Goal: Task Accomplishment & Management: Manage account settings

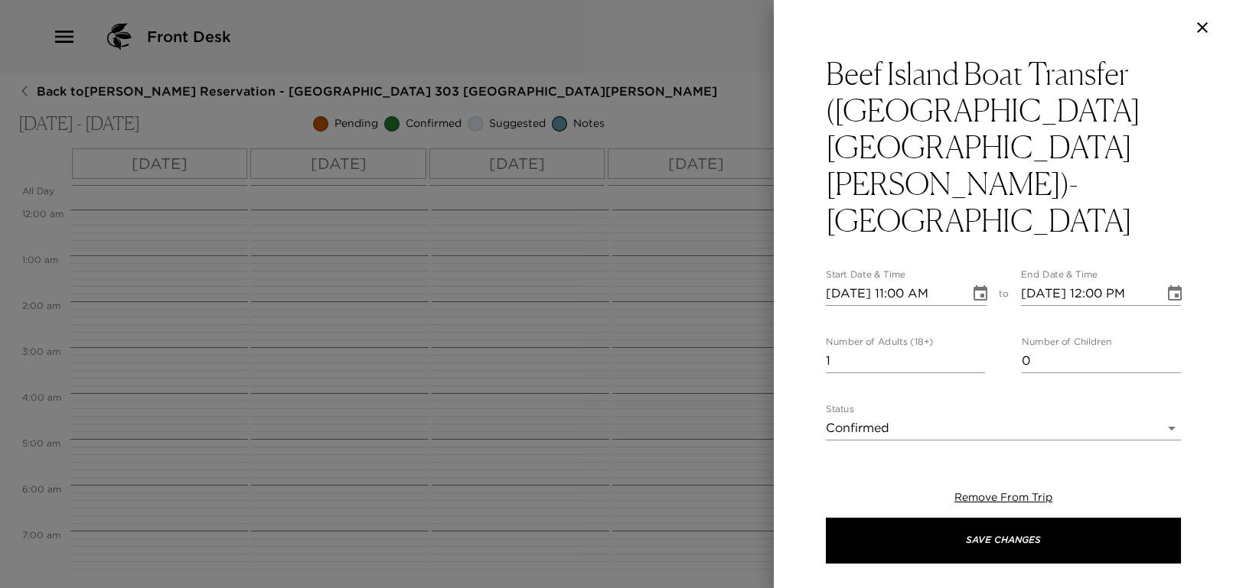
scroll to position [367, 0]
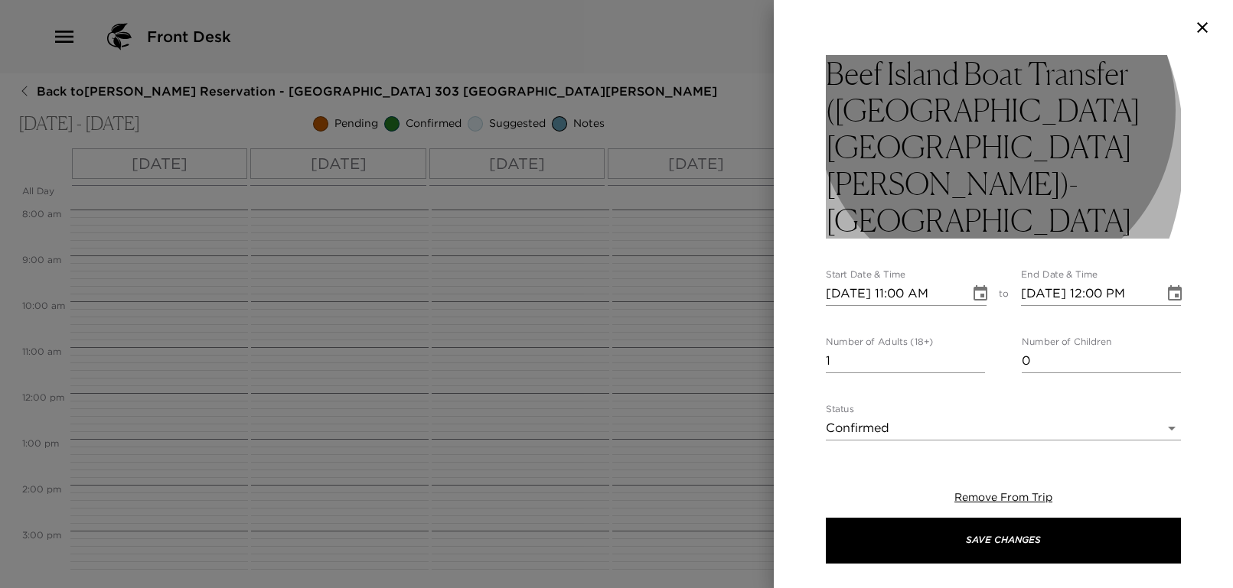
click at [912, 150] on h3 "Beef Island Boat Transfer ([GEOGRAPHIC_DATA] [GEOGRAPHIC_DATA][PERSON_NAME])- […" at bounding box center [1003, 147] width 355 height 184
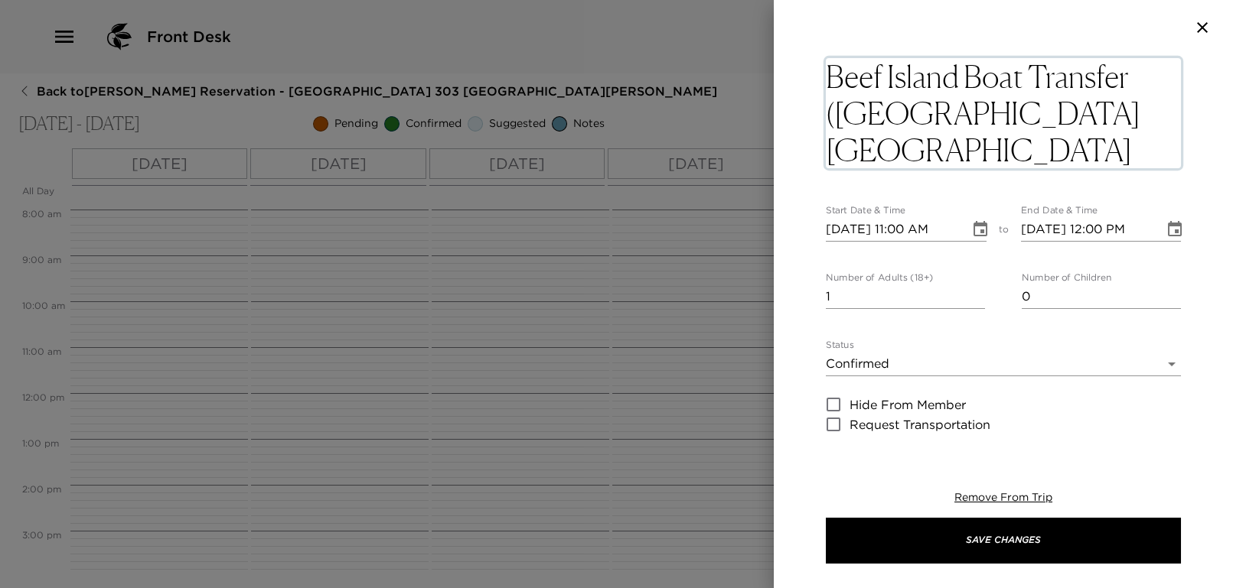
click at [912, 150] on textarea "Beef Island Boat Transfer ([GEOGRAPHIC_DATA] [GEOGRAPHIC_DATA][PERSON_NAME])- […" at bounding box center [1003, 113] width 355 height 110
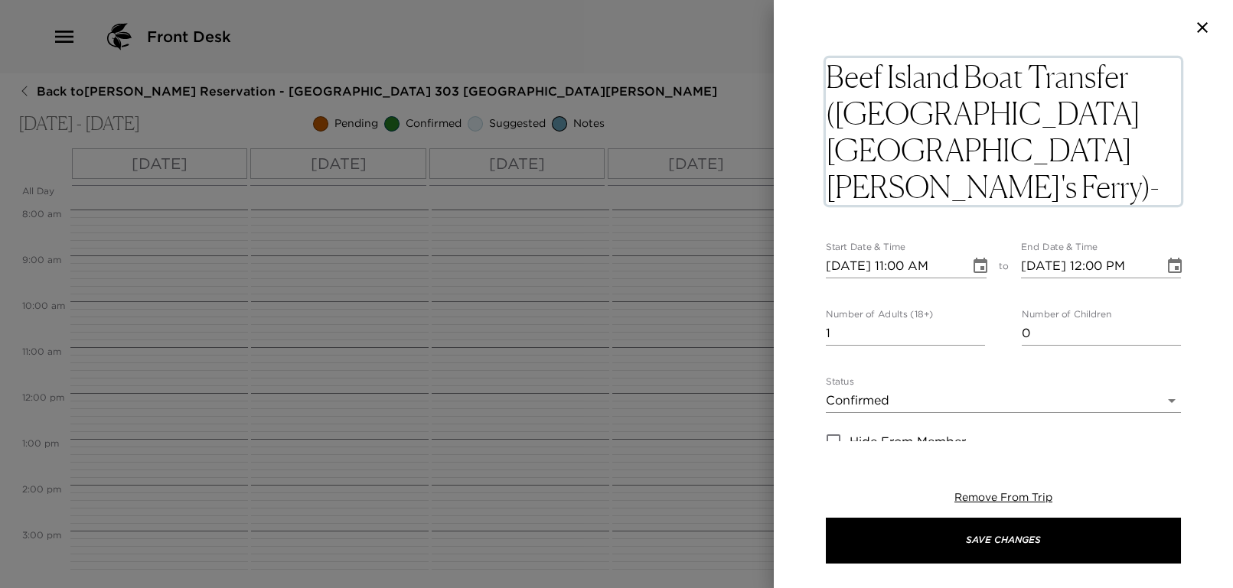
type textarea "Beef Island Boat Transfer ([GEOGRAPHIC_DATA] [GEOGRAPHIC_DATA][PERSON_NAME]'s F…"
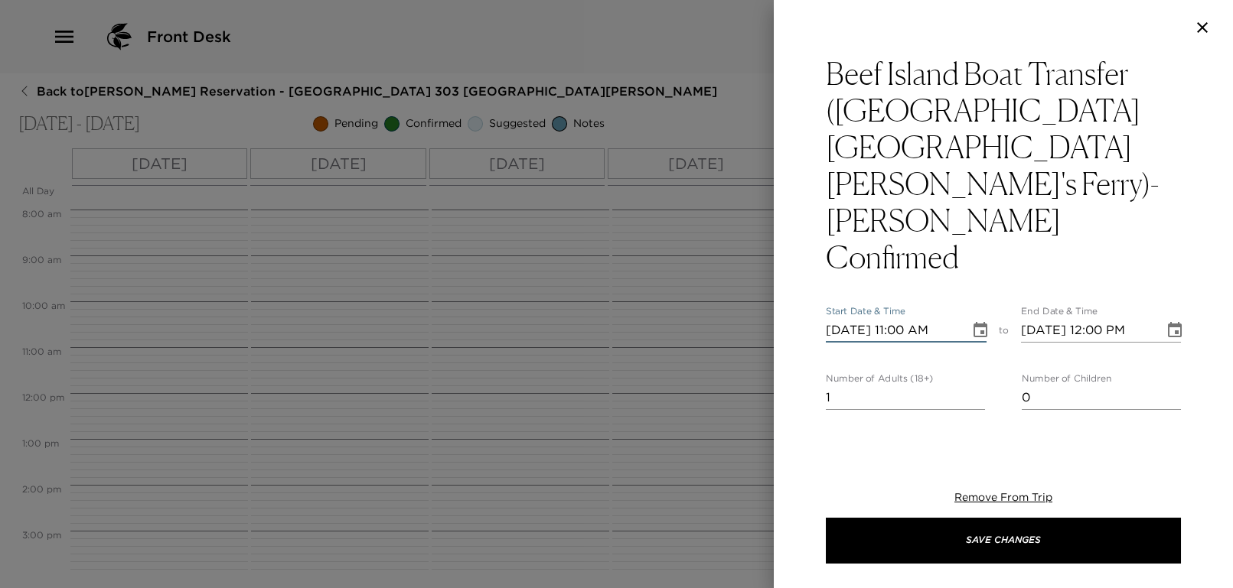
click at [902, 318] on input "[DATE] 11:00 AM" at bounding box center [892, 330] width 133 height 24
click at [918, 318] on input "[DATE] 12:12 AM" at bounding box center [892, 330] width 133 height 24
type input "[DATE] 12:20 PM"
type input "[DATE] 01:20 PM"
type input "[DATE] 12:20 PM"
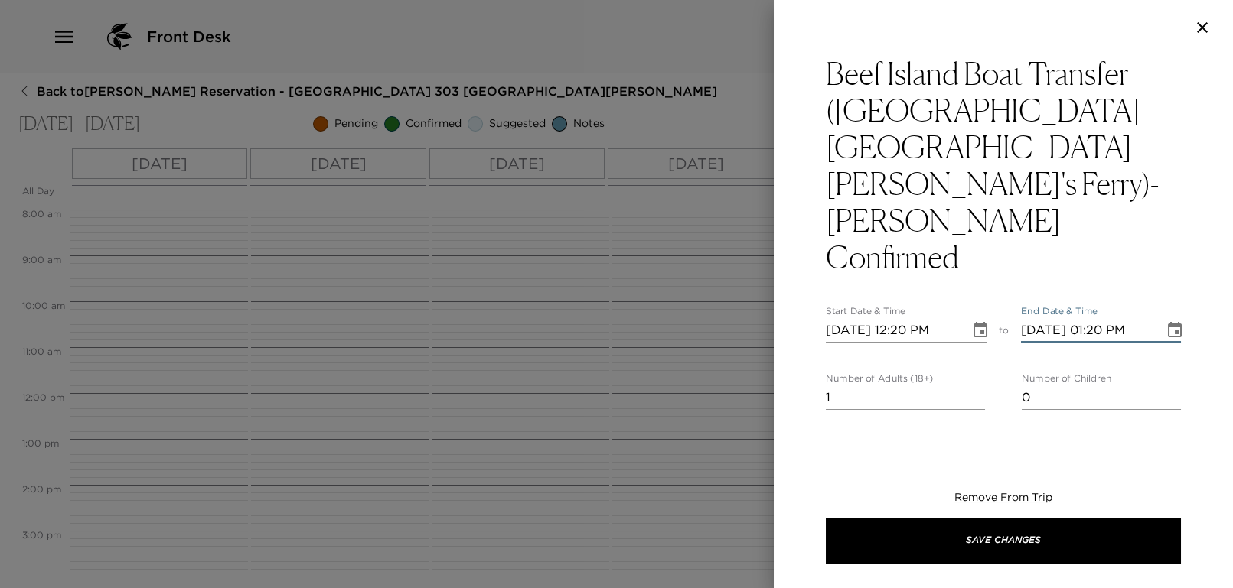
click at [1127, 318] on input "[DATE] 01:20 PM" at bounding box center [1087, 330] width 133 height 24
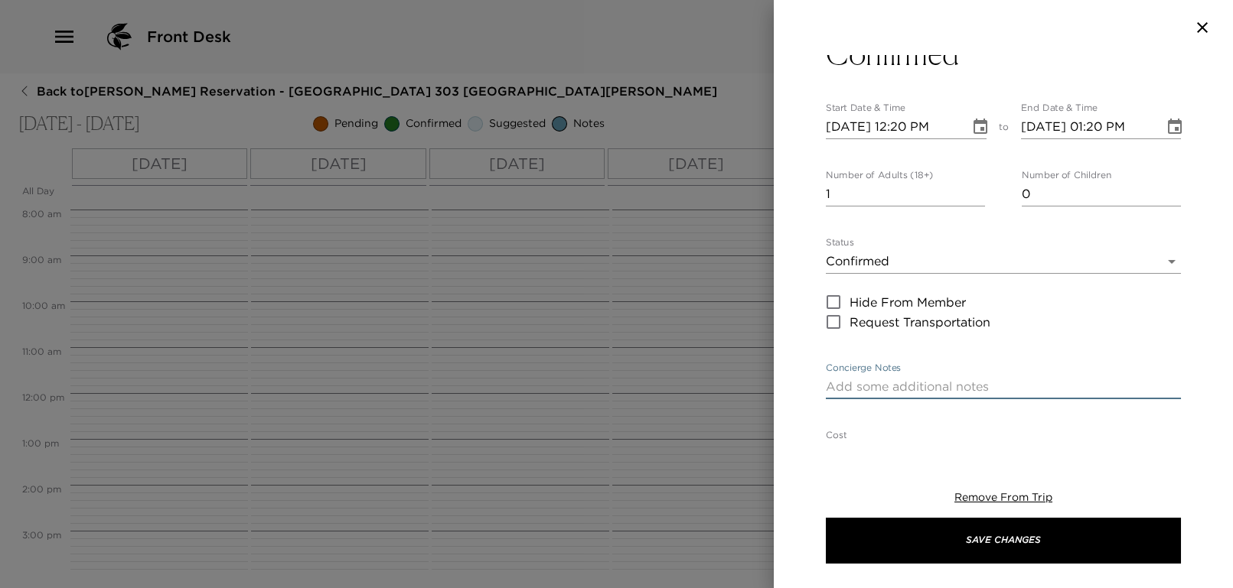
click at [895, 378] on textarea "Concierge Notes" at bounding box center [1003, 387] width 355 height 18
type textarea "S"
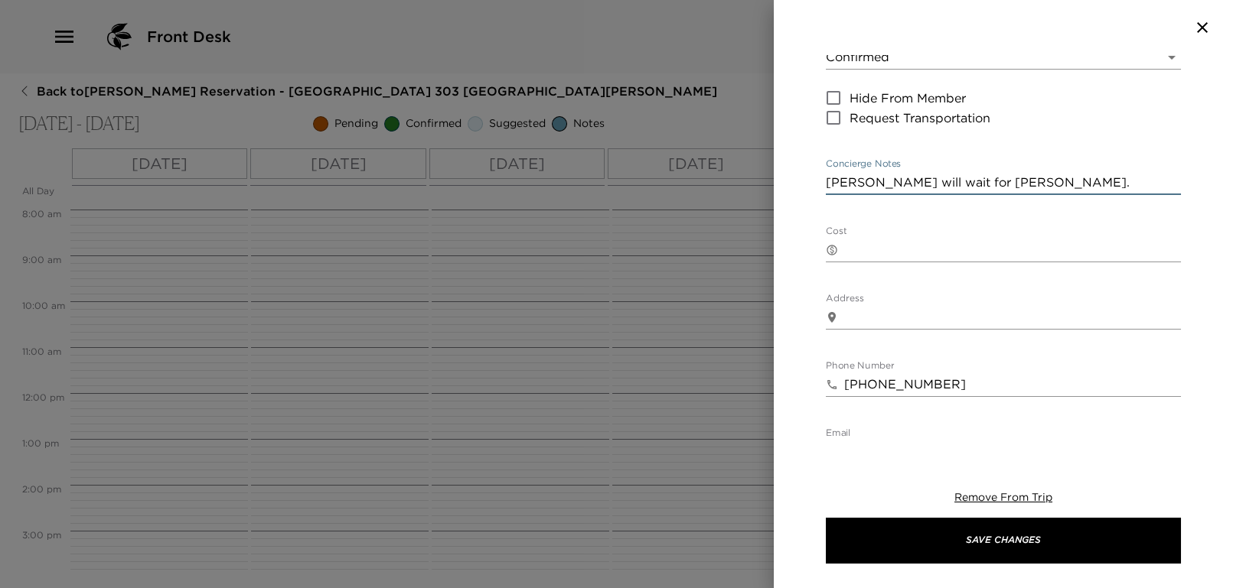
scroll to position [510, 0]
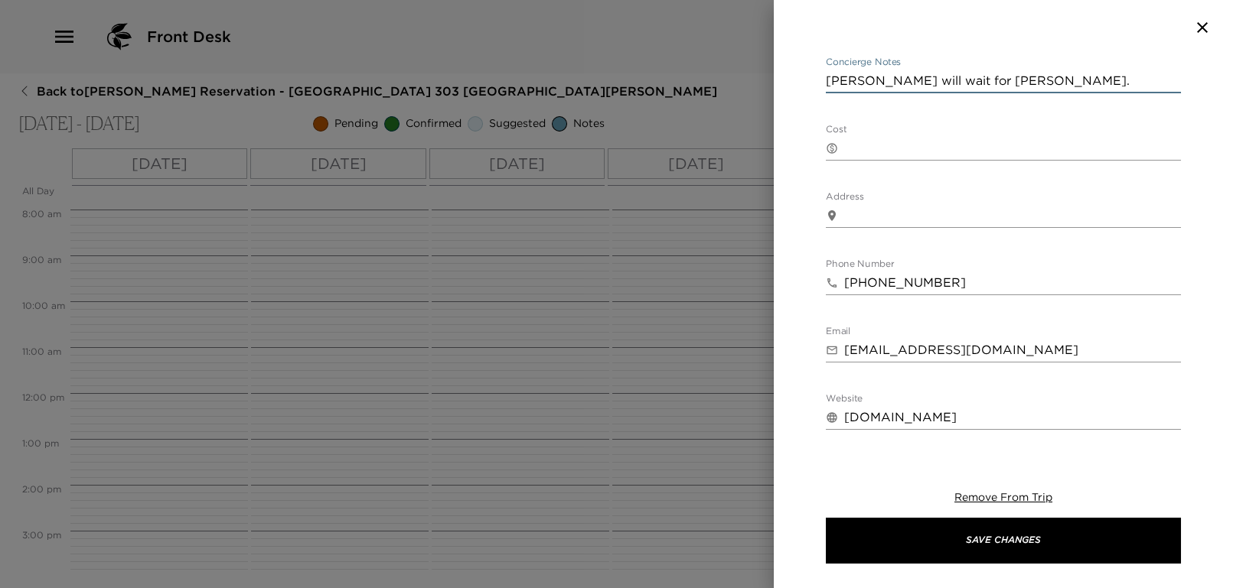
type textarea "[PERSON_NAME] will wait for [PERSON_NAME]."
click at [898, 139] on textarea "Cost" at bounding box center [1012, 148] width 337 height 18
type textarea "0"
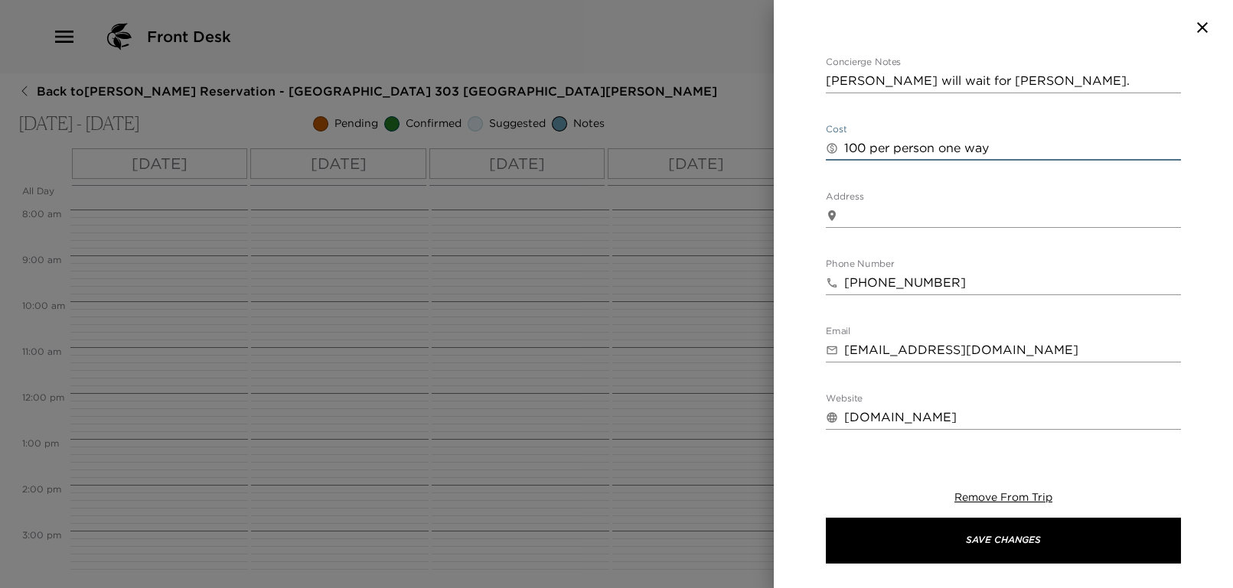
type textarea "100 per person one way"
click at [996, 402] on body "Front Desk Back to [PERSON_NAME] Reservation - [GEOGRAPHIC_DATA] 303 [GEOGRAPHI…" at bounding box center [616, 294] width 1233 height 588
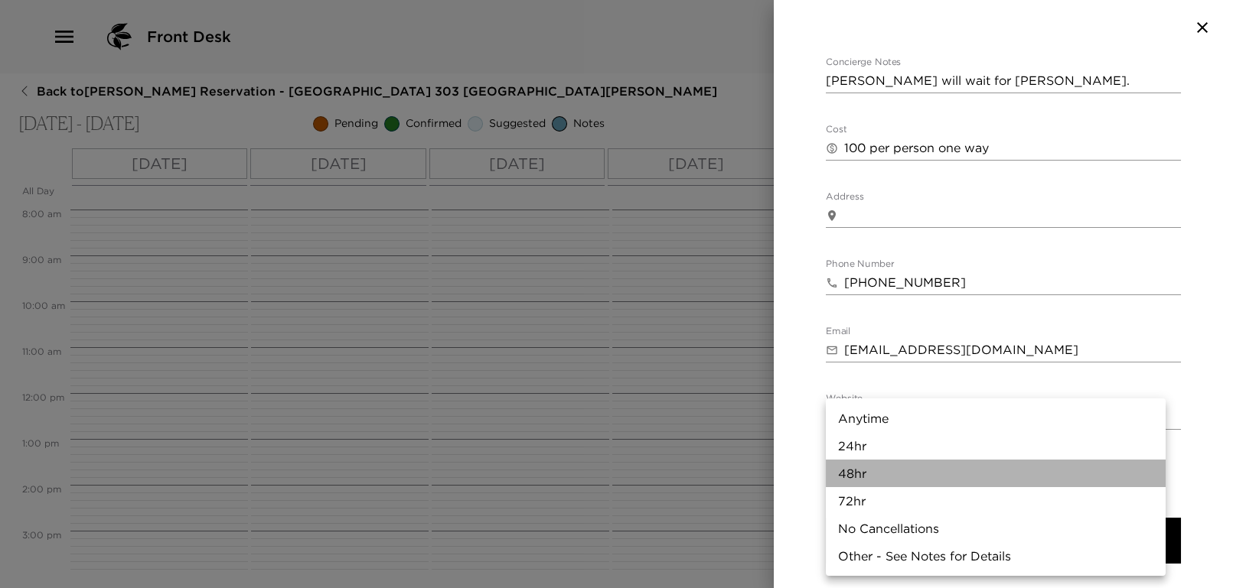
click at [914, 463] on li "48hr" at bounding box center [996, 474] width 340 height 28
type input "48hr"
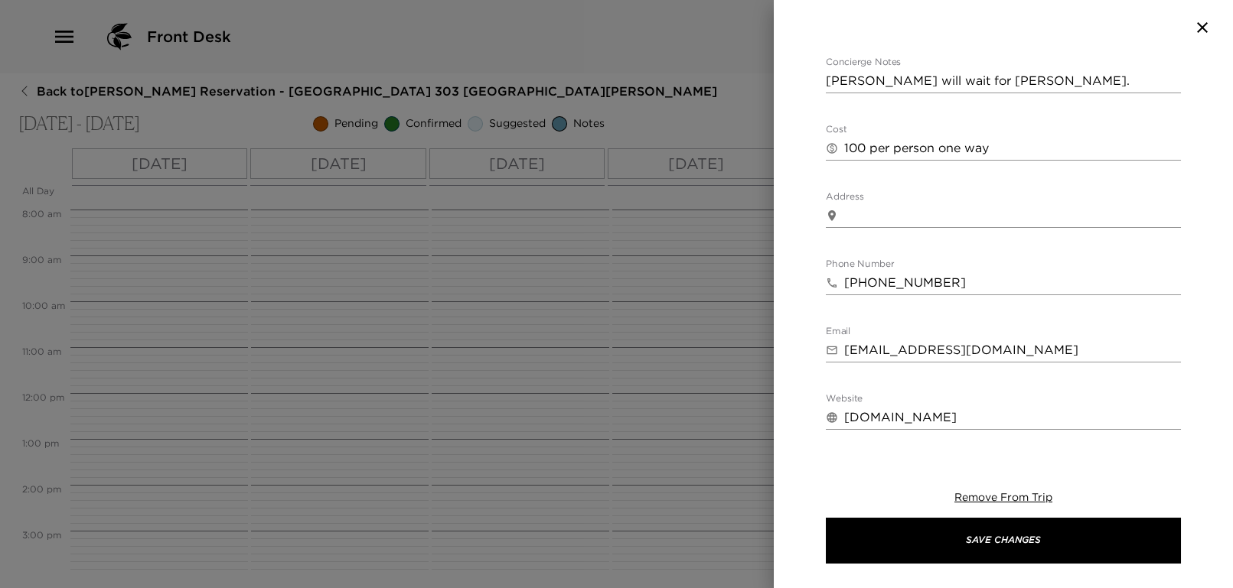
click at [1025, 565] on div "Remove From Trip Save Changes" at bounding box center [1003, 527] width 355 height 122
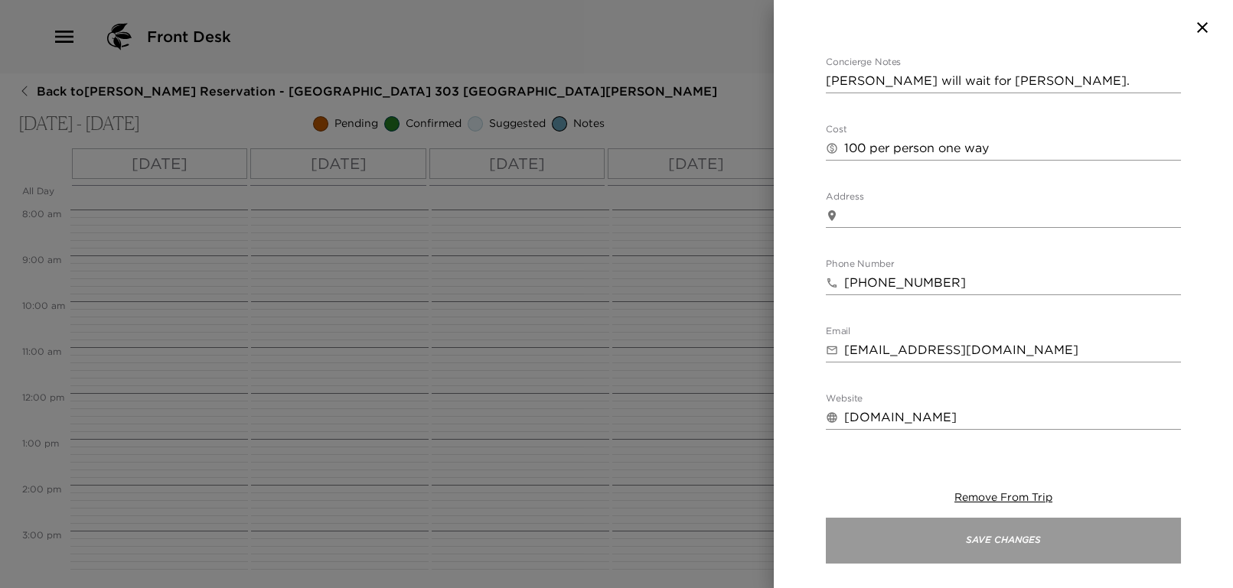
click at [1020, 545] on button "Save Changes" at bounding box center [1003, 541] width 355 height 46
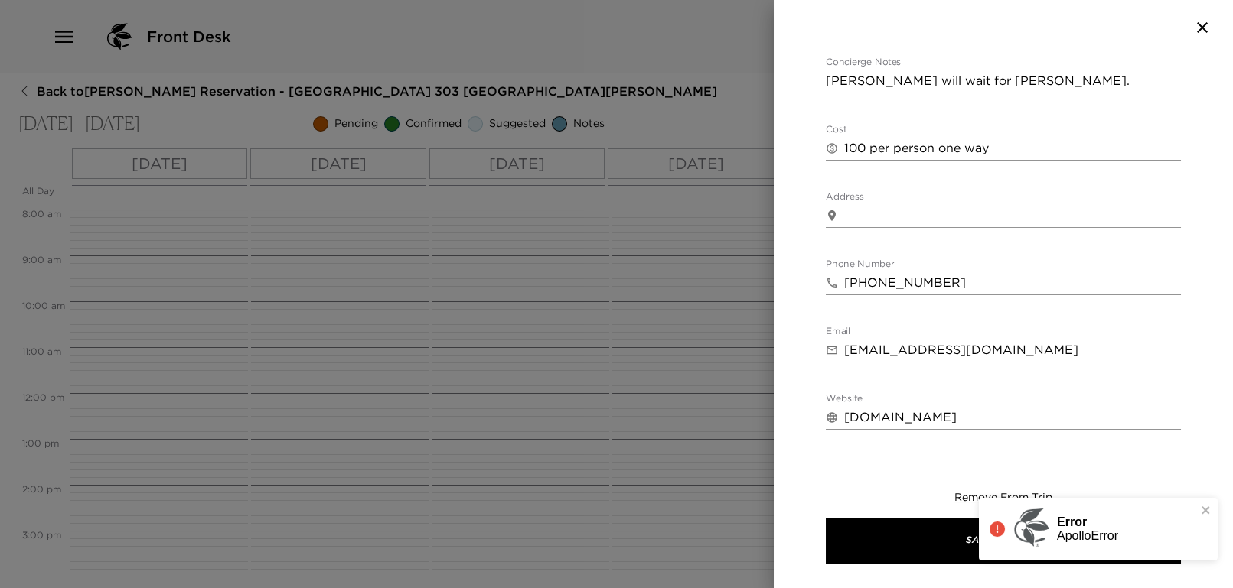
click at [1212, 517] on div "Error ApolloError" at bounding box center [1098, 529] width 239 height 63
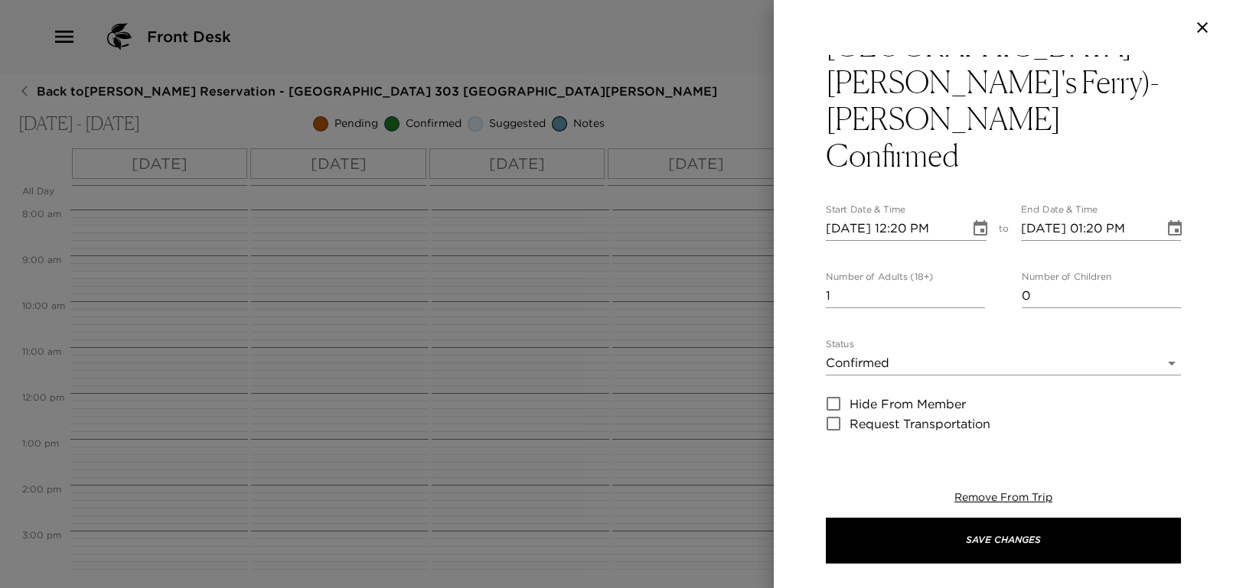
scroll to position [0, 0]
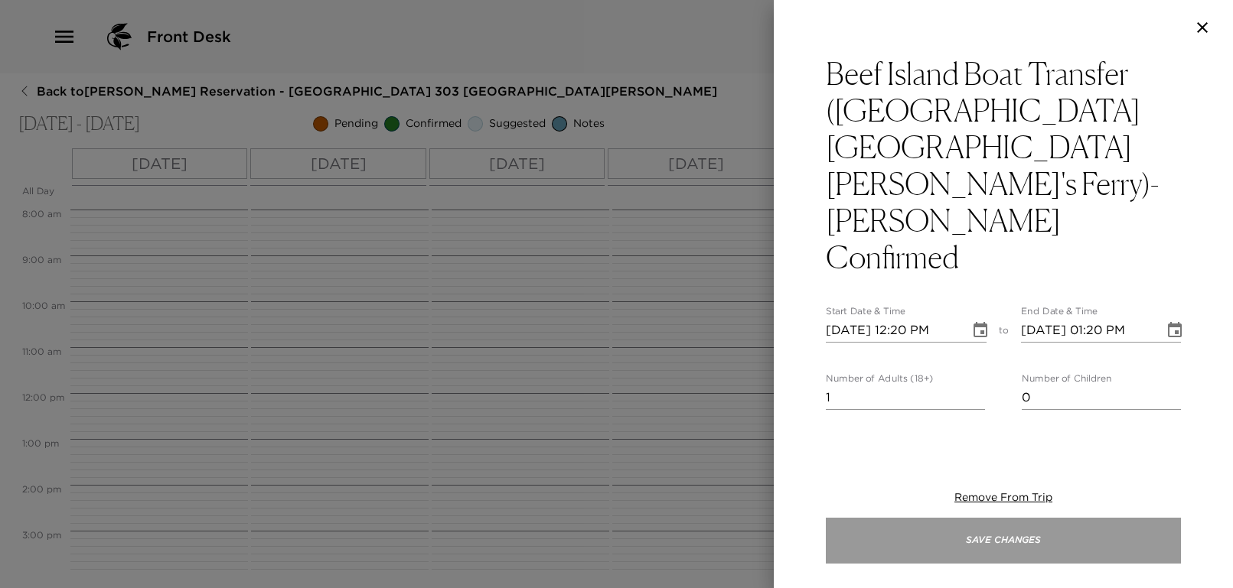
click at [1114, 546] on button "Save Changes" at bounding box center [1003, 541] width 355 height 46
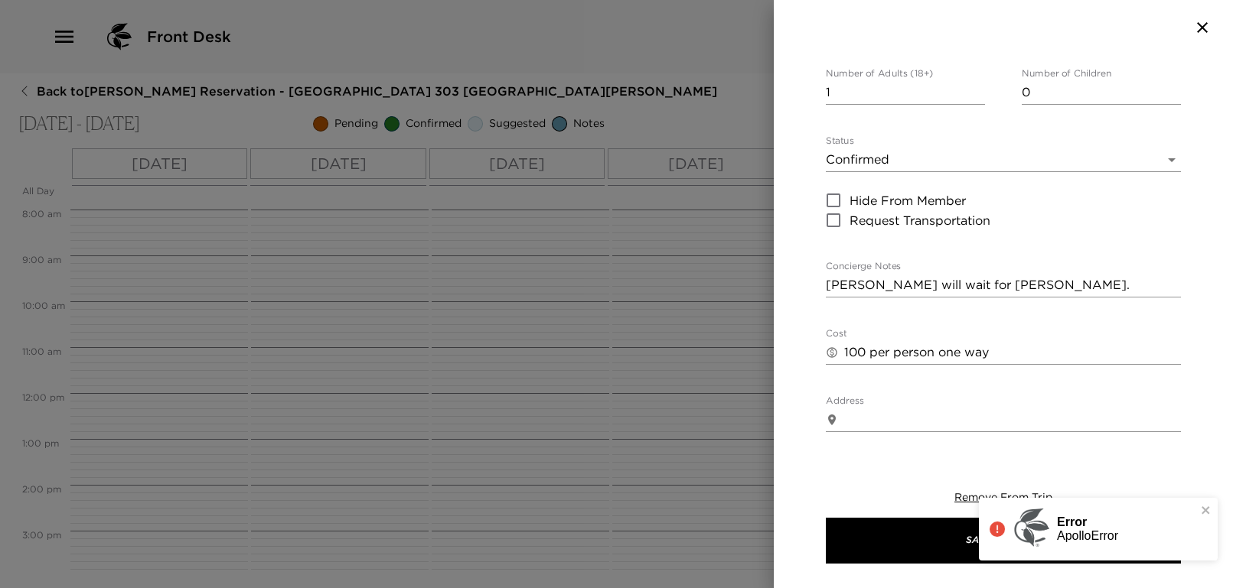
scroll to position [408, 0]
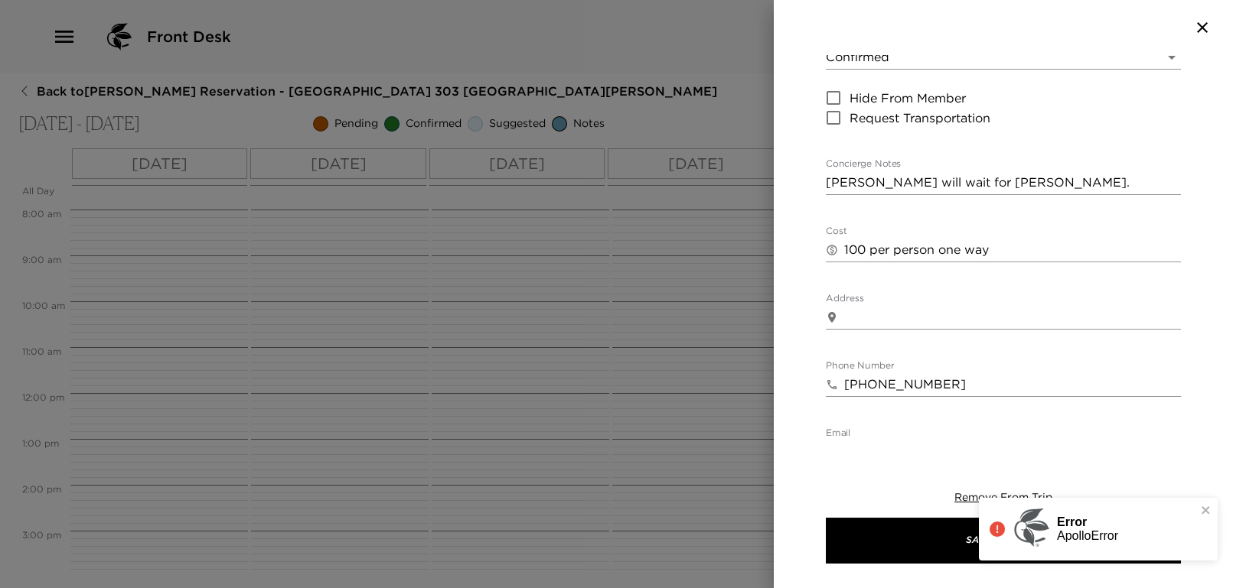
click at [1060, 540] on p "ApolloError" at bounding box center [1087, 536] width 61 height 14
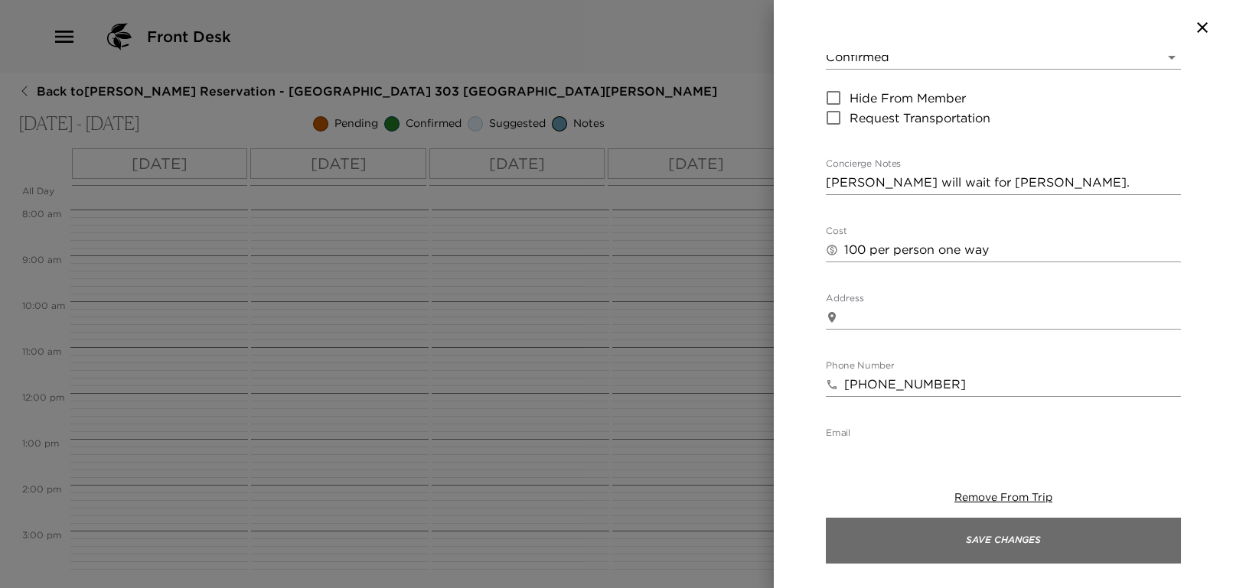
click at [1054, 533] on button "Save Changes" at bounding box center [1003, 541] width 355 height 46
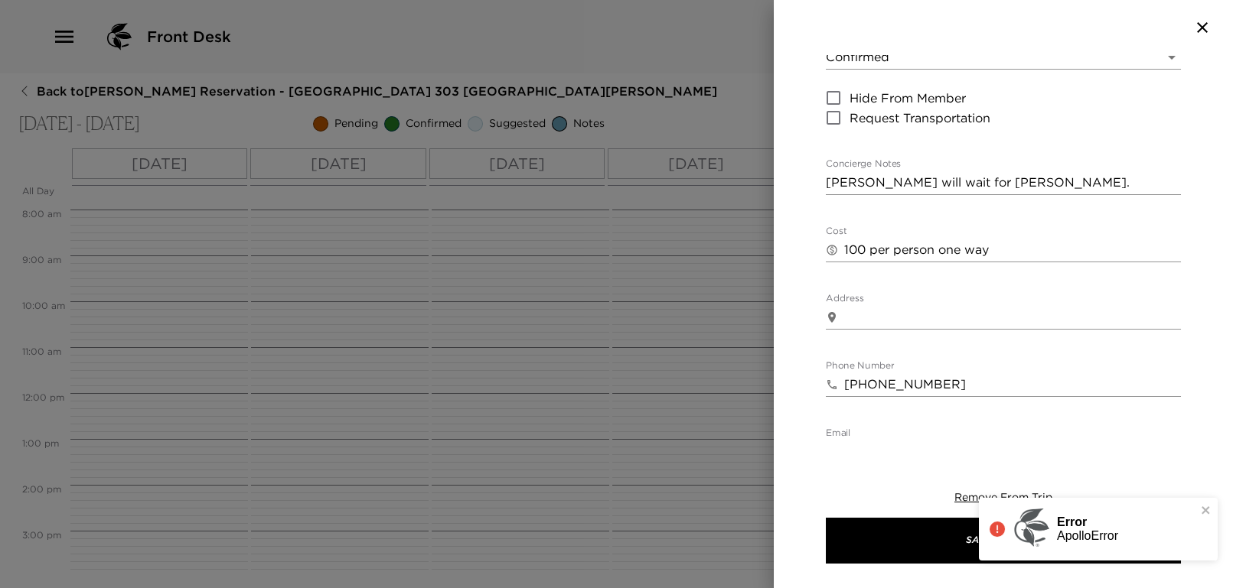
click at [1053, 532] on div "Error ApolloError" at bounding box center [1104, 529] width 184 height 41
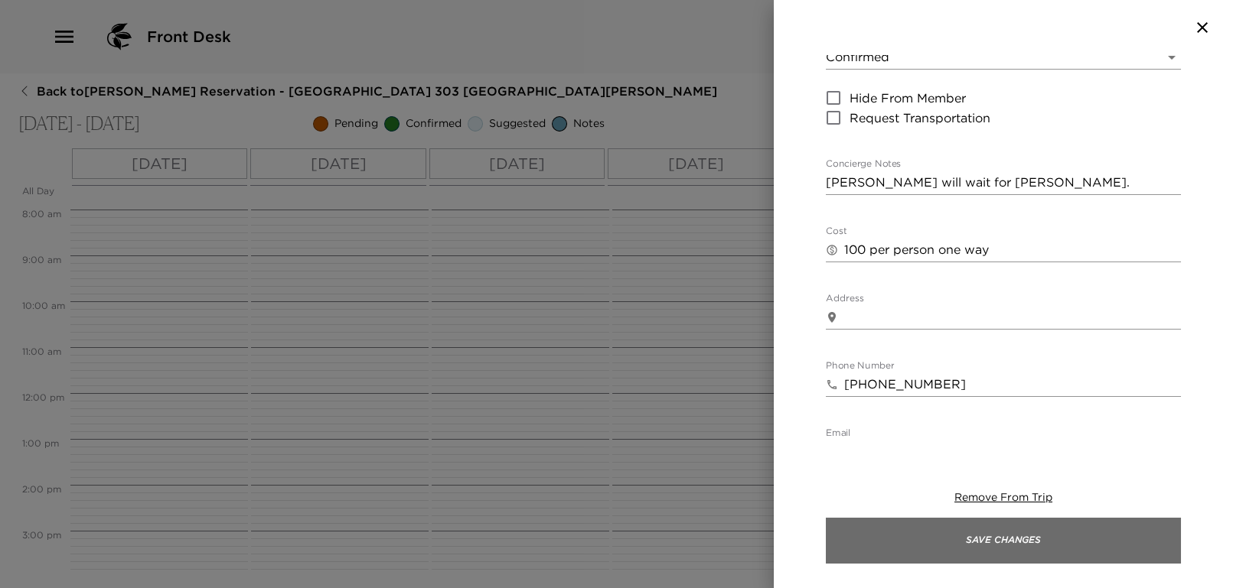
click at [991, 538] on button "Save Changes" at bounding box center [1003, 541] width 355 height 46
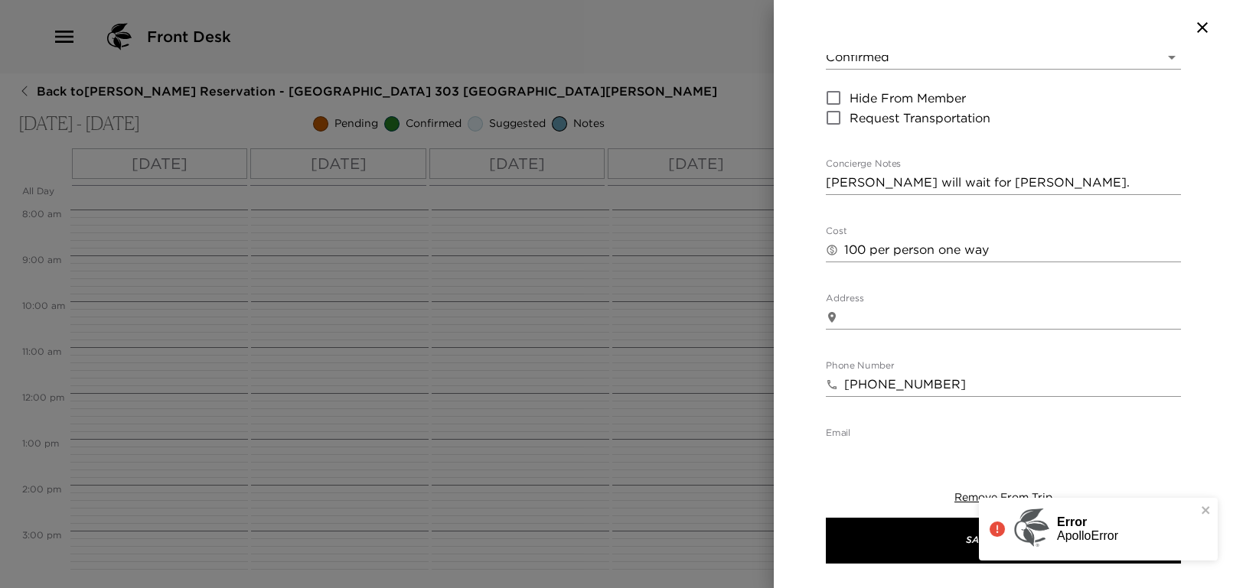
click at [1130, 535] on div "Error ApolloError" at bounding box center [1104, 529] width 184 height 41
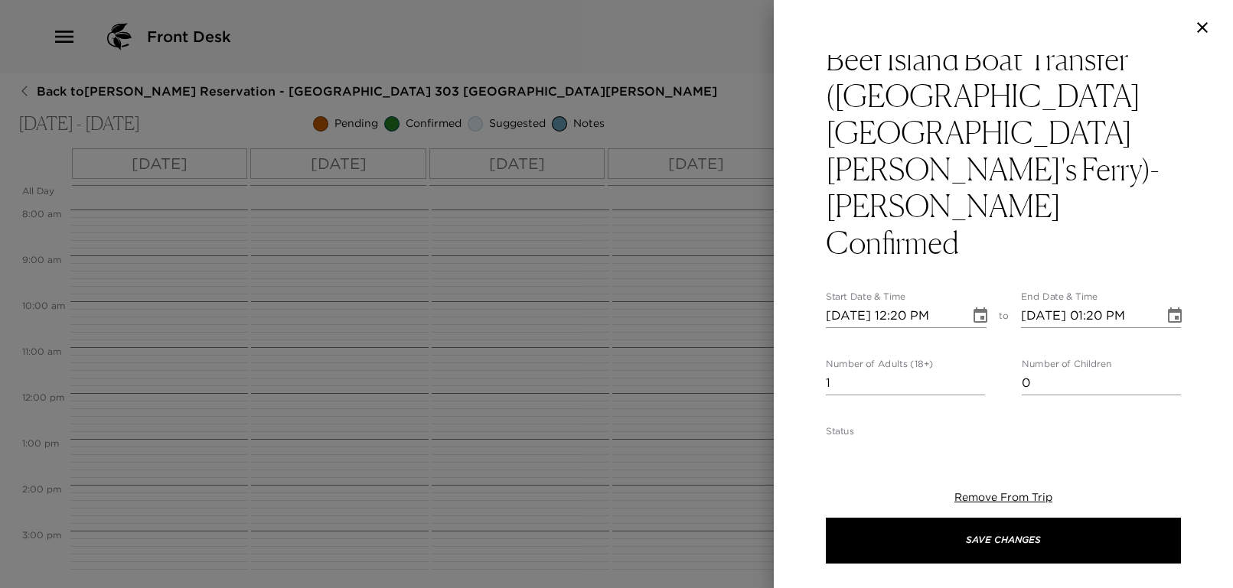
scroll to position [0, 0]
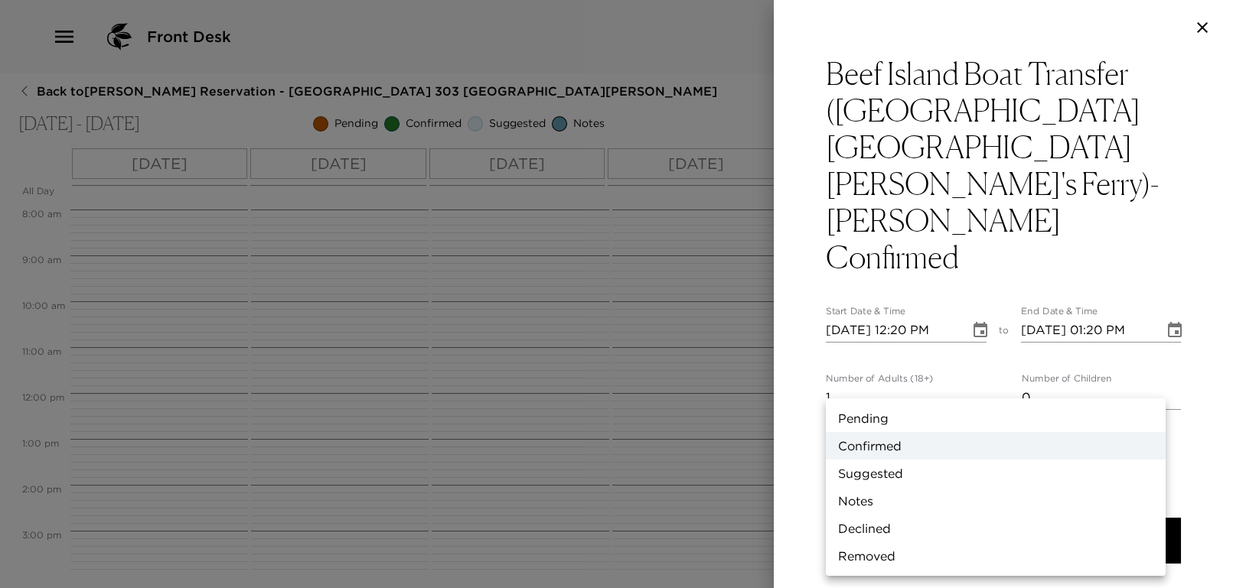
click at [1002, 382] on body "Front Desk Back to [PERSON_NAME] Reservation - [GEOGRAPHIC_DATA] 303 [GEOGRAPHI…" at bounding box center [616, 294] width 1233 height 588
click at [909, 445] on li "Confirmed" at bounding box center [996, 446] width 340 height 28
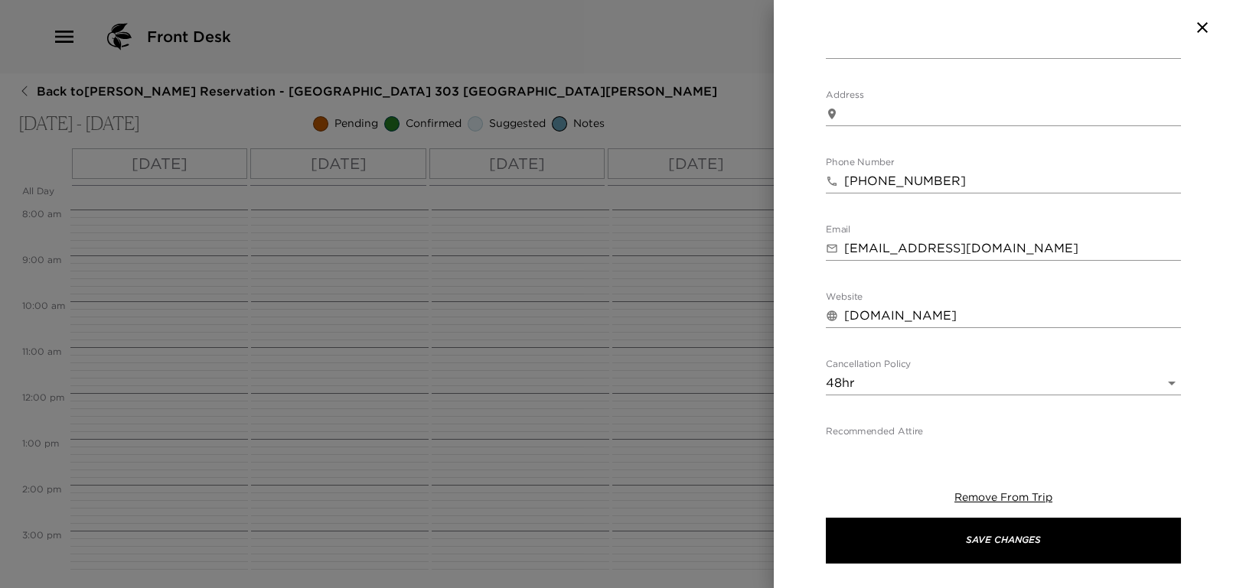
scroll to position [627, 0]
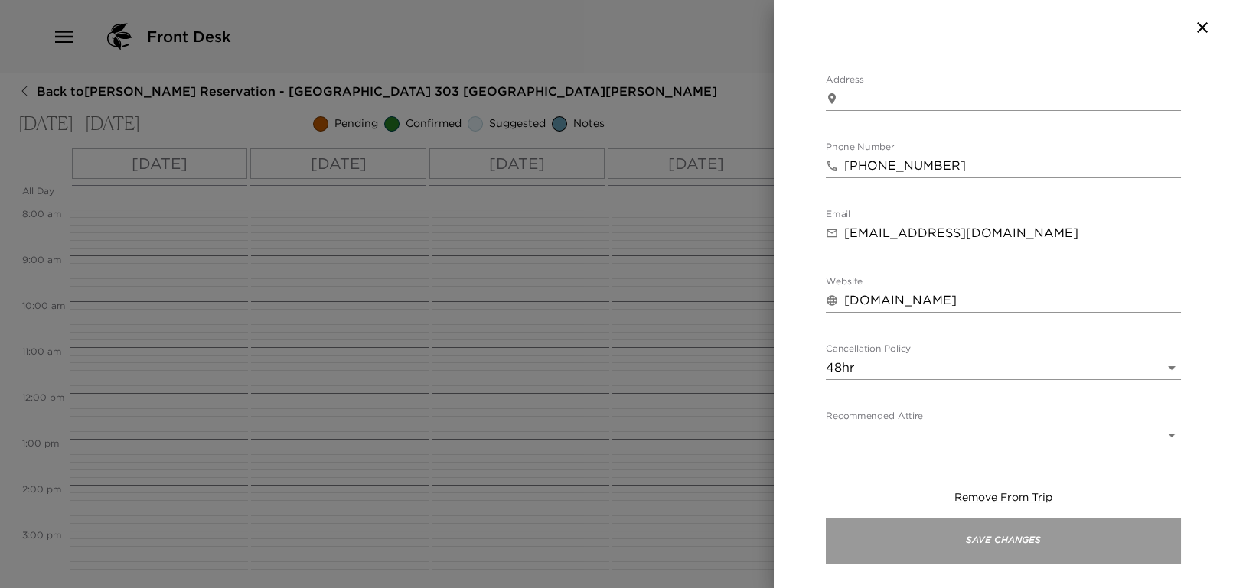
click at [1026, 550] on button "Save Changes" at bounding box center [1003, 541] width 355 height 46
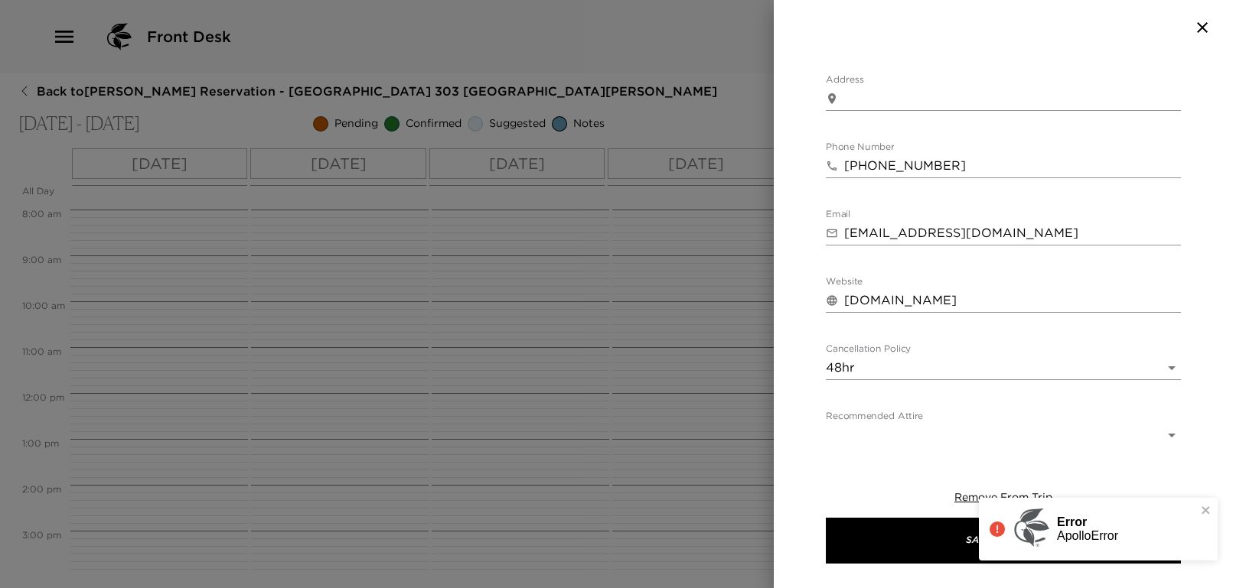
click at [1025, 525] on img at bounding box center [1031, 528] width 38 height 38
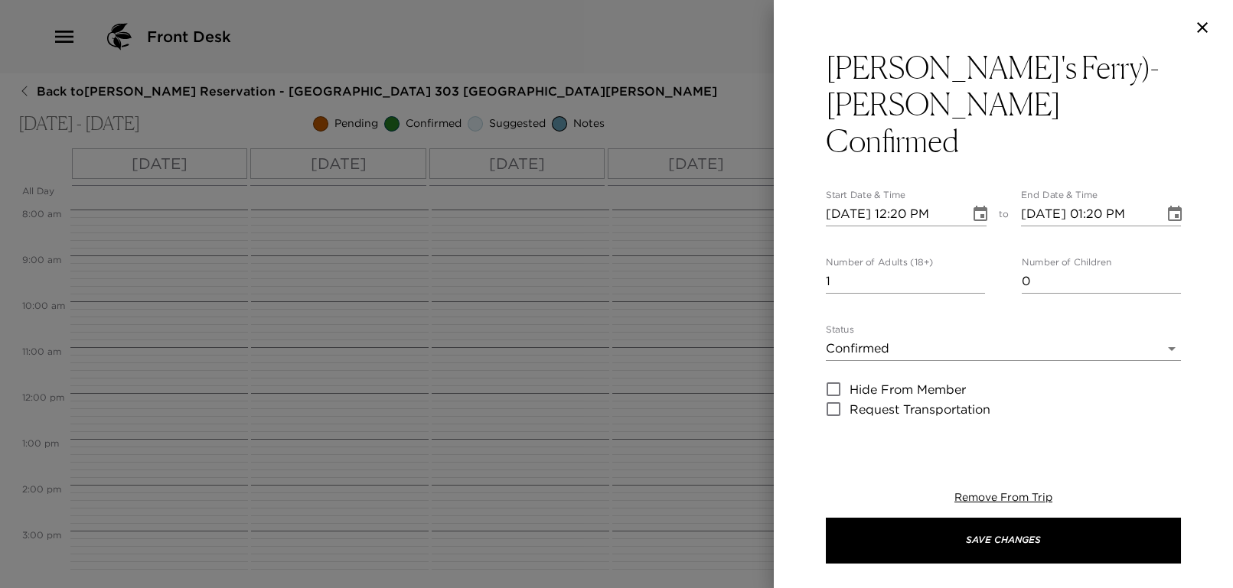
scroll to position [0, 0]
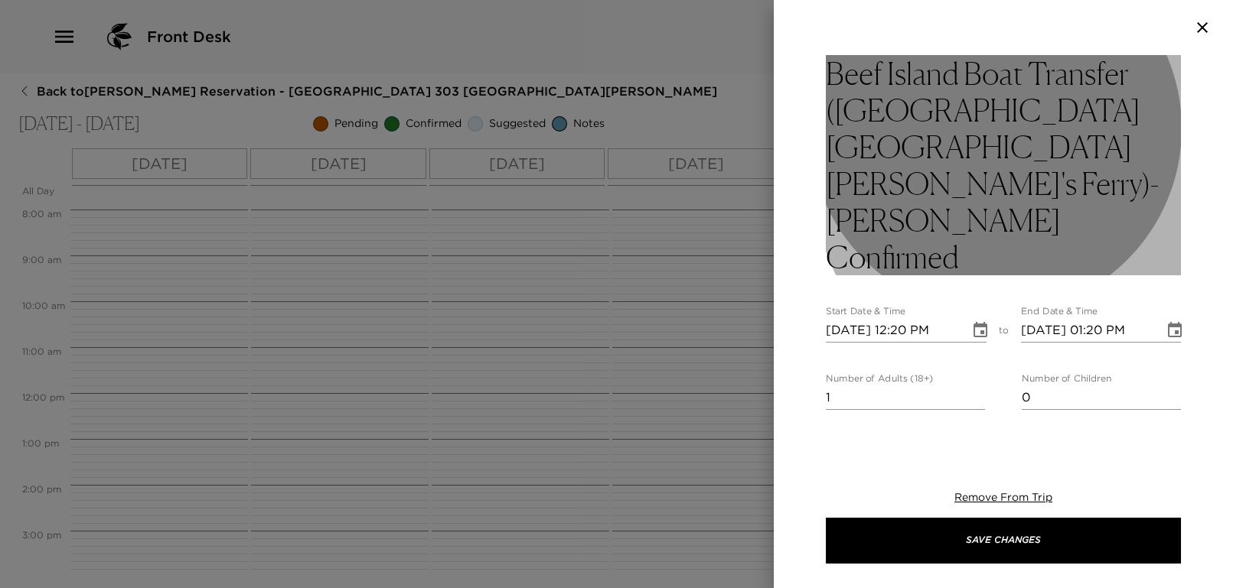
click at [1096, 152] on h3 "Beef Island Boat Transfer ([GEOGRAPHIC_DATA] [GEOGRAPHIC_DATA][PERSON_NAME]'s F…" at bounding box center [1003, 165] width 355 height 220
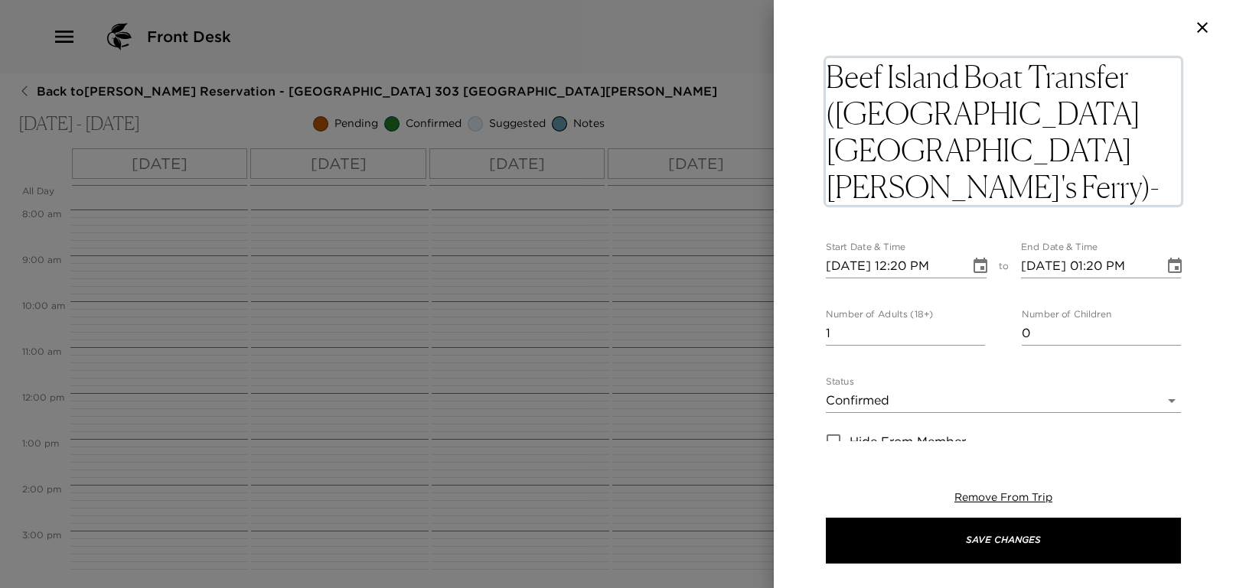
click at [1028, 194] on textarea "Beef Island Boat Transfer ([GEOGRAPHIC_DATA] [GEOGRAPHIC_DATA][PERSON_NAME]'s F…" at bounding box center [1003, 131] width 355 height 147
type textarea "Beef Island Boat Transfer ([GEOGRAPHIC_DATA] [GEOGRAPHIC_DATA][PERSON_NAME]'s F…"
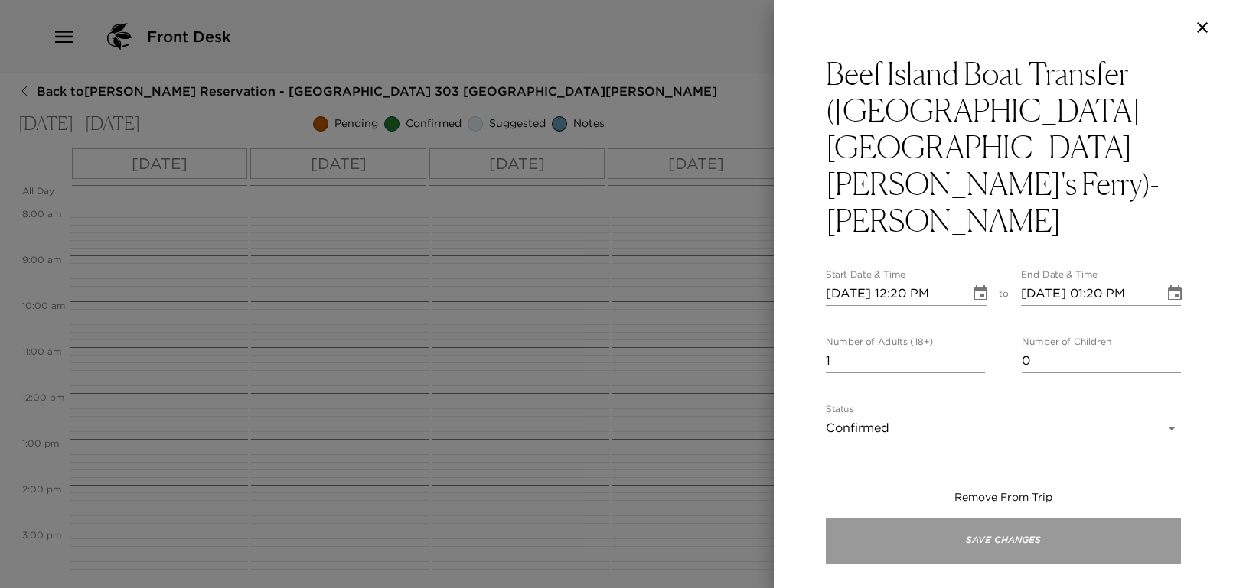
click at [1076, 549] on button "Save Changes" at bounding box center [1003, 541] width 355 height 46
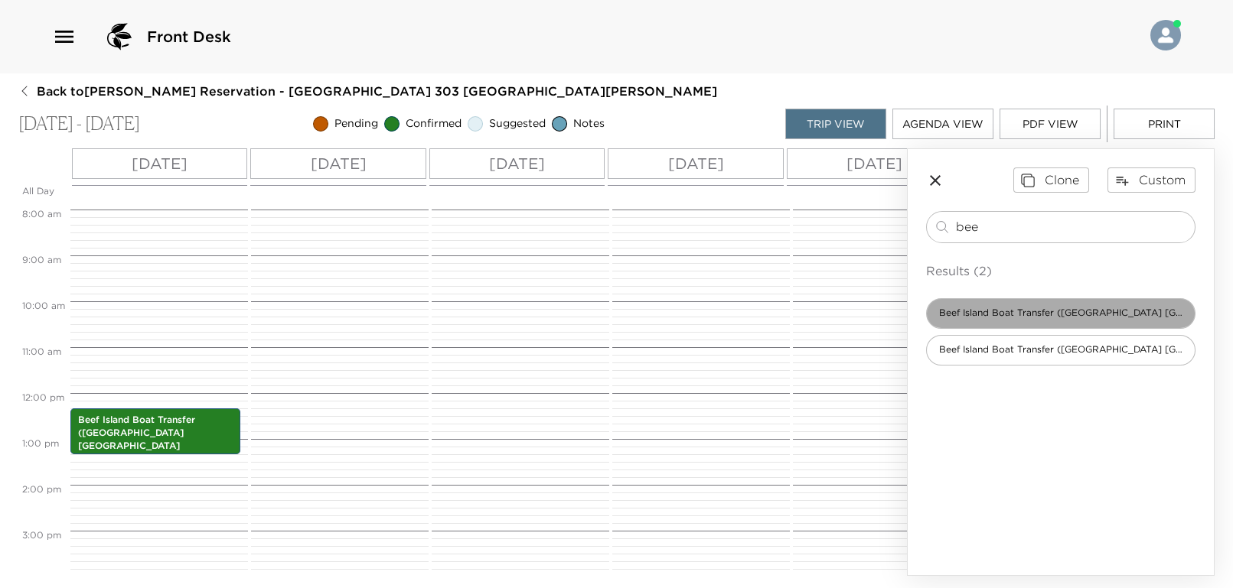
click at [1014, 316] on span "Beef Island Boat Transfer ([GEOGRAPHIC_DATA] [GEOGRAPHIC_DATA][PERSON_NAME])" at bounding box center [1061, 313] width 268 height 13
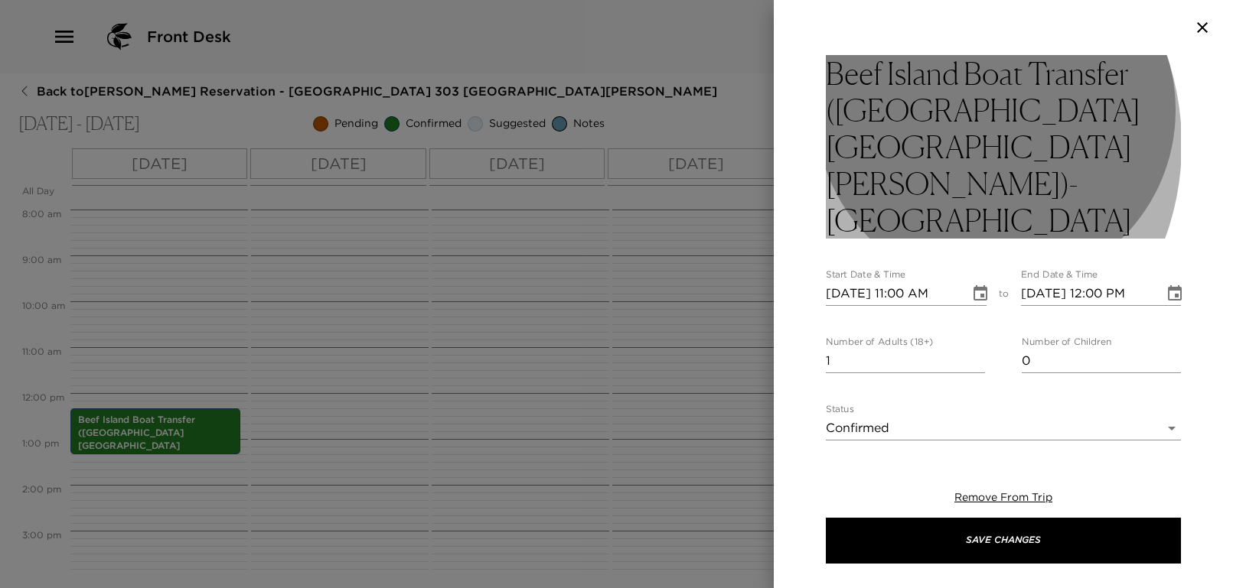
click at [908, 145] on h3 "Beef Island Boat Transfer ([GEOGRAPHIC_DATA] [GEOGRAPHIC_DATA][PERSON_NAME])- […" at bounding box center [1003, 147] width 355 height 184
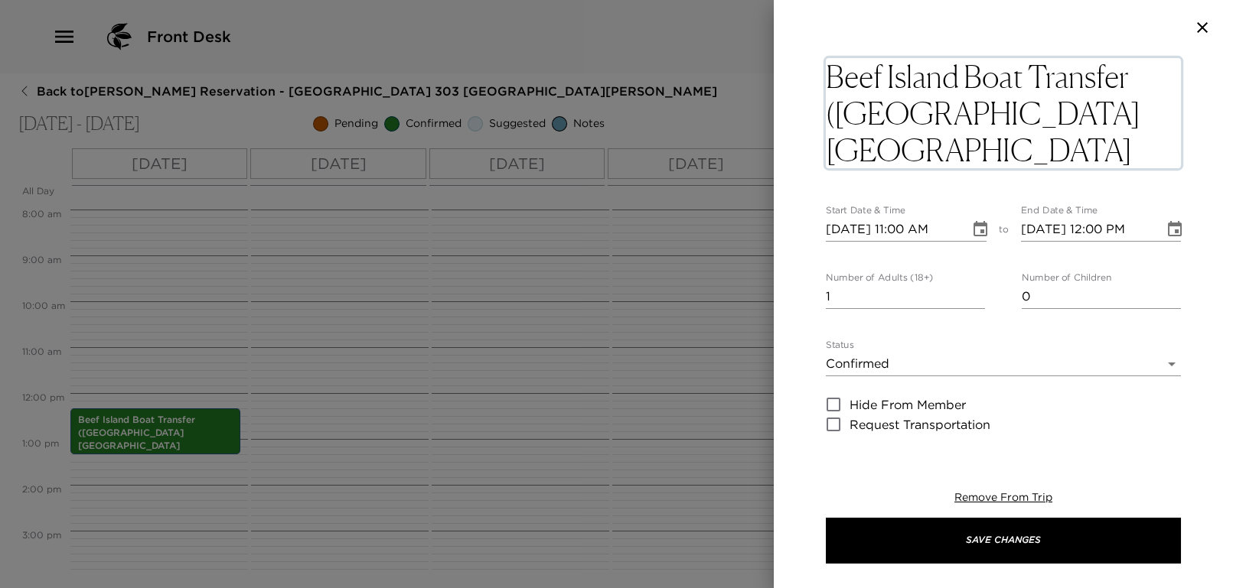
click at [908, 145] on textarea "Beef Island Boat Transfer ([GEOGRAPHIC_DATA] [GEOGRAPHIC_DATA][PERSON_NAME])- […" at bounding box center [1003, 113] width 355 height 110
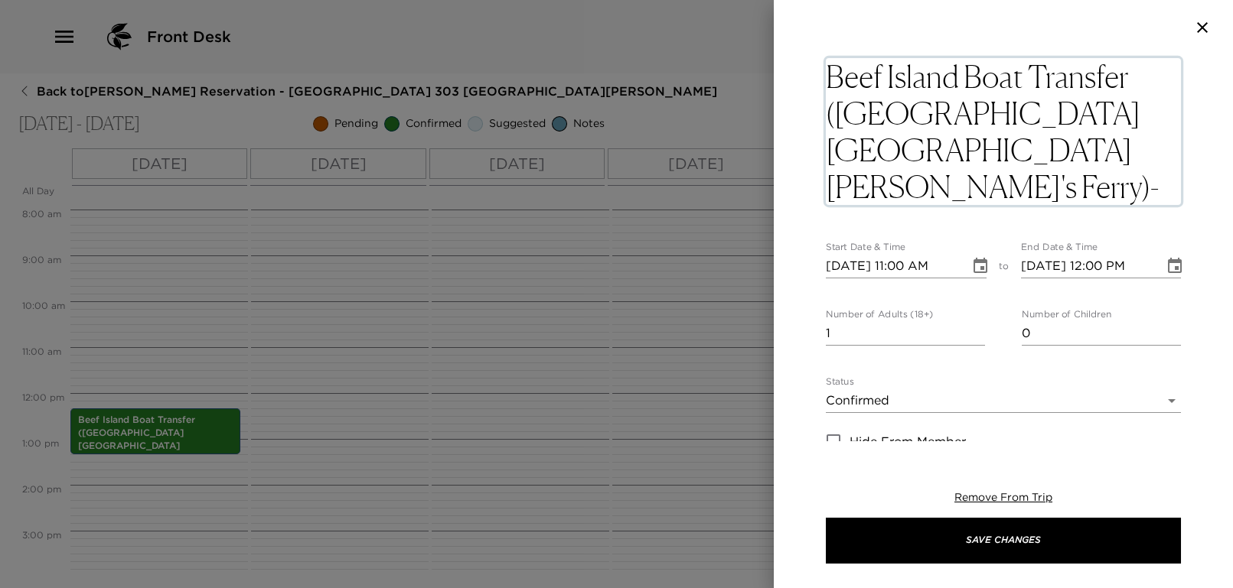
type textarea "Beef Island Boat Transfer ([GEOGRAPHIC_DATA] [GEOGRAPHIC_DATA][PERSON_NAME]'s F…"
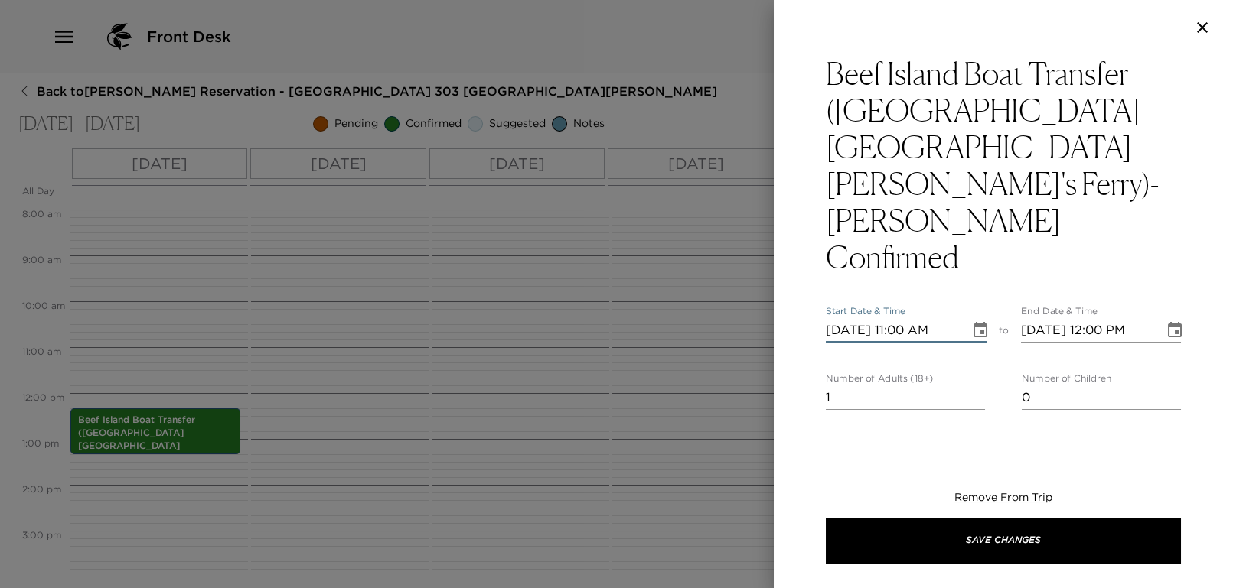
click at [896, 270] on div "Beef Island Boat Transfer ([GEOGRAPHIC_DATA] [GEOGRAPHIC_DATA][PERSON_NAME]'s F…" at bounding box center [1003, 598] width 355 height 1086
click at [898, 318] on input "[DATE] 12:00 AM" at bounding box center [892, 330] width 133 height 24
type input "[DATE] 01:20 PM"
type input "[DATE] 02:20 PM"
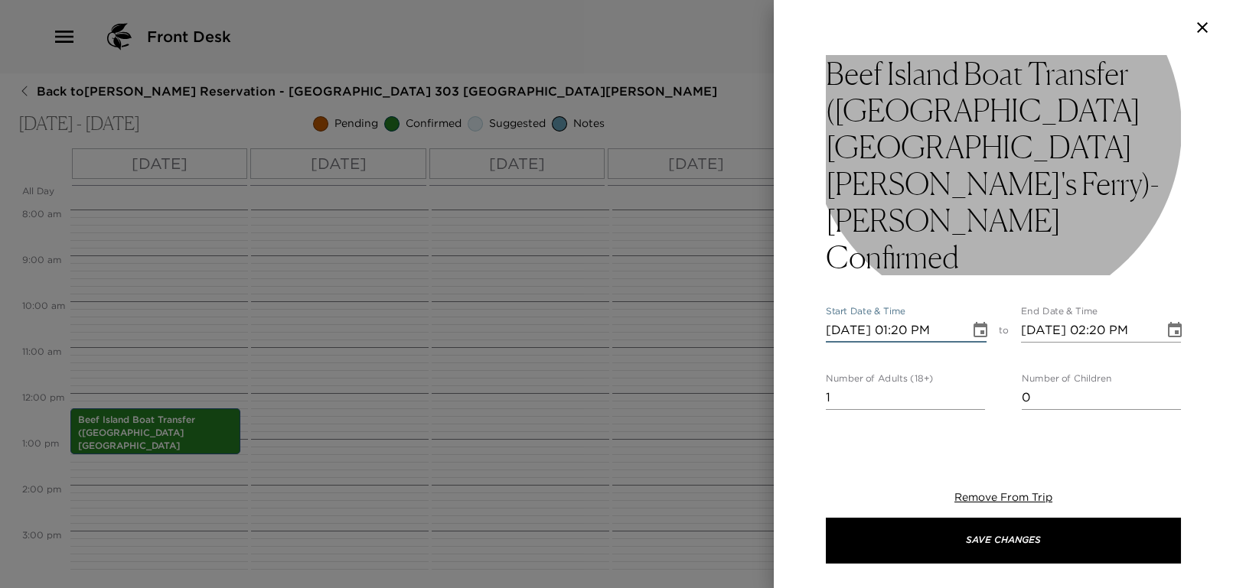
type input "[DATE] 01:20 PM"
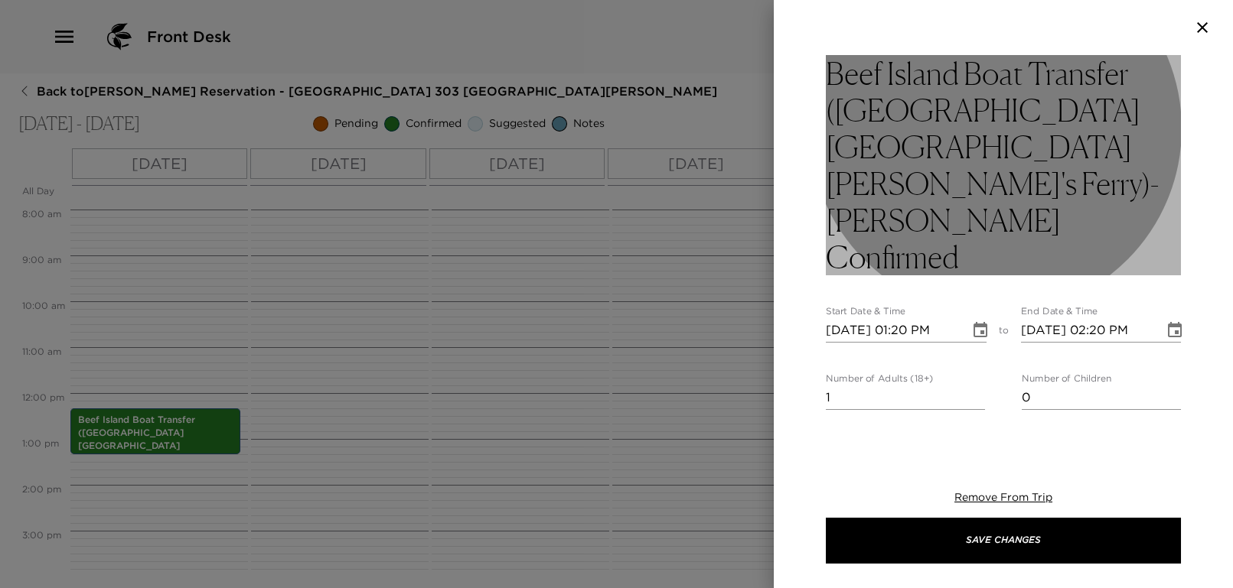
click at [1028, 191] on h3 "Beef Island Boat Transfer ([GEOGRAPHIC_DATA] [GEOGRAPHIC_DATA][PERSON_NAME]'s F…" at bounding box center [1003, 165] width 355 height 220
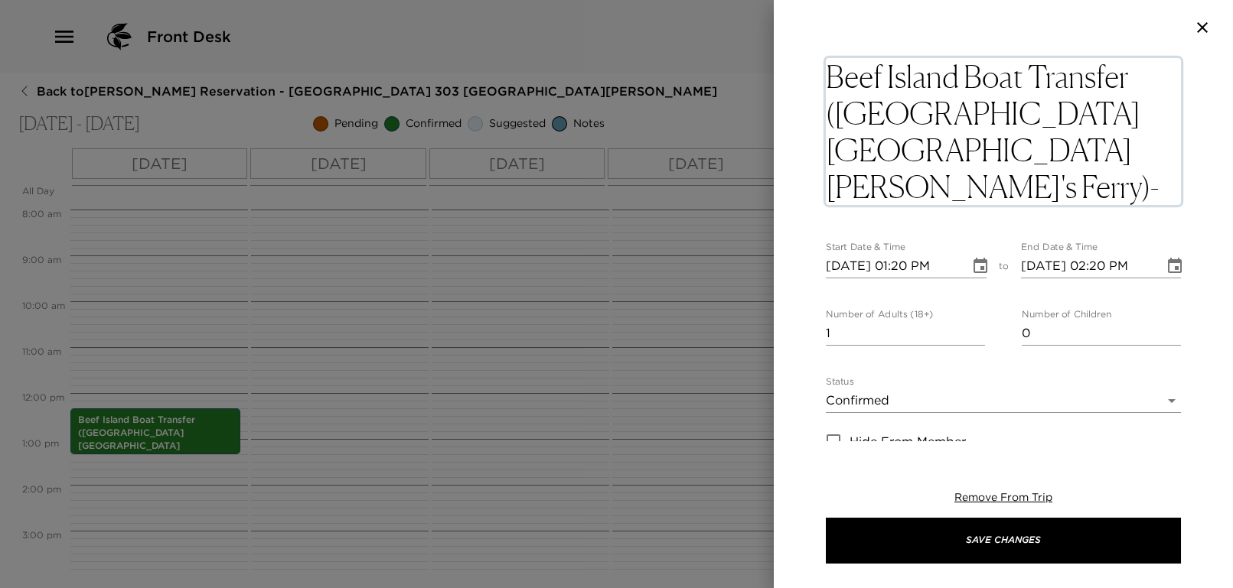
drag, startPoint x: 982, startPoint y: 161, endPoint x: 944, endPoint y: 177, distance: 41.2
click at [944, 177] on textarea "Beef Island Boat Transfer ([GEOGRAPHIC_DATA] [GEOGRAPHIC_DATA][PERSON_NAME]'s F…" at bounding box center [1003, 131] width 355 height 147
click at [970, 192] on textarea "Beef Island Boat Transfer ([GEOGRAPHIC_DATA] [GEOGRAPHIC_DATA][PERSON_NAME]'s F…" at bounding box center [1003, 131] width 355 height 147
drag, startPoint x: 970, startPoint y: 192, endPoint x: 829, endPoint y: 191, distance: 140.8
click at [829, 191] on textarea "Beef Island Boat Transfer ([GEOGRAPHIC_DATA] [GEOGRAPHIC_DATA][PERSON_NAME]'s F…" at bounding box center [1003, 131] width 355 height 147
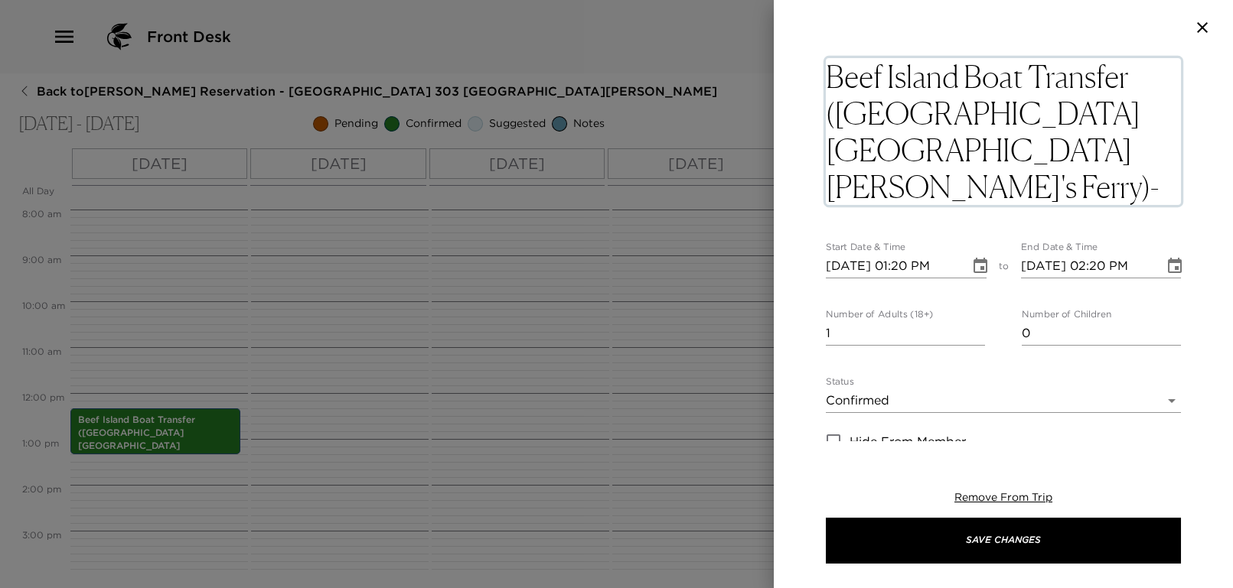
type textarea "Beef Island Boat Transfer ([GEOGRAPHIC_DATA] [GEOGRAPHIC_DATA][PERSON_NAME]'s F…"
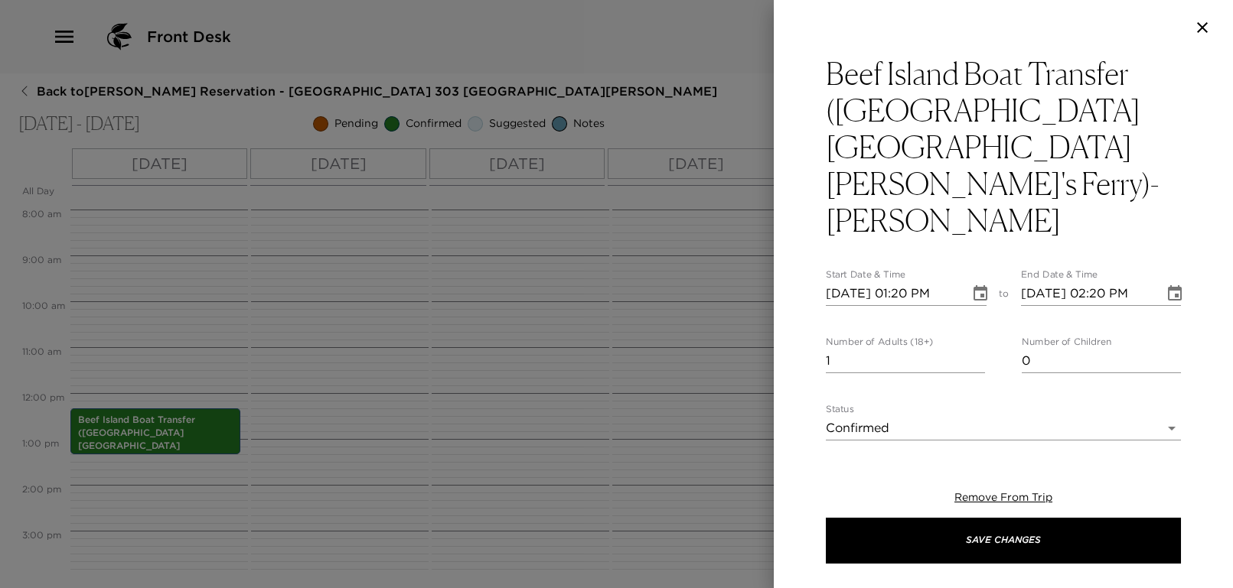
click at [813, 285] on div "Beef Island Boat Transfer ([GEOGRAPHIC_DATA] [GEOGRAPHIC_DATA][PERSON_NAME]'s F…" at bounding box center [1003, 248] width 459 height 386
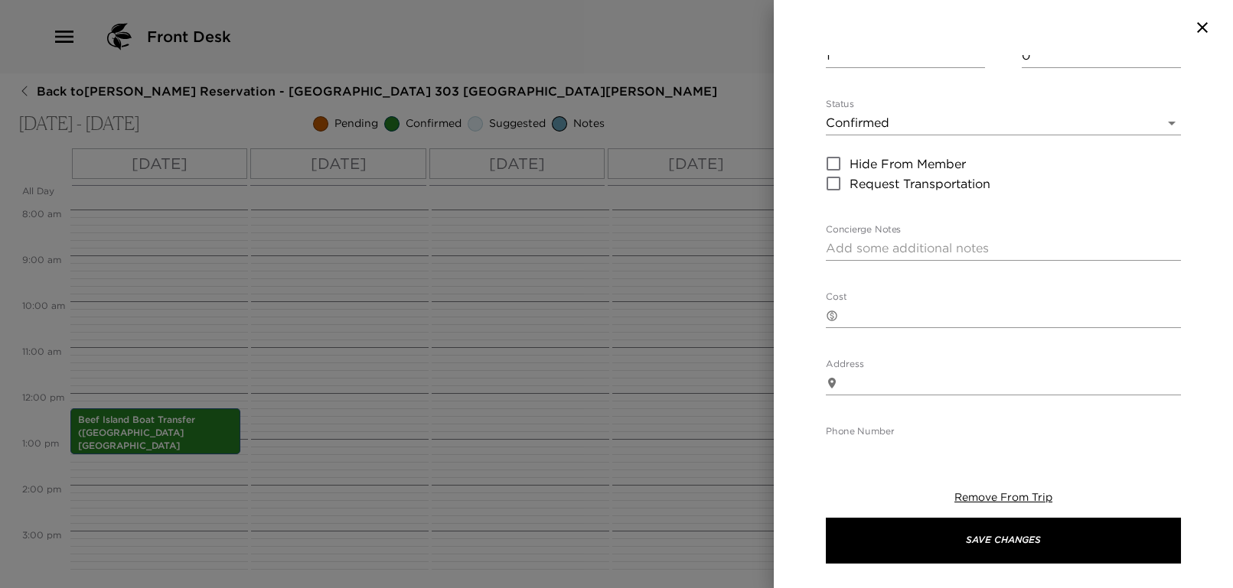
scroll to position [590, 0]
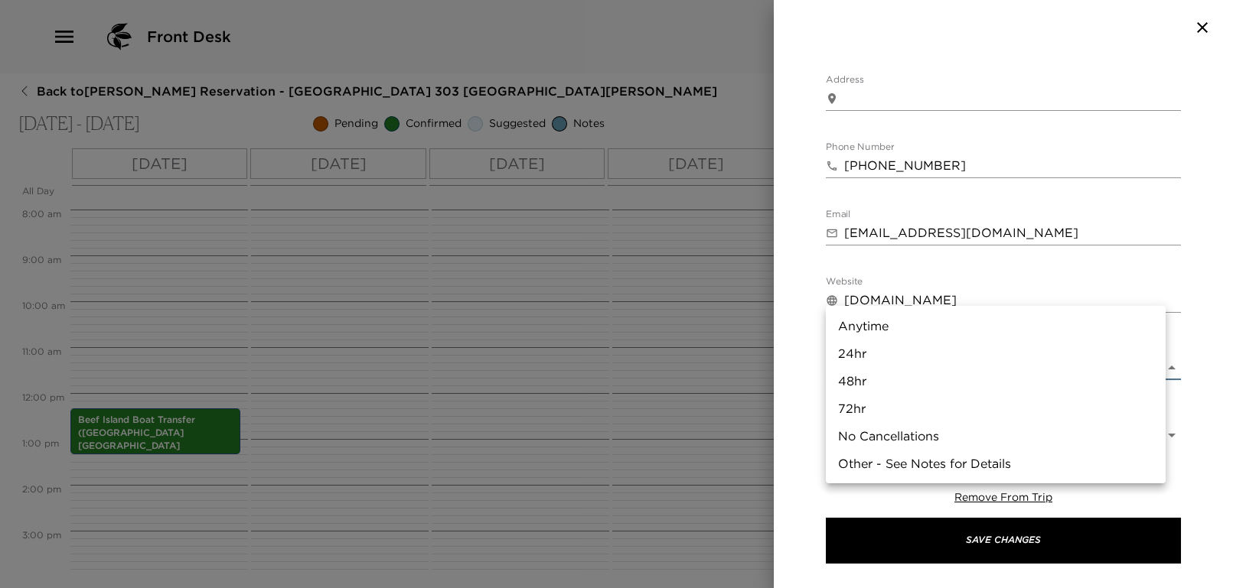
click at [884, 296] on body "Front Desk Back to [PERSON_NAME] Reservation - [GEOGRAPHIC_DATA] 303 [GEOGRAPHI…" at bounding box center [616, 294] width 1233 height 588
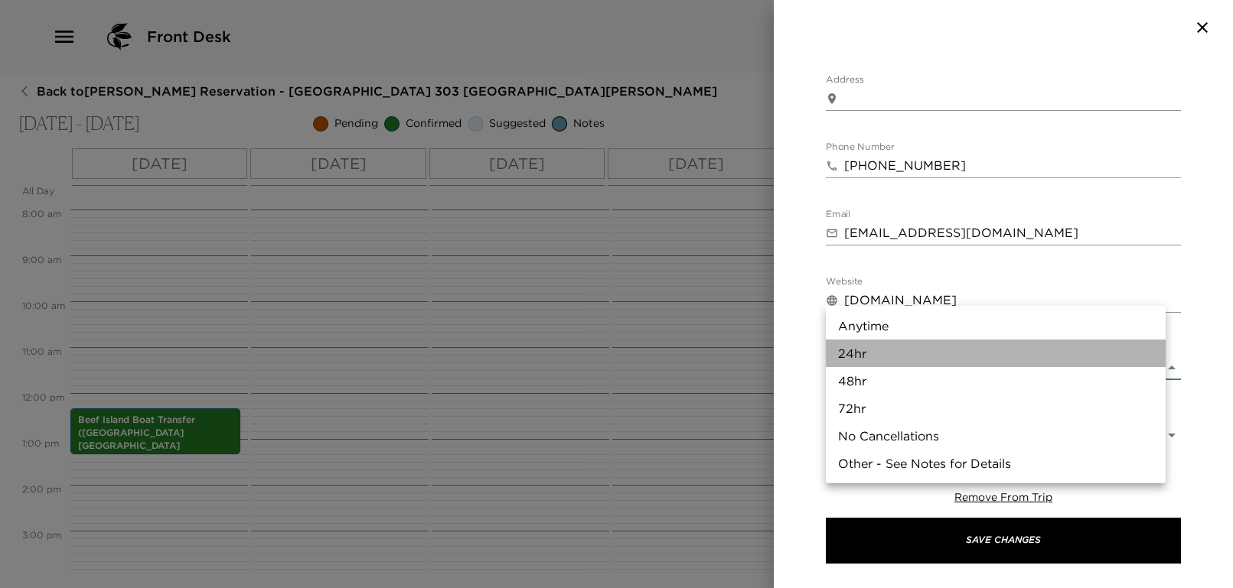
click at [871, 353] on li "24hr" at bounding box center [996, 354] width 340 height 28
type input "24hr"
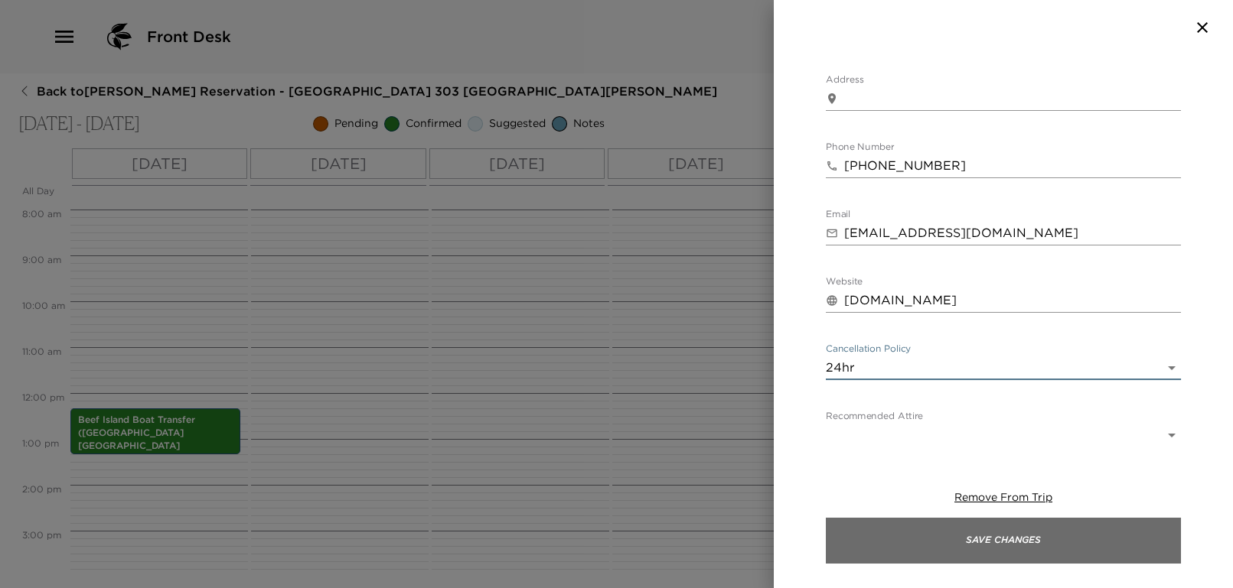
click at [1002, 542] on button "Save Changes" at bounding box center [1003, 541] width 355 height 46
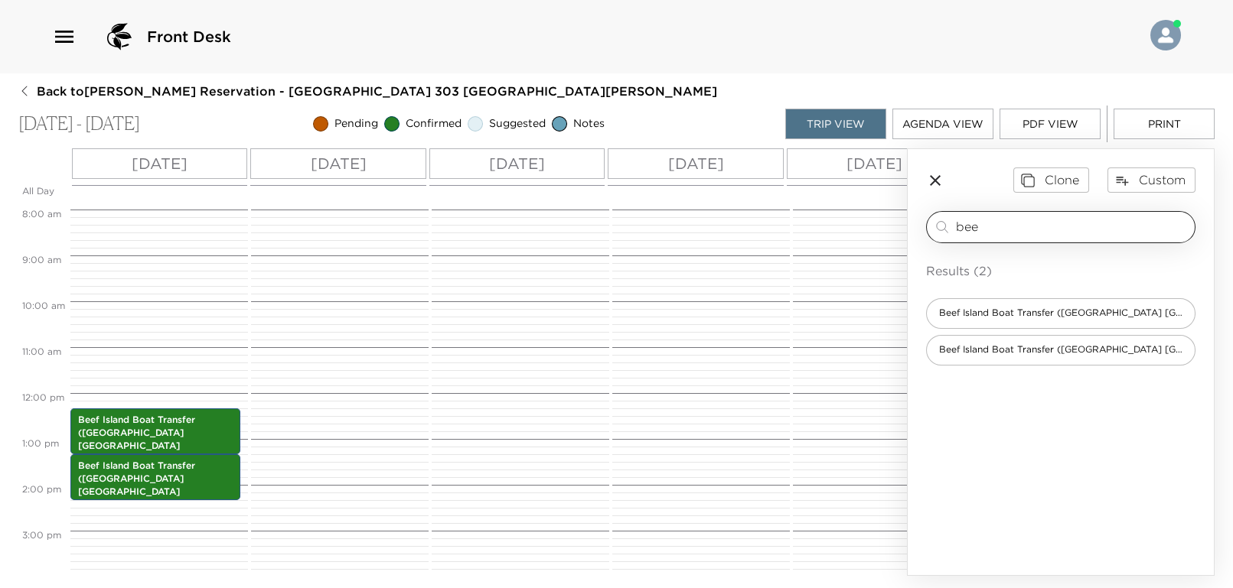
click at [1004, 215] on div "bee ​" at bounding box center [1060, 227] width 269 height 32
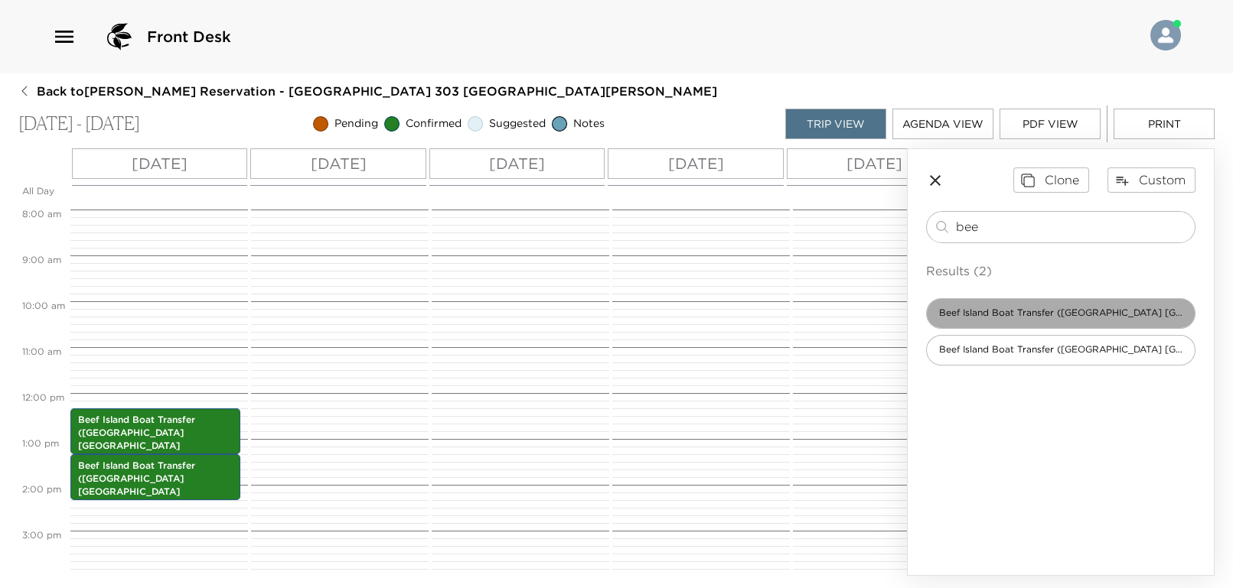
click at [1025, 313] on span "Beef Island Boat Transfer ([GEOGRAPHIC_DATA] [GEOGRAPHIC_DATA][PERSON_NAME])" at bounding box center [1061, 313] width 268 height 13
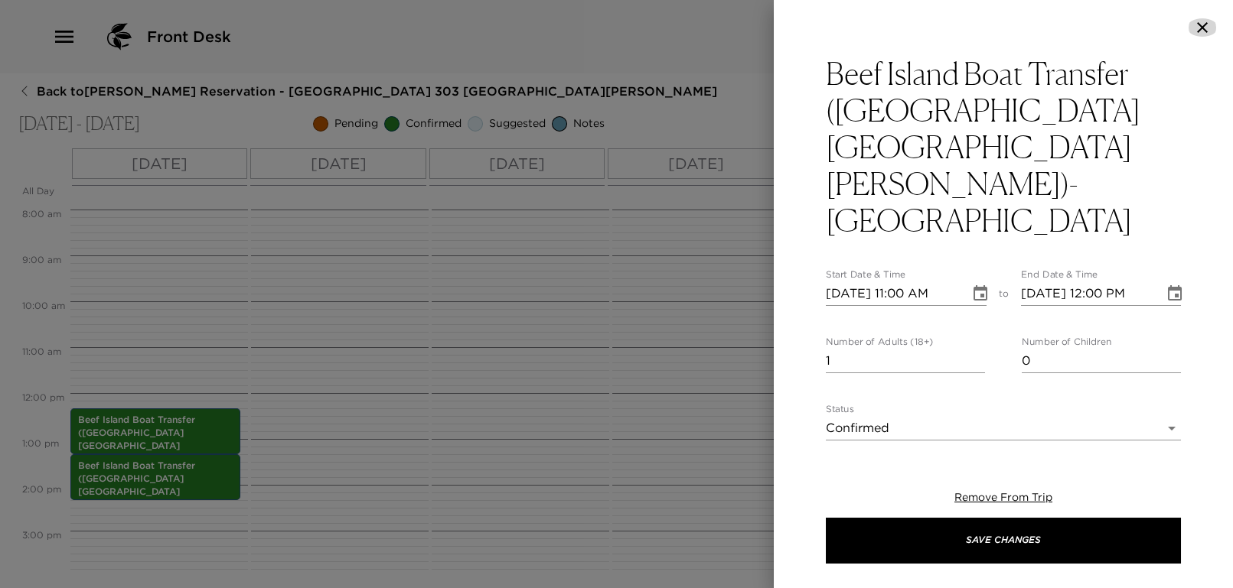
click at [1197, 21] on icon "button" at bounding box center [1202, 27] width 18 height 18
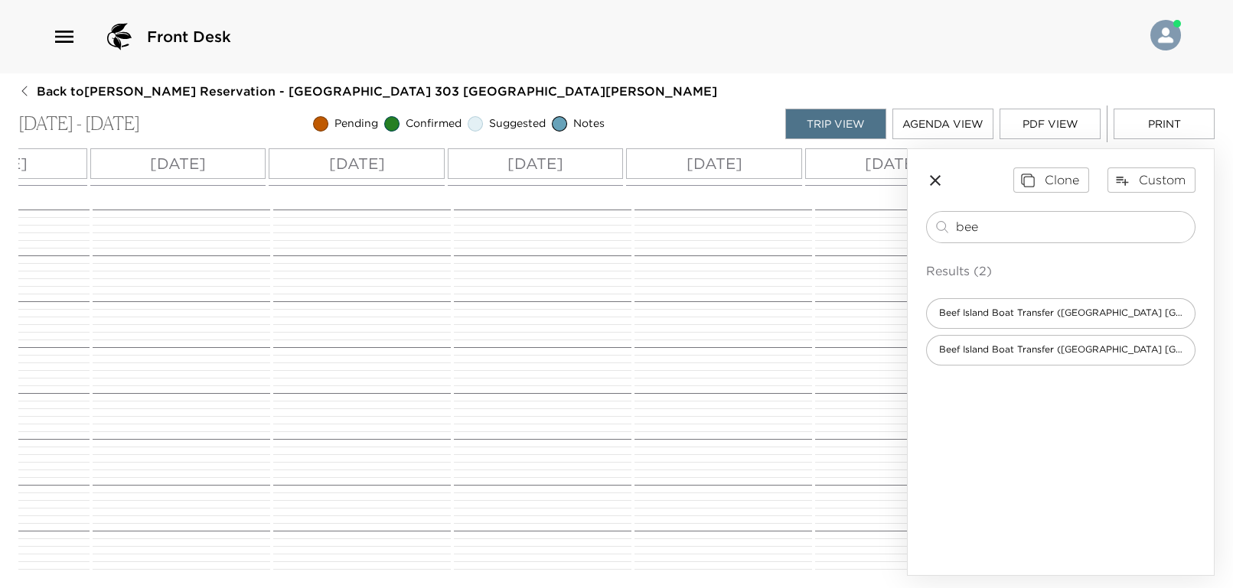
scroll to position [0, 355]
click at [695, 151] on div "[DATE]" at bounding box center [698, 163] width 176 height 31
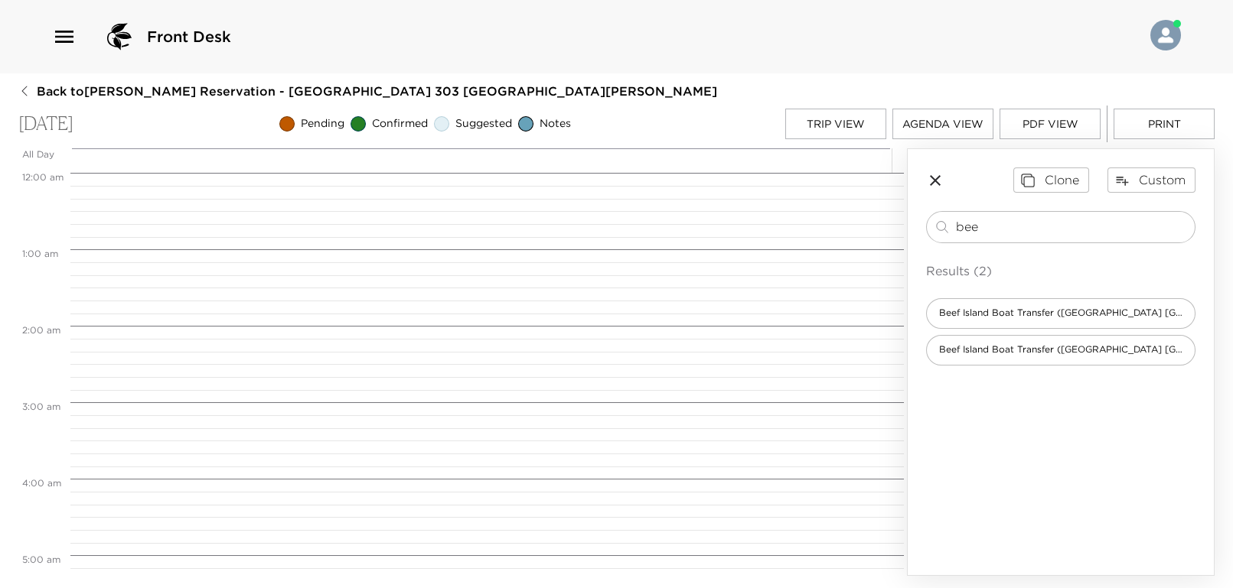
scroll to position [611, 0]
click at [1032, 229] on input "bee" at bounding box center [1072, 227] width 233 height 18
click at [1044, 312] on span "Beef Island Boat Transfer ([GEOGRAPHIC_DATA] [GEOGRAPHIC_DATA][PERSON_NAME])" at bounding box center [1061, 313] width 268 height 13
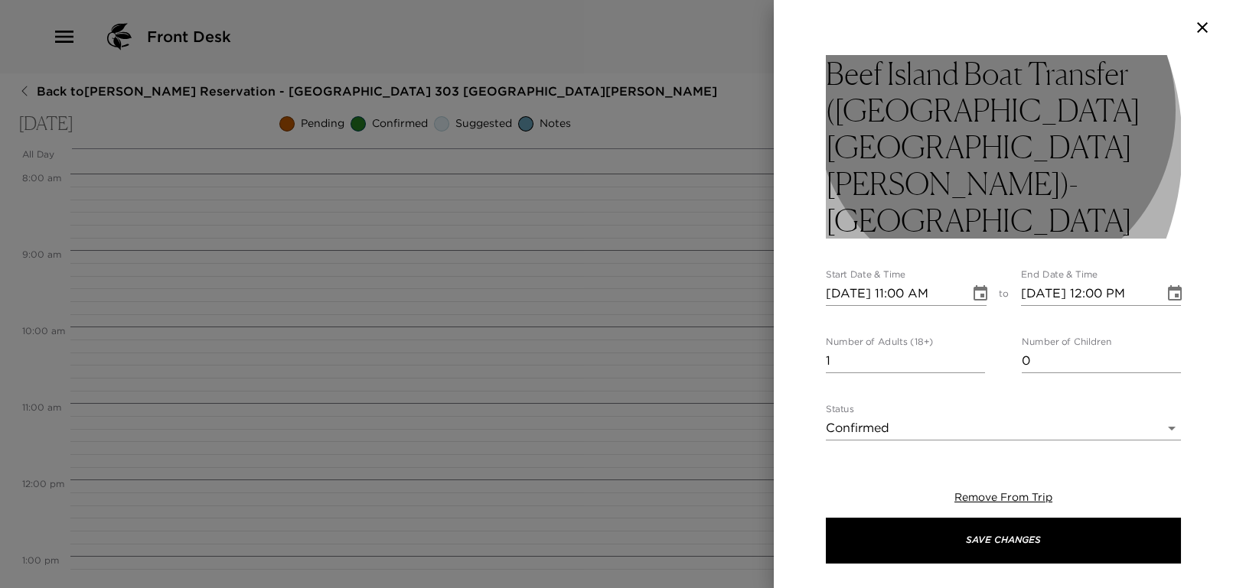
click at [912, 146] on h3 "Beef Island Boat Transfer ([GEOGRAPHIC_DATA] [GEOGRAPHIC_DATA][PERSON_NAME])- […" at bounding box center [1003, 147] width 355 height 184
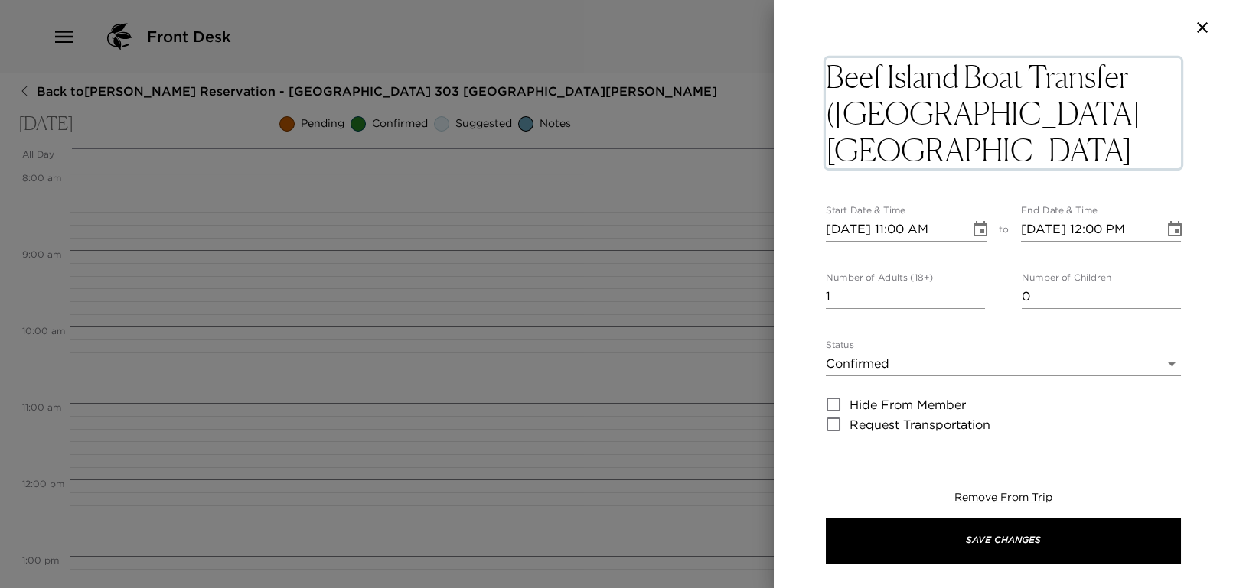
click at [910, 145] on textarea "Beef Island Boat Transfer ([GEOGRAPHIC_DATA] [GEOGRAPHIC_DATA][PERSON_NAME])- […" at bounding box center [1003, 113] width 355 height 110
type textarea "Beef Island Boat Transfer ([GEOGRAPHIC_DATA] [GEOGRAPHIC_DATA][PERSON_NAME]'s F…"
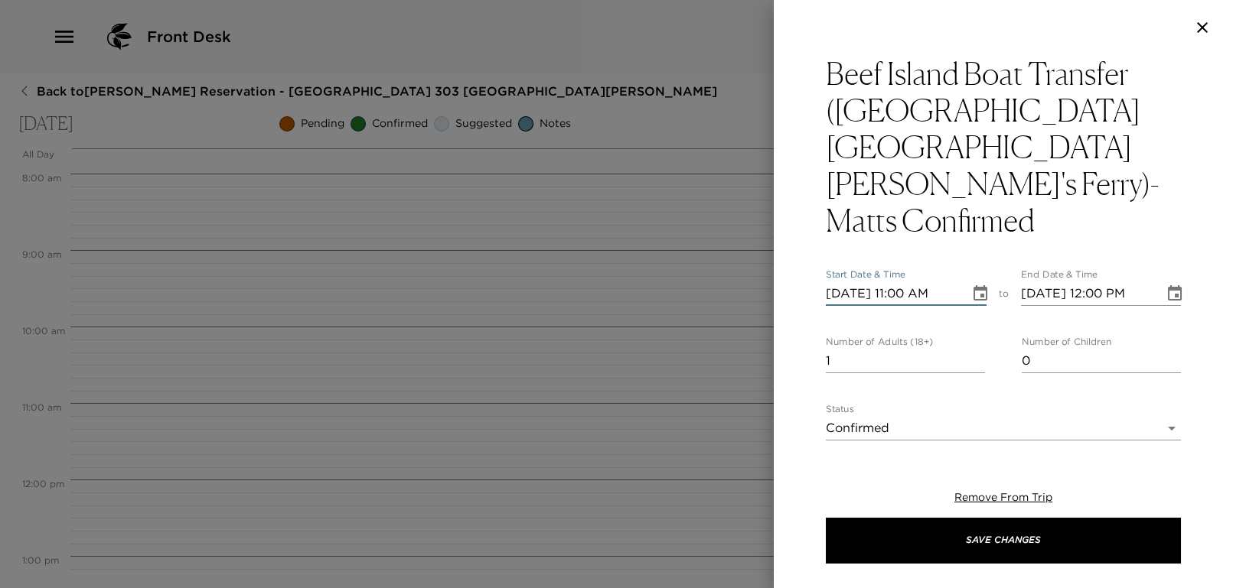
click at [900, 282] on input "[DATE] 11:00 AM" at bounding box center [892, 294] width 133 height 24
click at [902, 282] on input "[DATE] 02:00 AM" at bounding box center [892, 294] width 133 height 24
type input "[DATE] 01:20 PM"
type input "[DATE] 02:20 PM"
type input "[DATE] 01:20 PM"
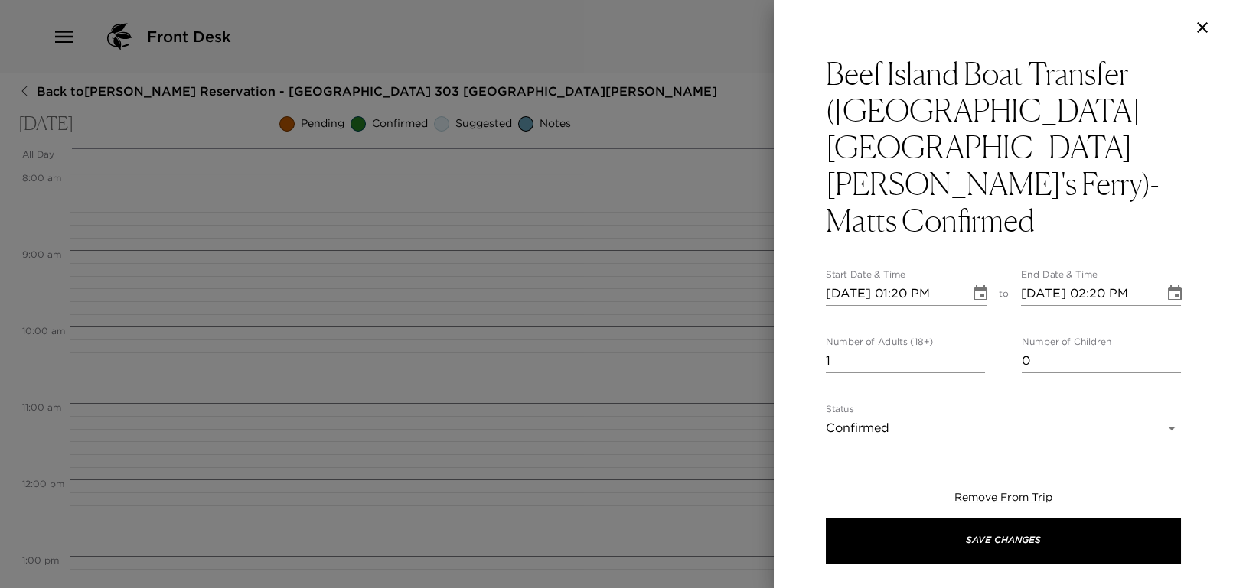
click at [837, 181] on div "Beef Island Boat Transfer ([GEOGRAPHIC_DATA] [GEOGRAPHIC_DATA][PERSON_NAME]'s F…" at bounding box center [1003, 580] width 355 height 1050
click at [800, 266] on div "Beef Island Boat Transfer ([GEOGRAPHIC_DATA] [GEOGRAPHIC_DATA][PERSON_NAME]'s F…" at bounding box center [1003, 248] width 459 height 386
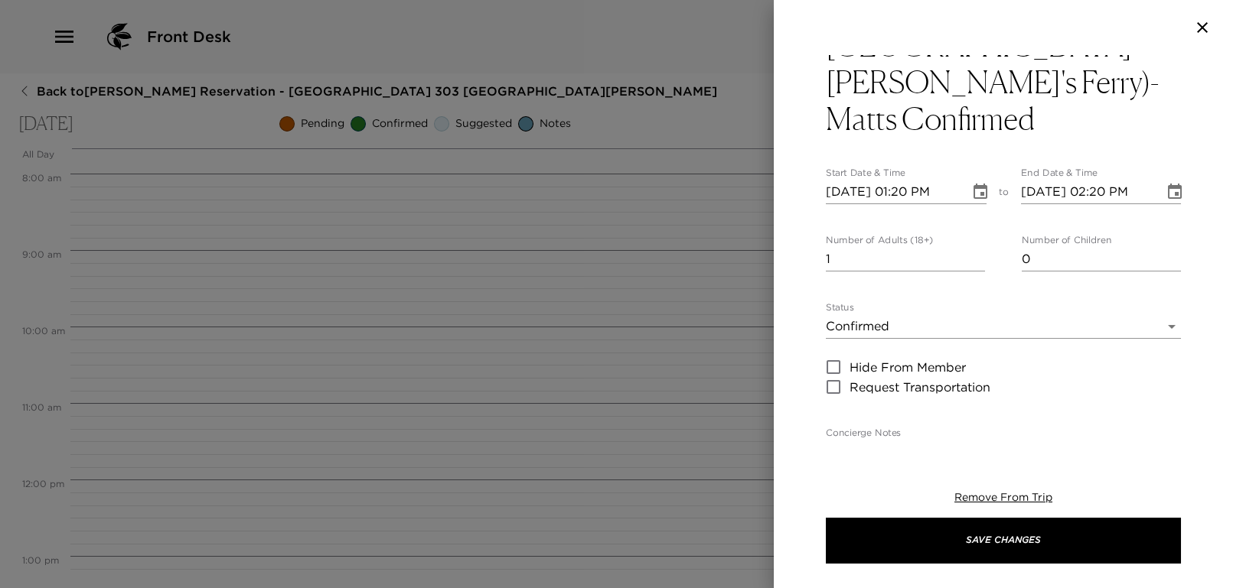
scroll to position [0, 0]
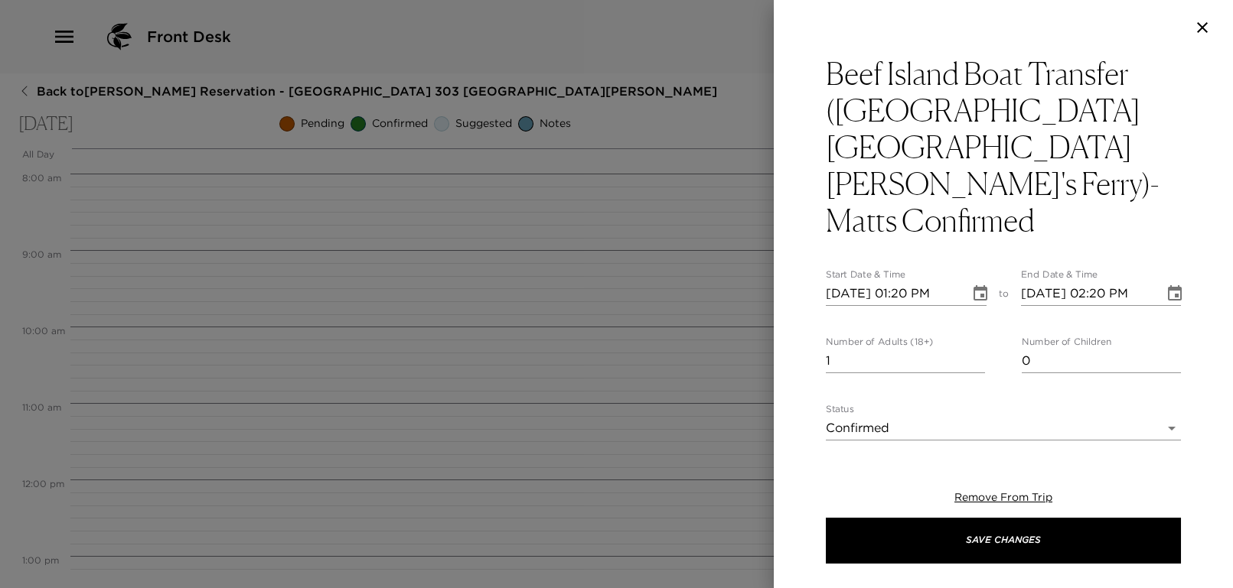
click at [1201, 282] on div "Beef Island Boat Transfer ([GEOGRAPHIC_DATA] [GEOGRAPHIC_DATA][PERSON_NAME]'s F…" at bounding box center [1003, 248] width 459 height 386
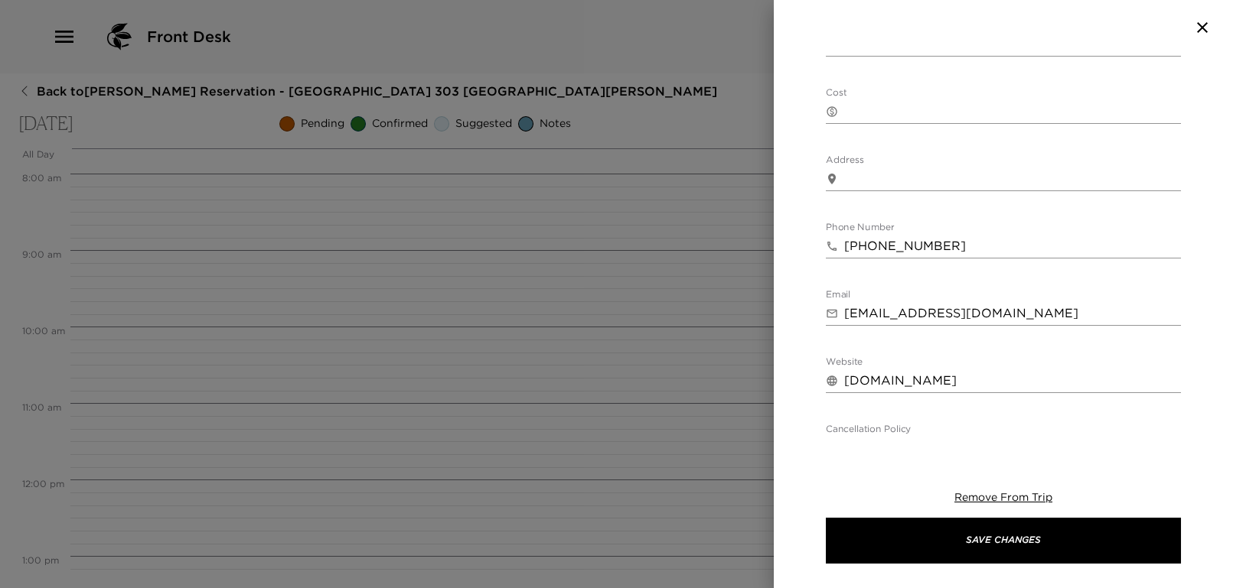
scroll to position [590, 0]
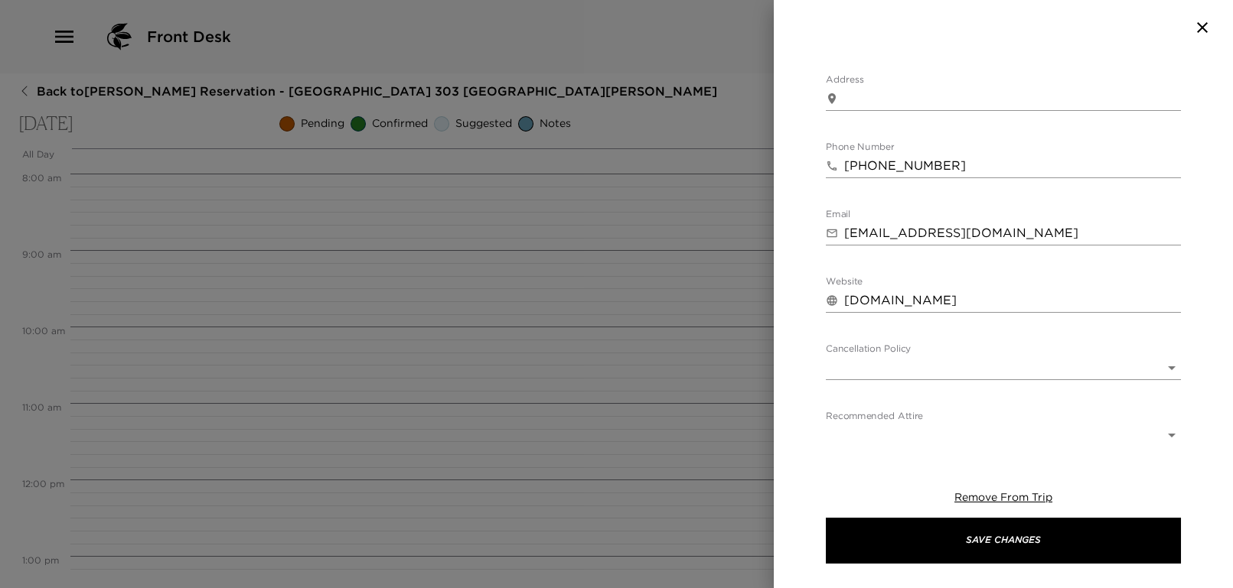
click at [1010, 285] on body "Front Desk Back to [PERSON_NAME] Reservation - [GEOGRAPHIC_DATA] 303 [GEOGRAPHI…" at bounding box center [616, 294] width 1233 height 588
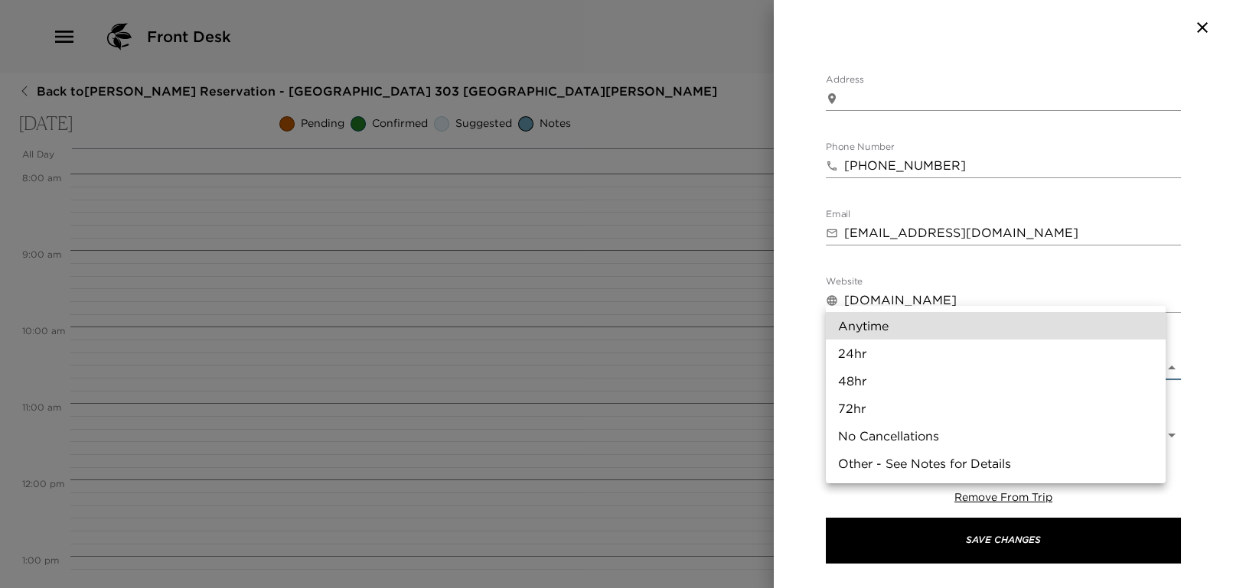
click at [895, 380] on li "48hr" at bounding box center [996, 381] width 340 height 28
type input "48hr"
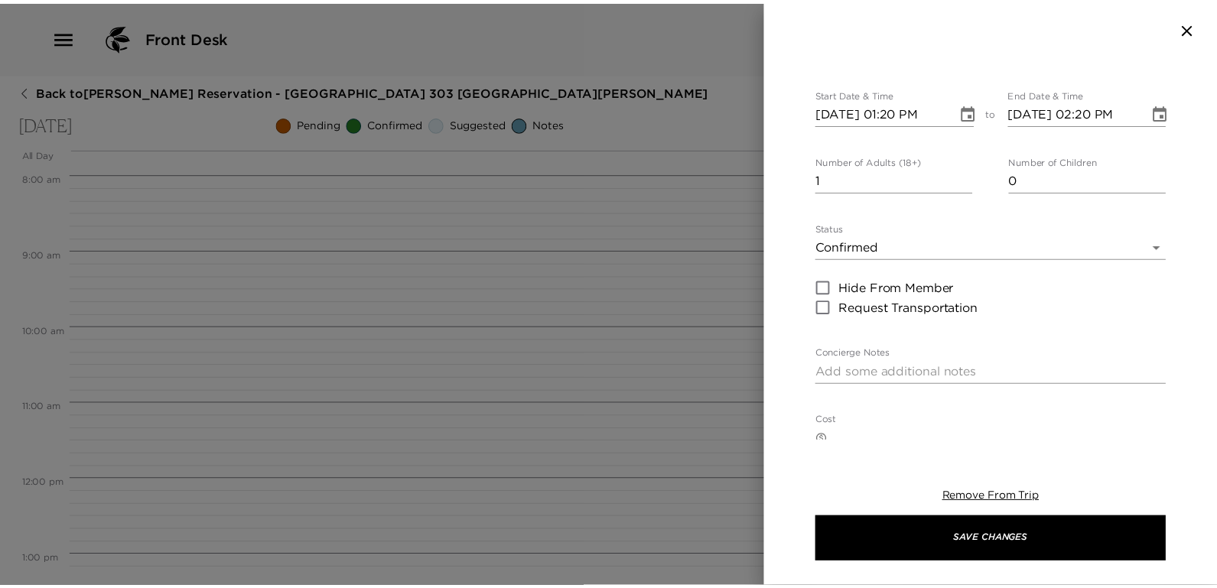
scroll to position [0, 0]
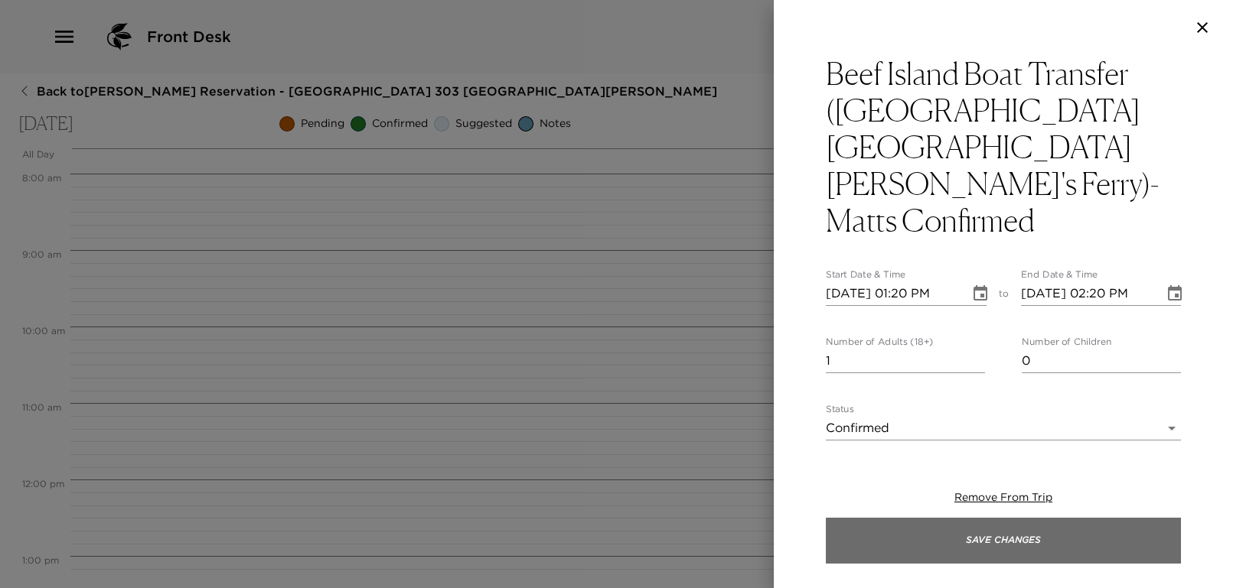
click at [1015, 554] on button "Save Changes" at bounding box center [1003, 541] width 355 height 46
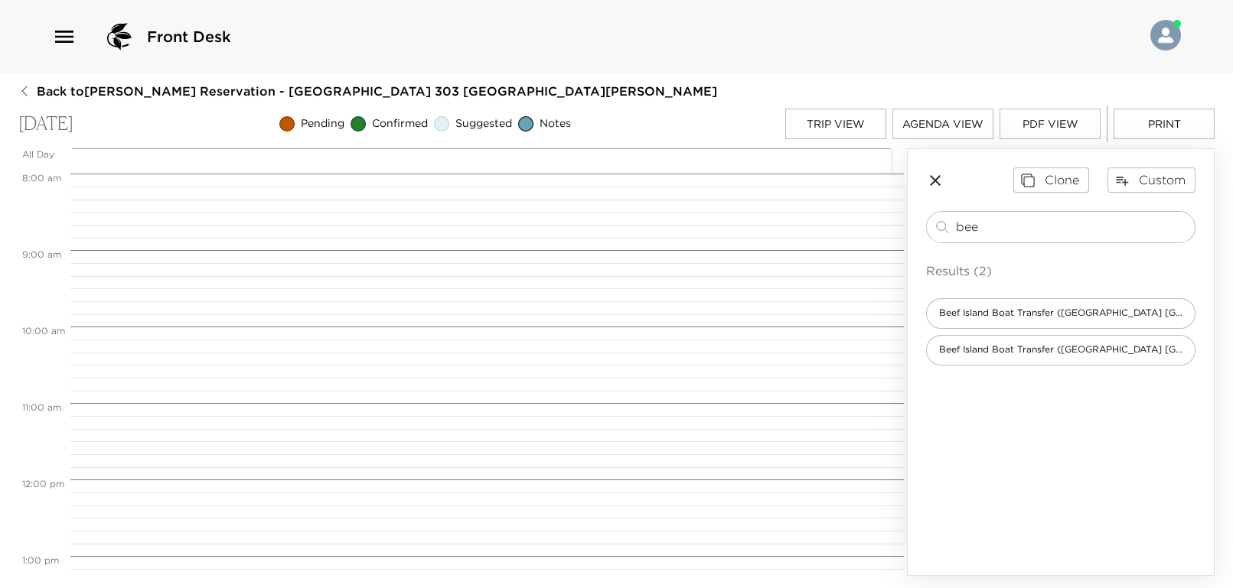
click at [937, 182] on icon "button" at bounding box center [935, 180] width 11 height 11
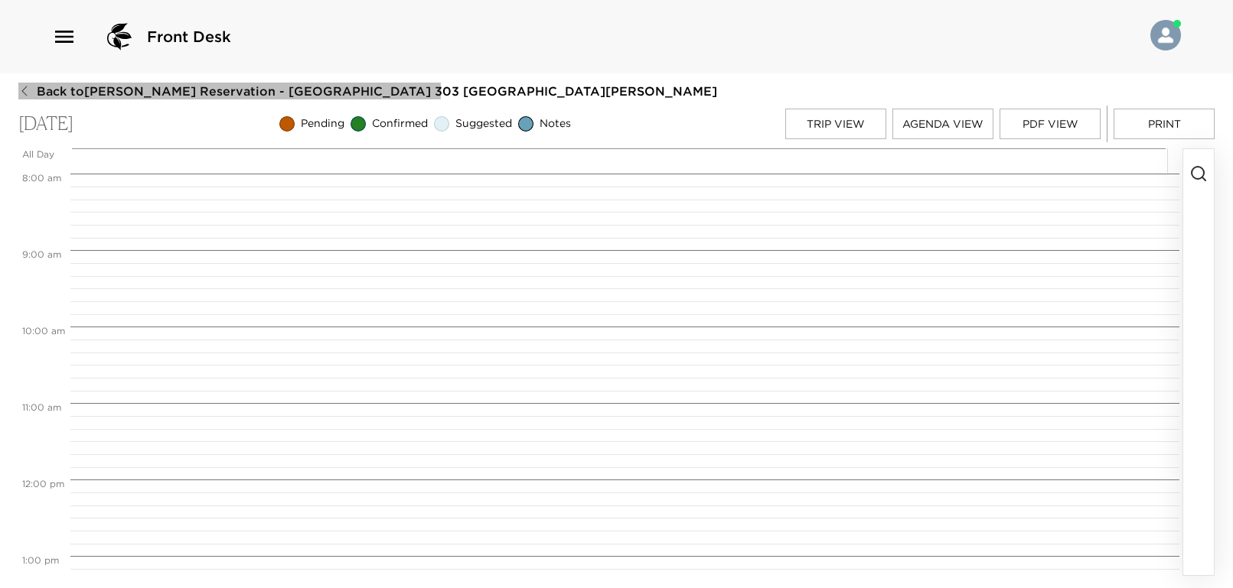
click at [31, 89] on button "Back to [PERSON_NAME] Reservation - [GEOGRAPHIC_DATA] [STREET_ADDRESS][PERSON_N…" at bounding box center [367, 91] width 699 height 17
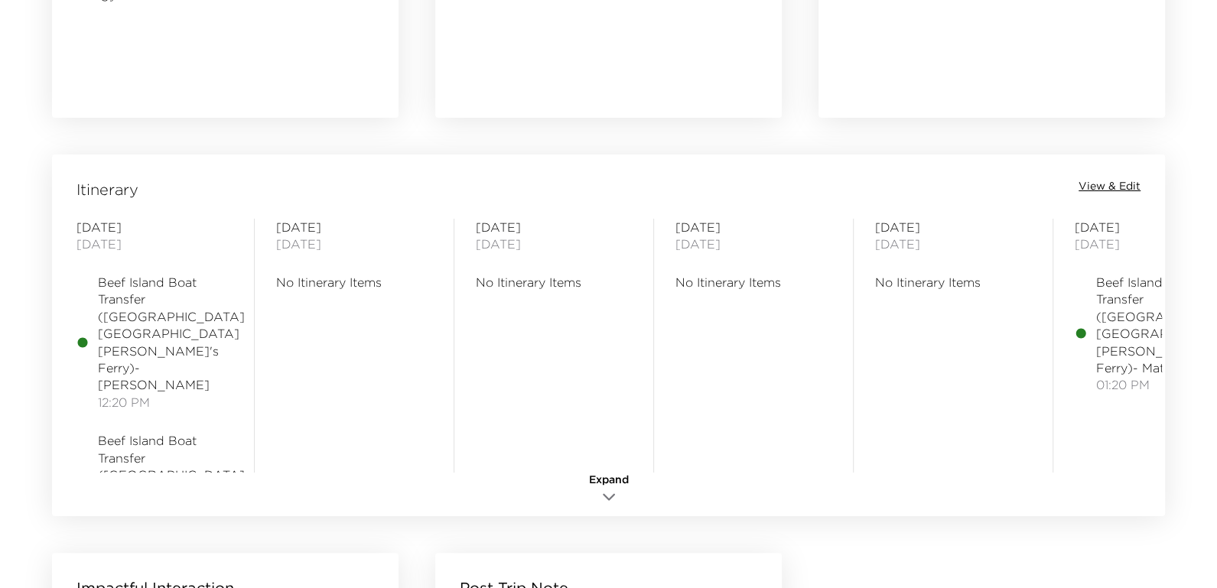
scroll to position [1223, 0]
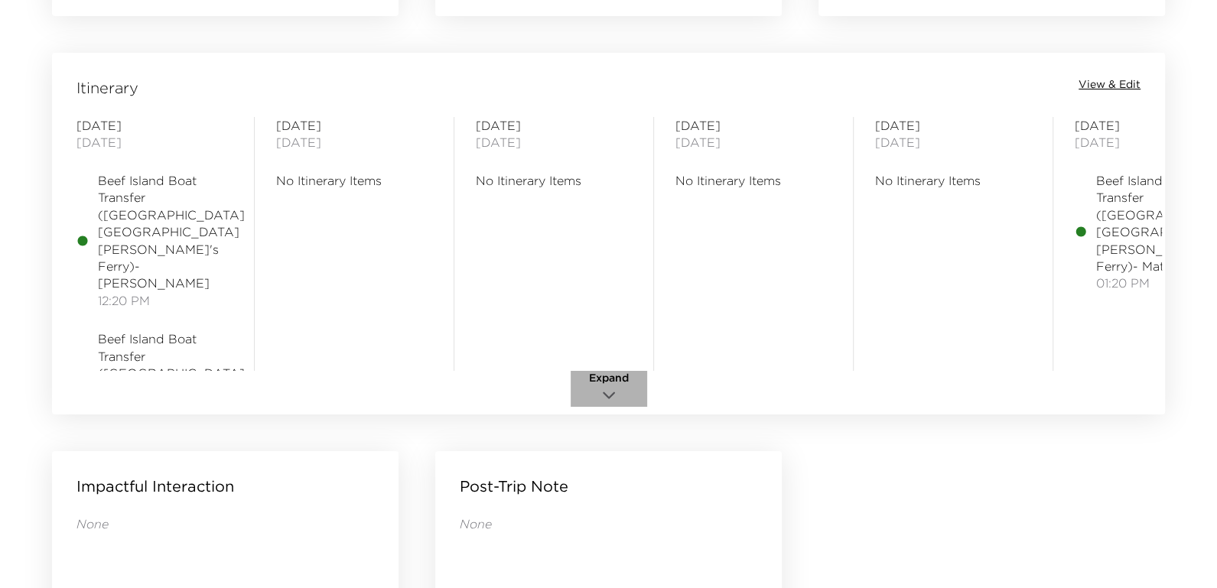
click at [609, 401] on icon "button" at bounding box center [609, 395] width 18 height 18
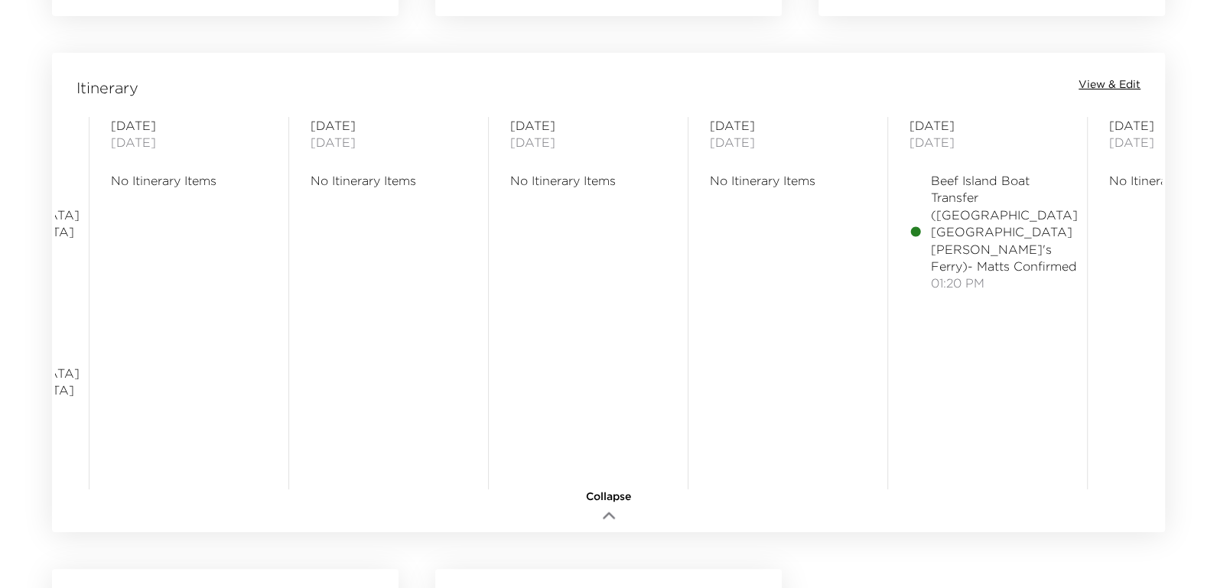
scroll to position [0, 0]
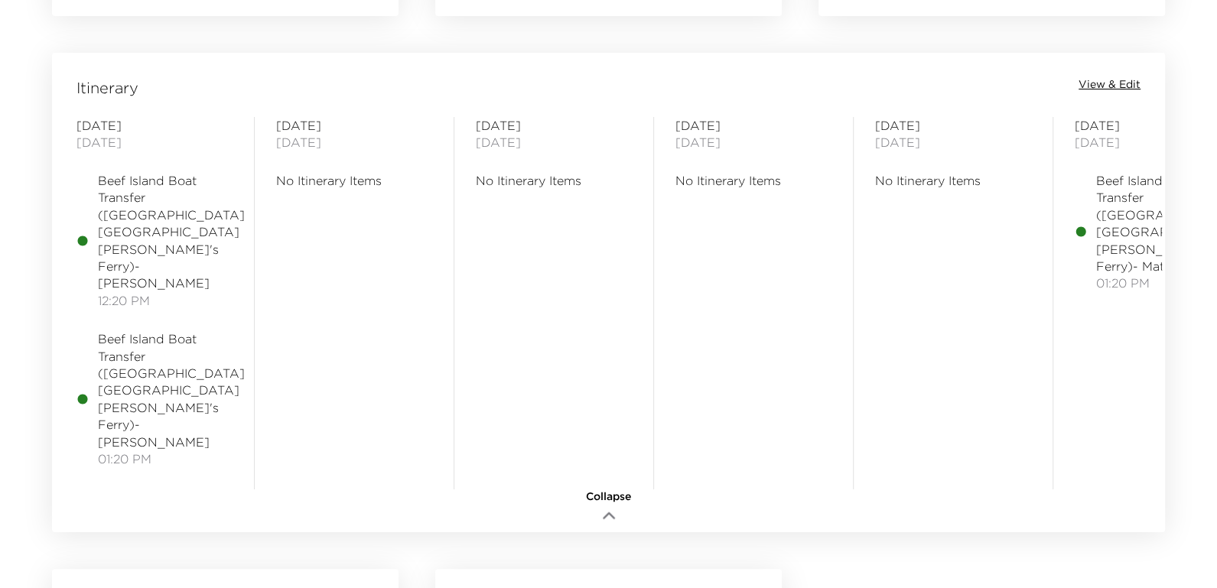
click at [1117, 85] on span "View & Edit" at bounding box center [1110, 84] width 62 height 15
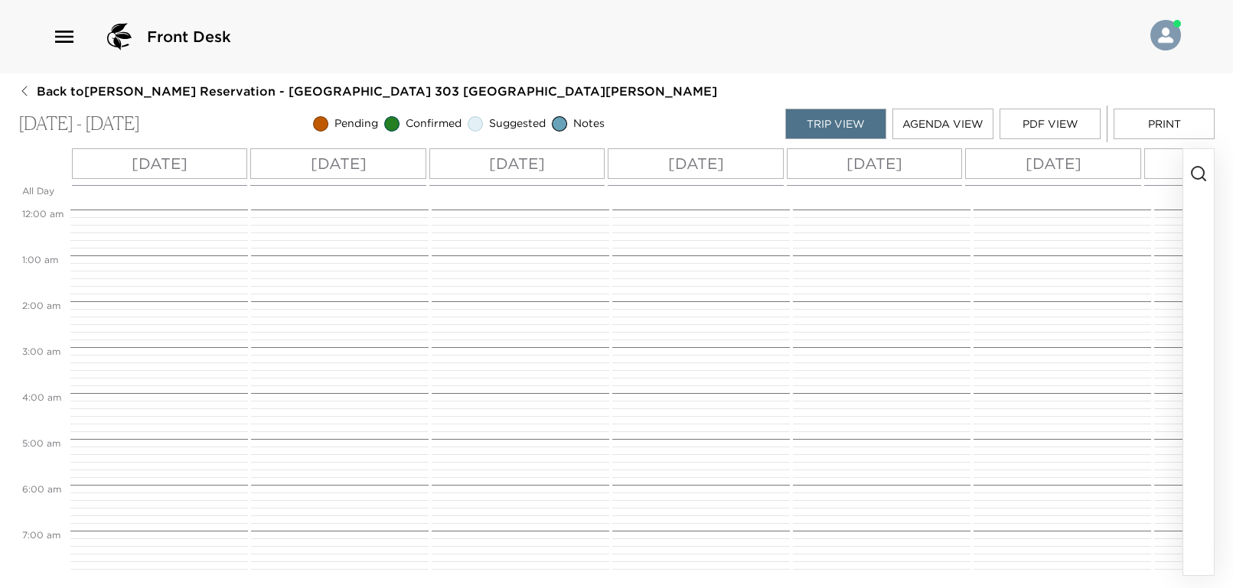
scroll to position [566, 0]
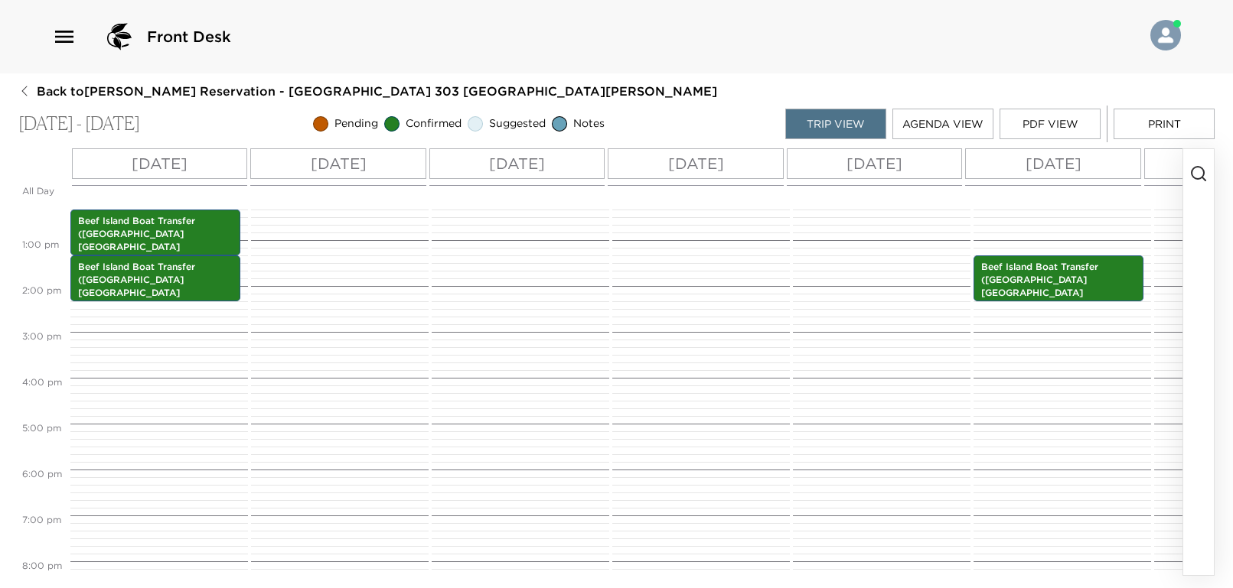
click at [132, 165] on p "[DATE]" at bounding box center [160, 163] width 56 height 23
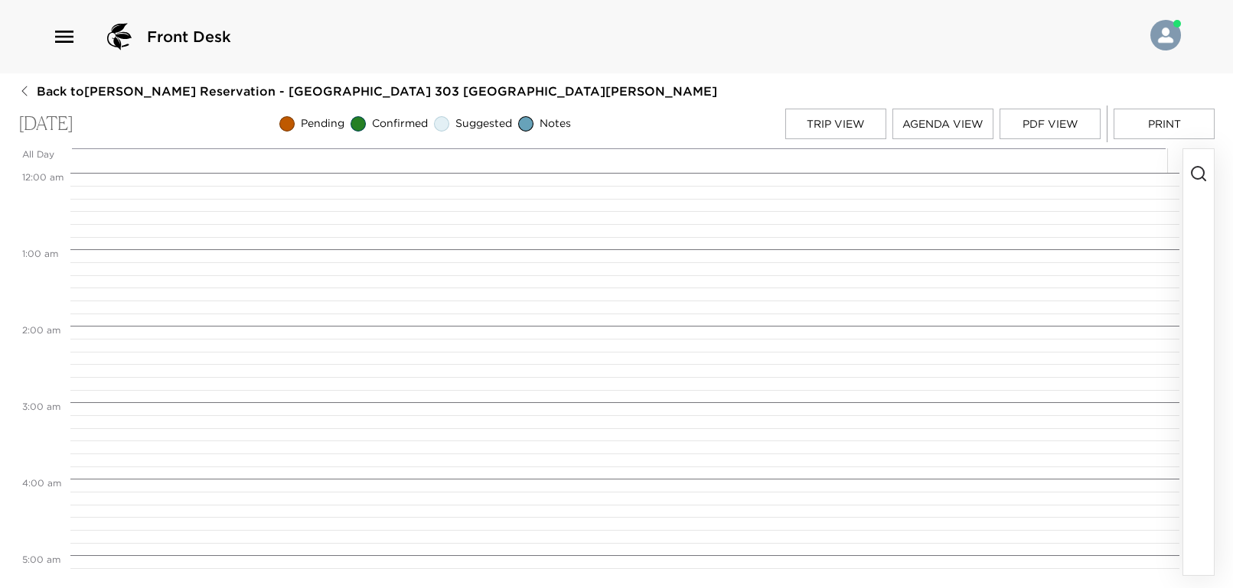
scroll to position [943, 0]
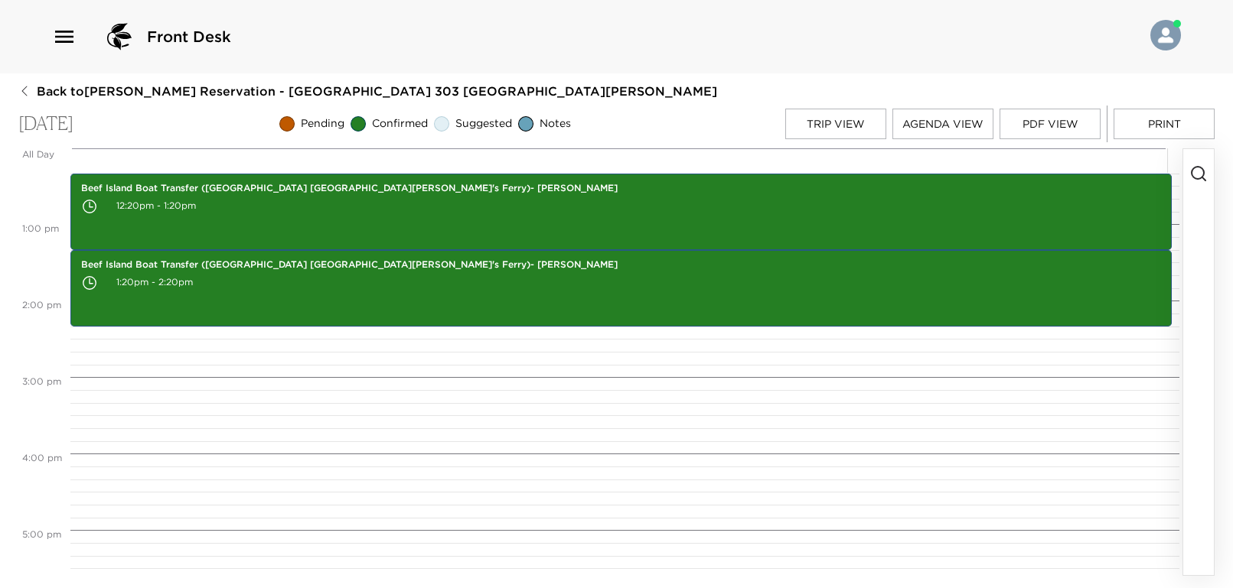
click at [1200, 177] on icon "button" at bounding box center [1198, 174] width 18 height 18
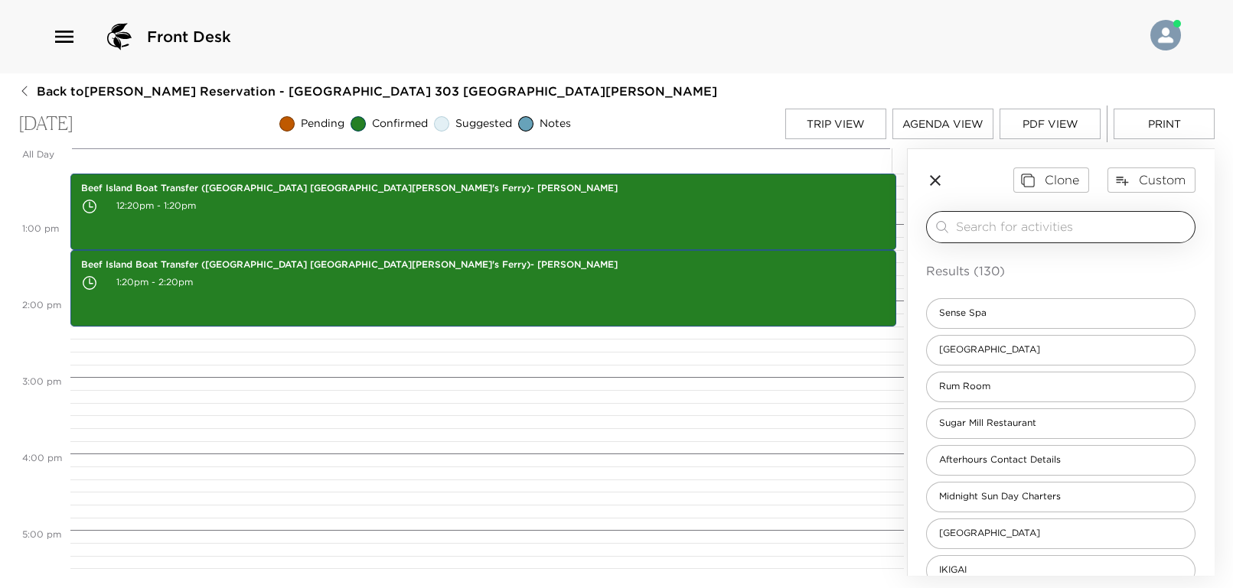
click at [974, 223] on input "search" at bounding box center [1072, 227] width 233 height 18
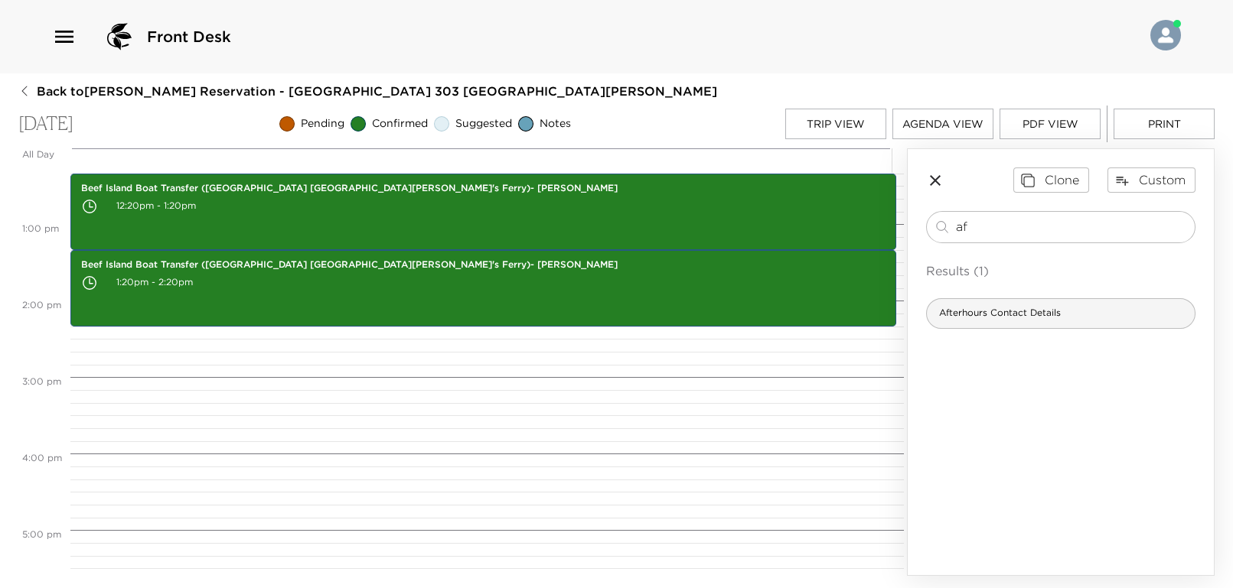
type input "af"
click at [1045, 302] on div "Afterhours Contact Details" at bounding box center [1060, 313] width 269 height 31
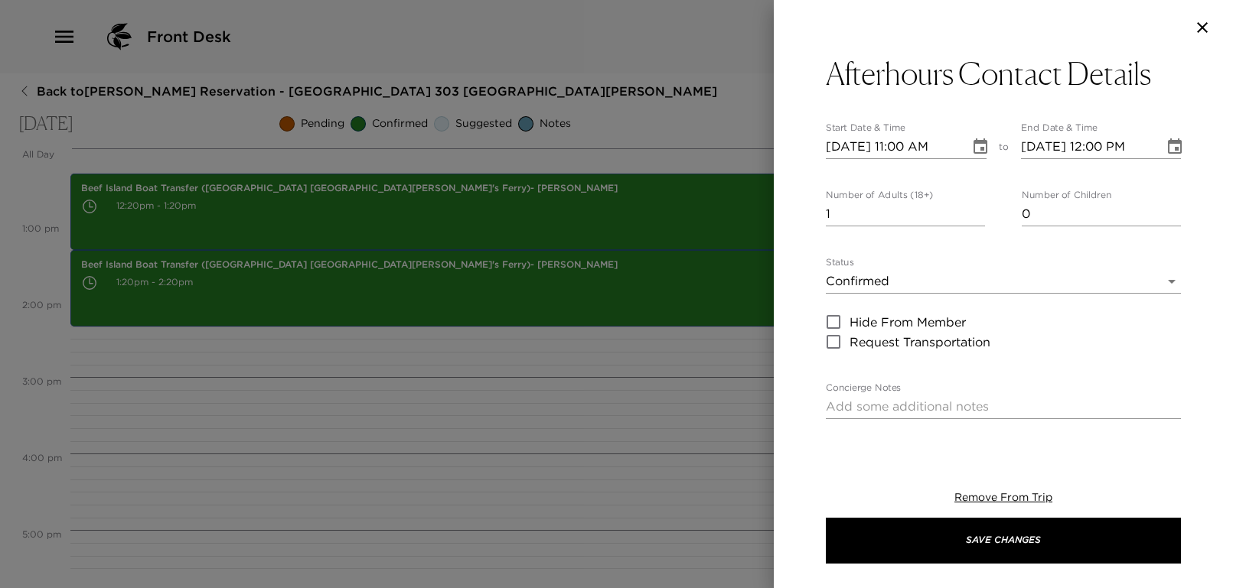
click at [901, 146] on input "[DATE] 11:00 AM" at bounding box center [892, 147] width 133 height 24
click at [974, 149] on icon "Choose date, selected date is Oct 11, 2025" at bounding box center [980, 145] width 14 height 15
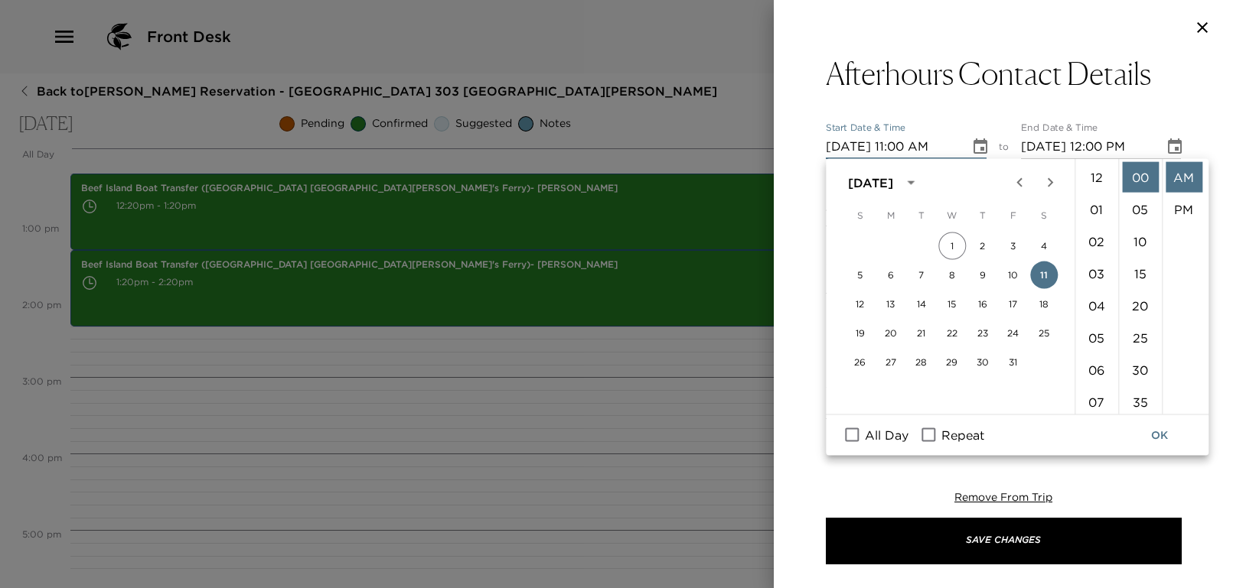
scroll to position [353, 0]
click at [1047, 279] on button "11" at bounding box center [1044, 276] width 28 height 28
click at [1093, 220] on li "06" at bounding box center [1096, 222] width 37 height 31
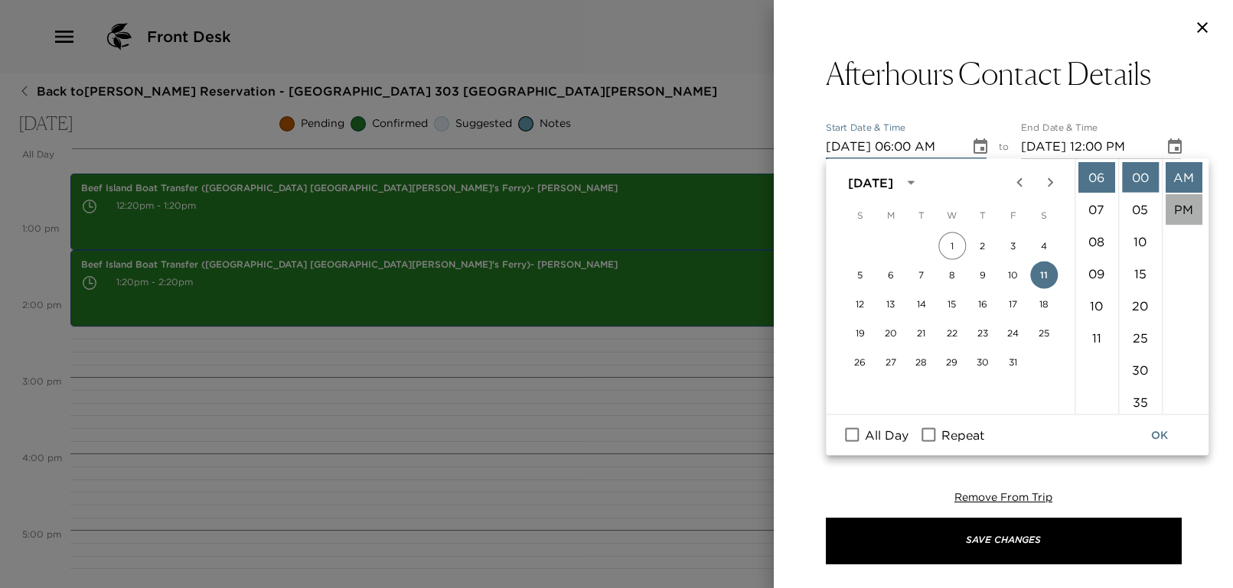
click at [1179, 209] on li "PM" at bounding box center [1183, 209] width 37 height 31
type input "[DATE] 06:00 PM"
type input "[DATE] 07:00 PM"
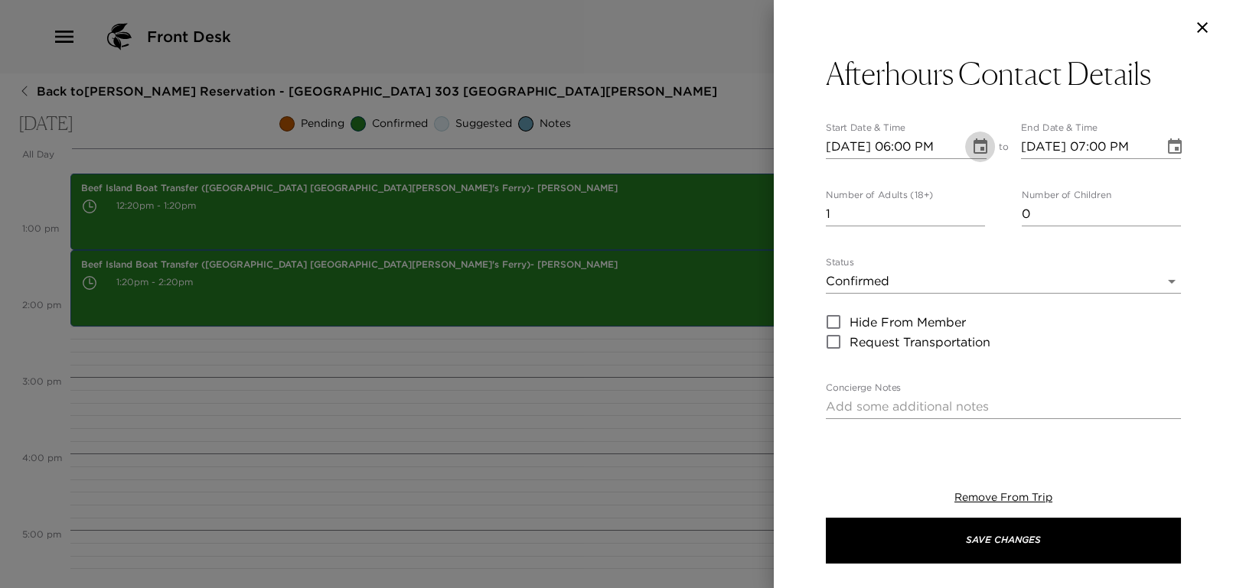
click at [971, 150] on icon "Choose date, selected date is Oct 11, 2025" at bounding box center [980, 147] width 18 height 18
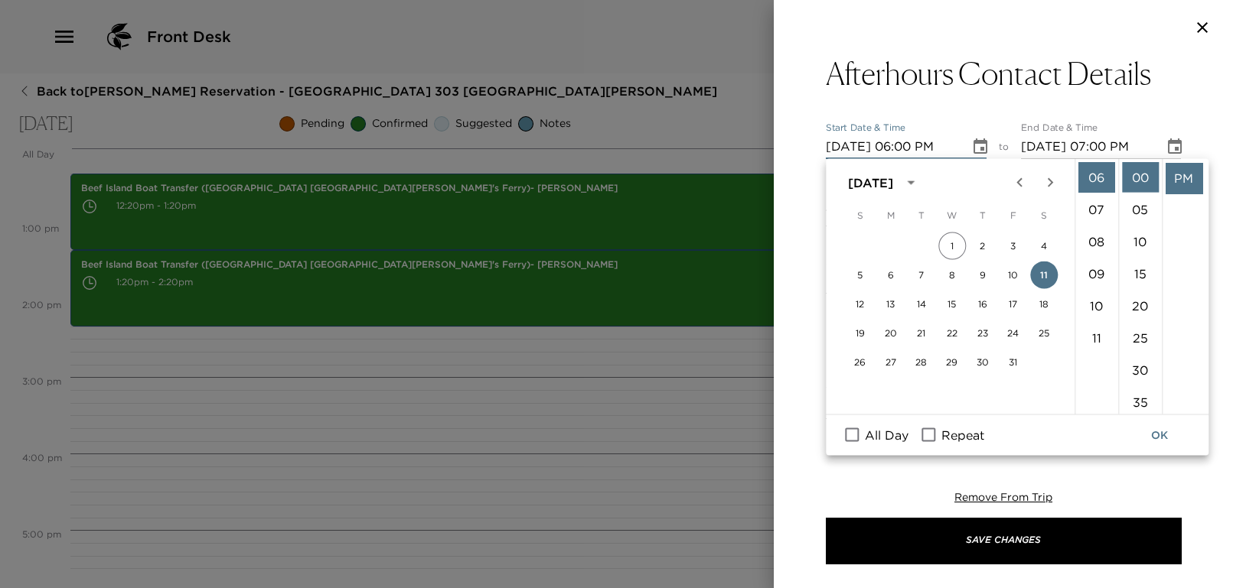
click at [946, 437] on span "Repeat" at bounding box center [962, 435] width 43 height 18
click at [944, 437] on input "Repeat" at bounding box center [928, 435] width 32 height 20
checkbox input "true"
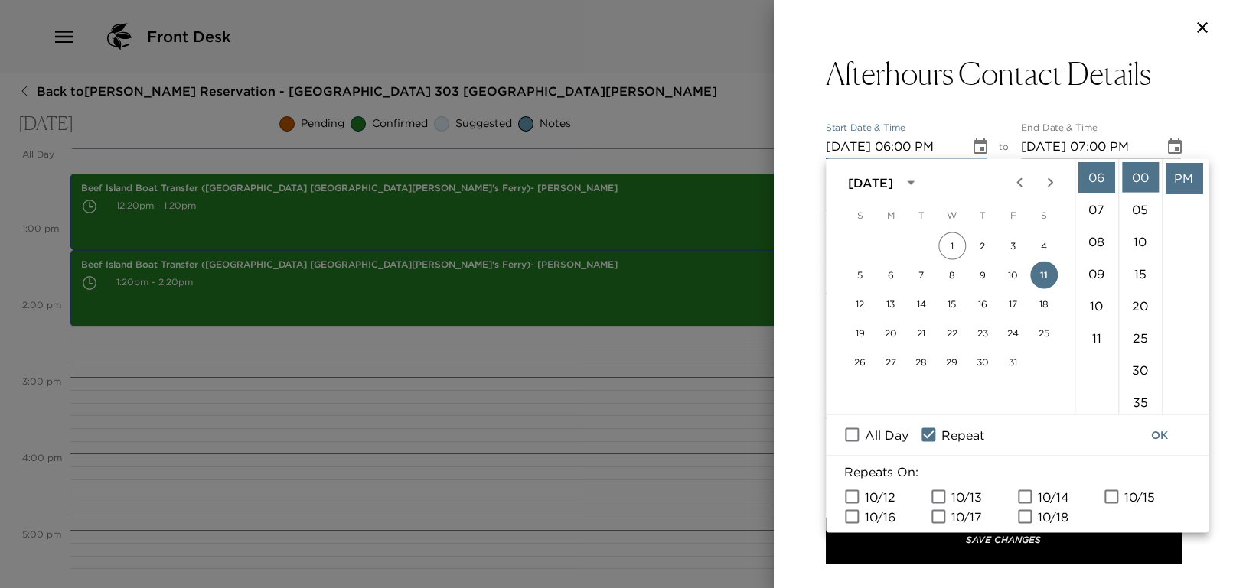
click at [881, 490] on span "10/12" at bounding box center [880, 496] width 31 height 18
click at [868, 490] on input "10/12" at bounding box center [852, 497] width 32 height 20
checkbox input "true"
click at [940, 493] on input "10/13" at bounding box center [938, 497] width 32 height 20
checkbox input "true"
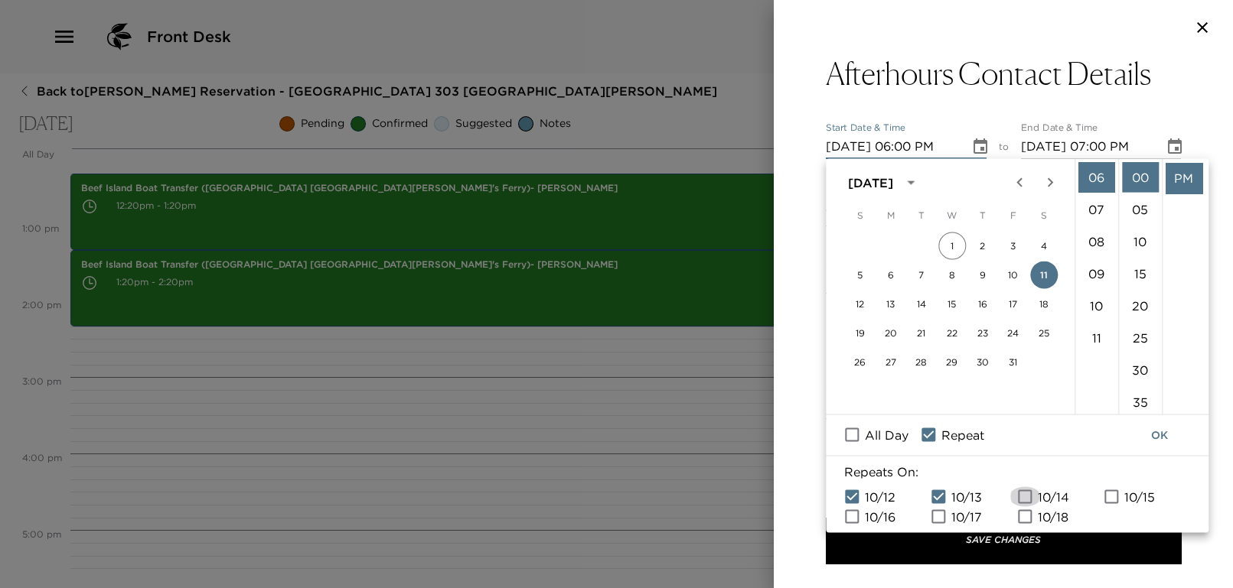
click at [1025, 496] on input "10/14" at bounding box center [1024, 497] width 32 height 20
checkbox input "true"
click at [1107, 490] on input "10/15" at bounding box center [1111, 497] width 32 height 20
checkbox input "true"
click at [868, 513] on span "10/16" at bounding box center [880, 516] width 31 height 18
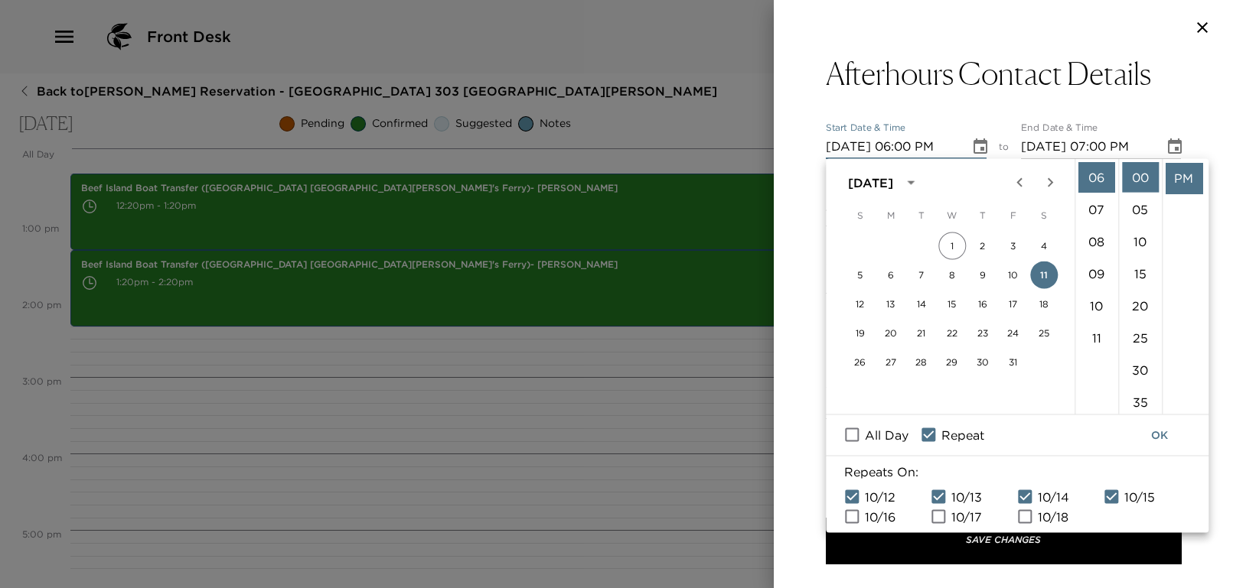
click at [868, 513] on input "10/16" at bounding box center [852, 517] width 32 height 20
checkbox input "true"
click at [962, 516] on span "10/17" at bounding box center [966, 516] width 31 height 18
click at [954, 516] on input "10/17" at bounding box center [938, 517] width 32 height 20
checkbox input "true"
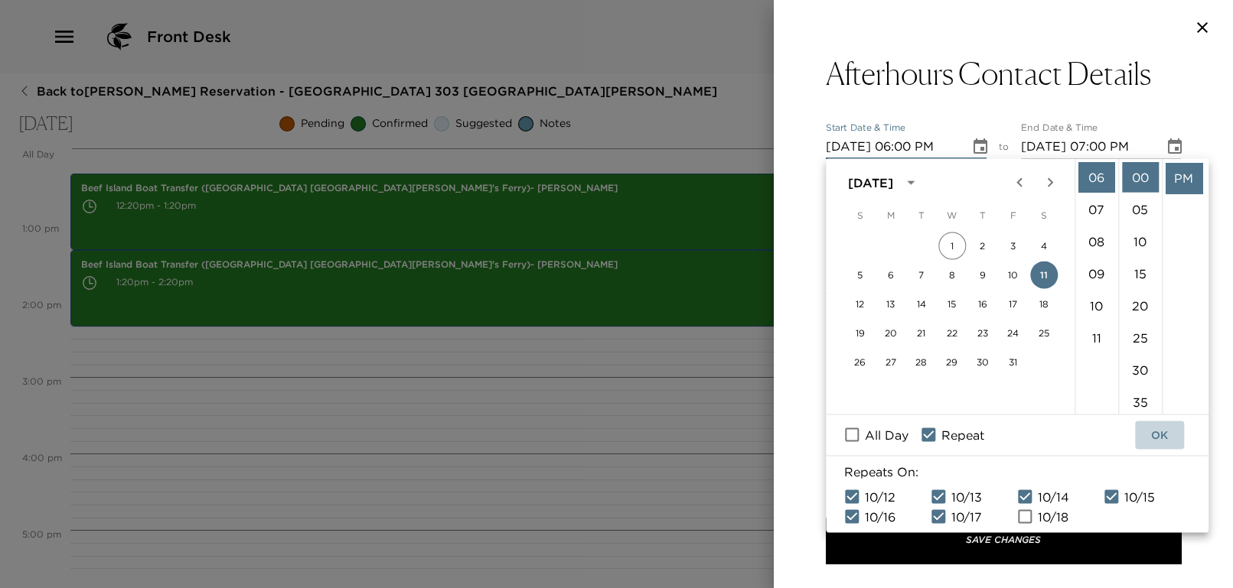
click at [1163, 433] on button "OK" at bounding box center [1159, 436] width 49 height 28
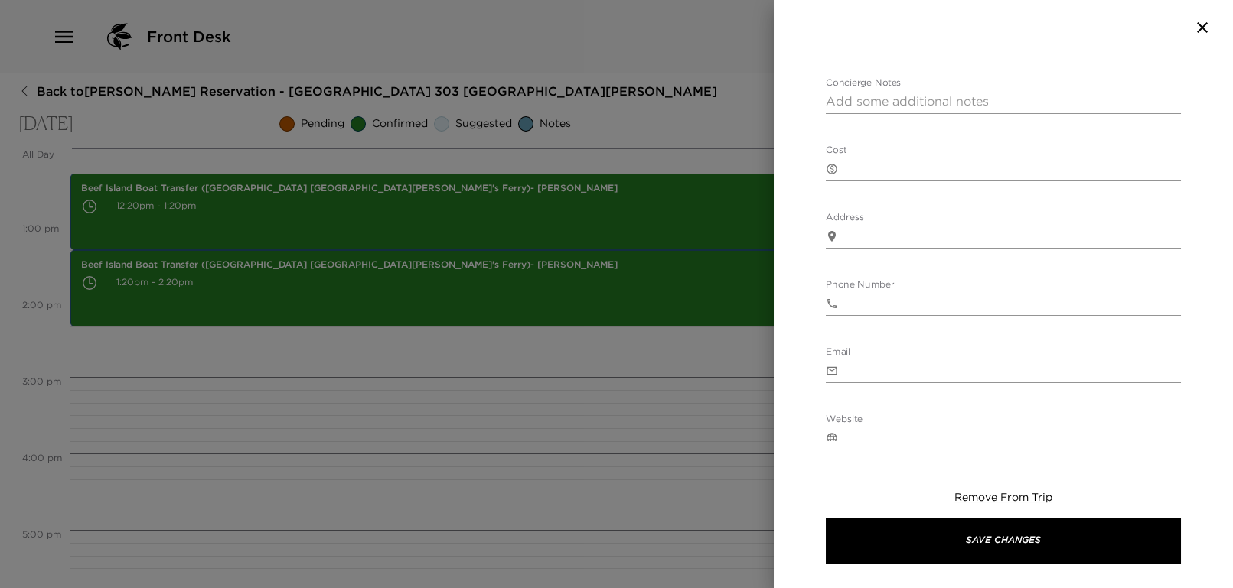
scroll to position [516, 0]
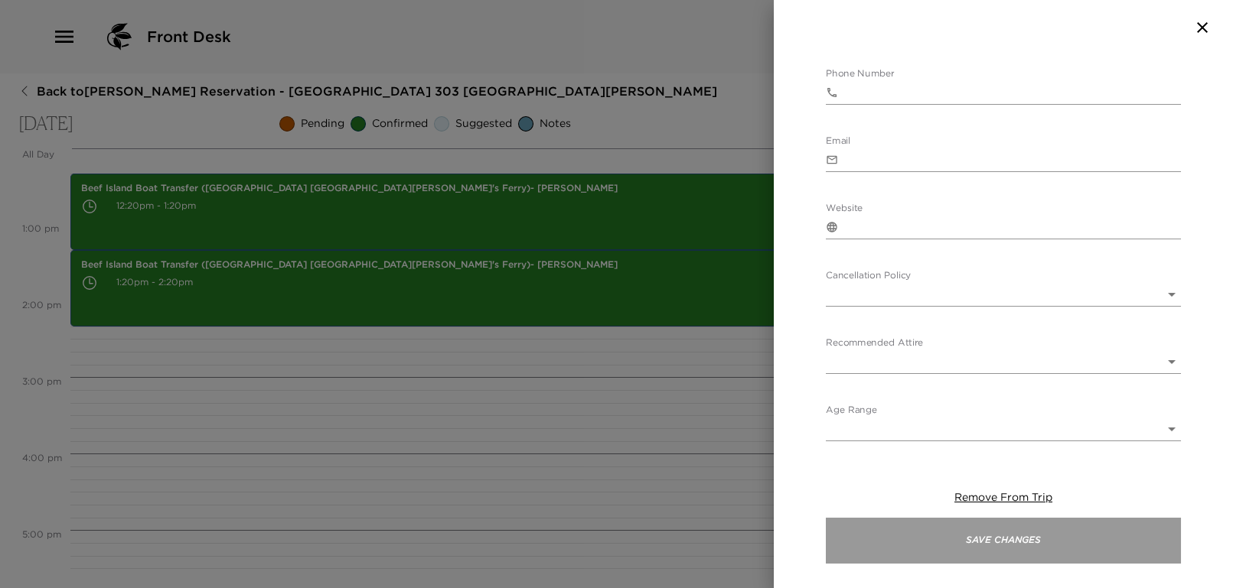
click at [987, 549] on button "Save Changes" at bounding box center [1003, 541] width 355 height 46
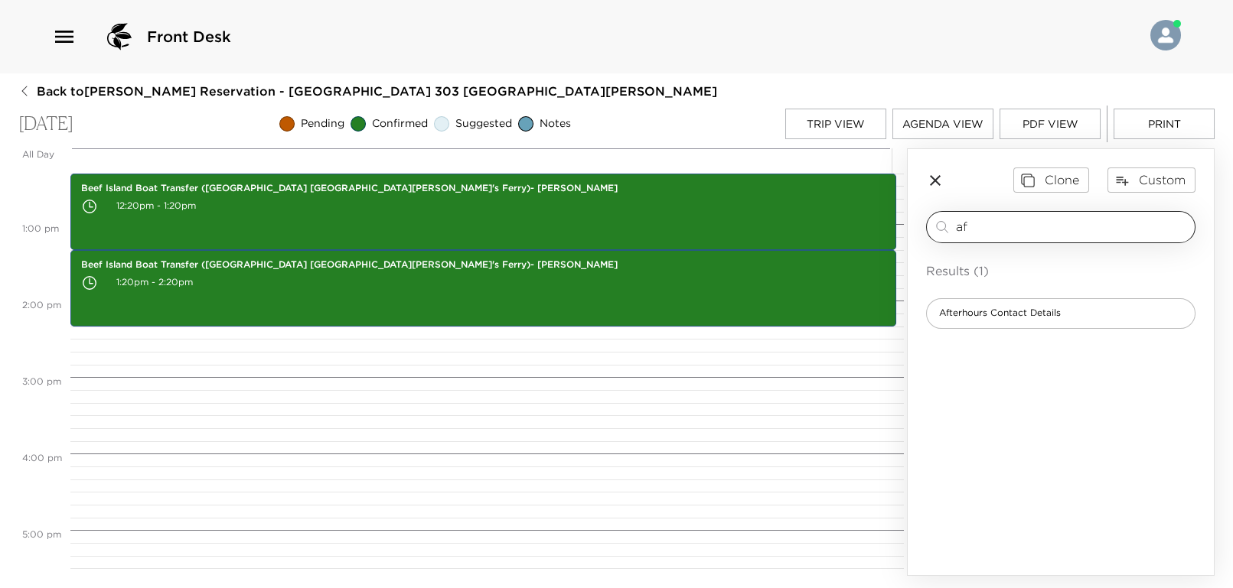
click at [1000, 234] on input "af" at bounding box center [1072, 227] width 233 height 18
type input "a"
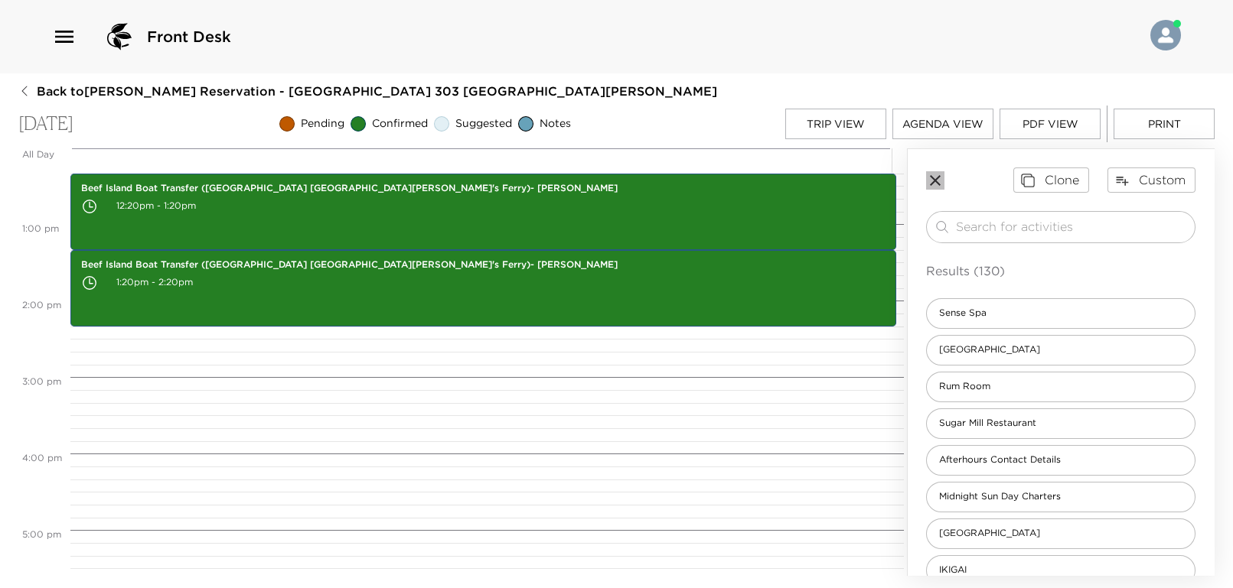
click at [934, 178] on icon "button" at bounding box center [935, 180] width 18 height 18
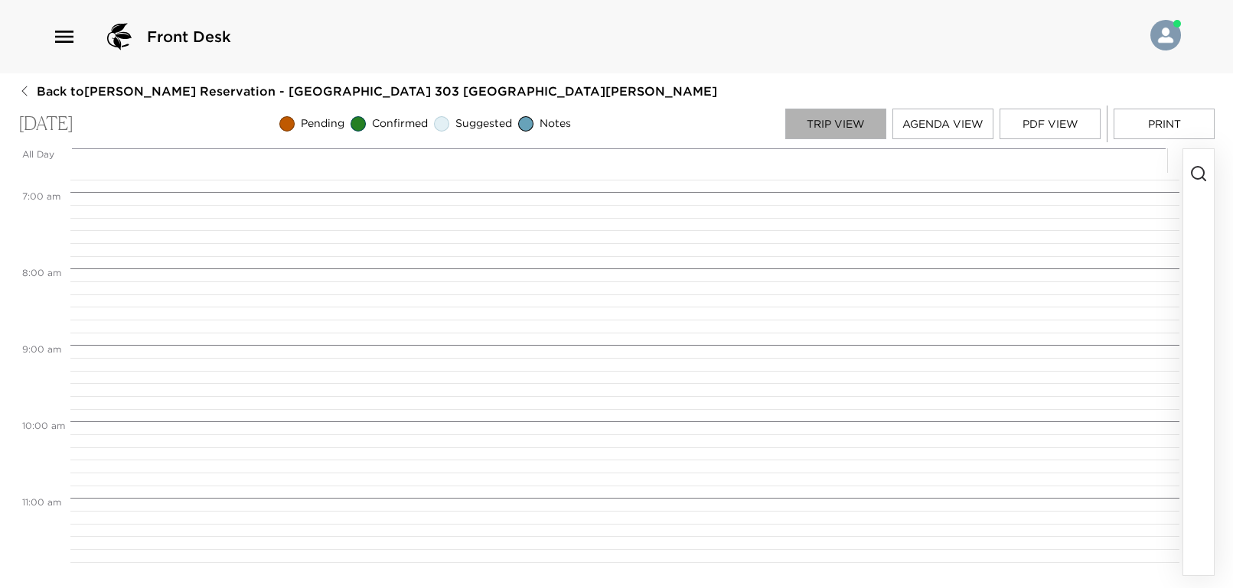
click at [850, 112] on button "Trip View" at bounding box center [835, 124] width 101 height 31
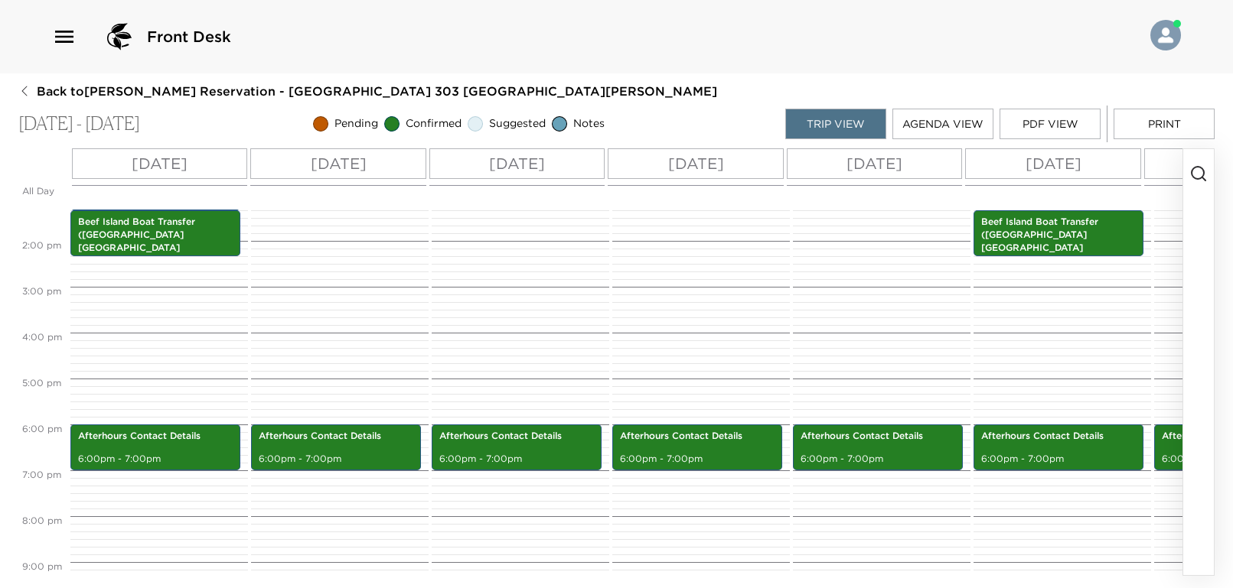
scroll to position [510, 0]
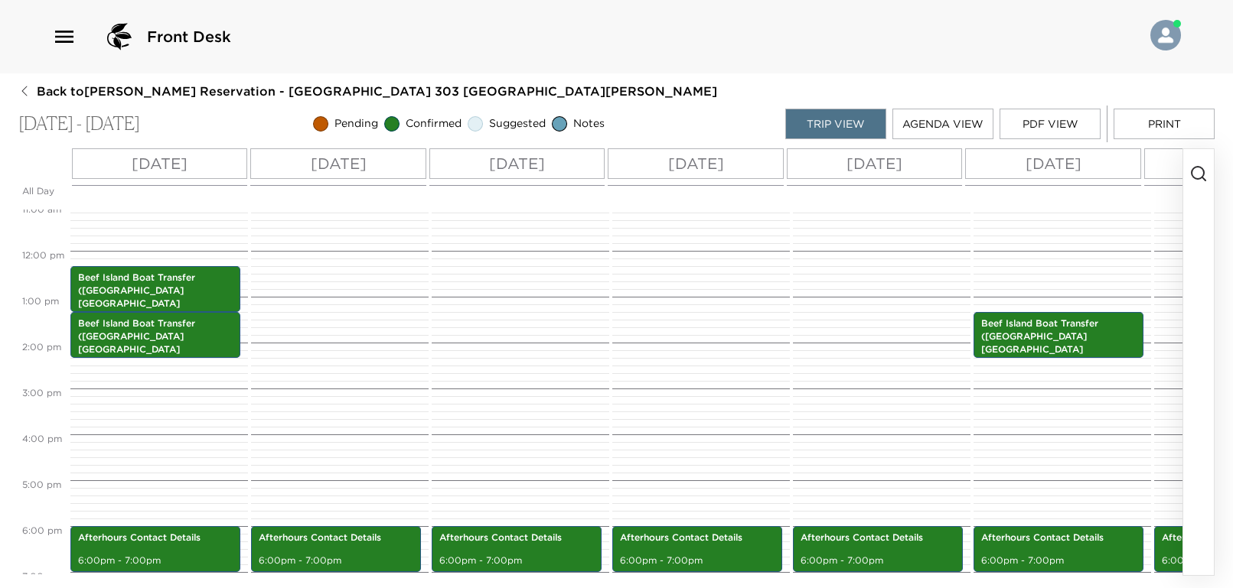
click at [187, 159] on p "[DATE]" at bounding box center [160, 163] width 56 height 23
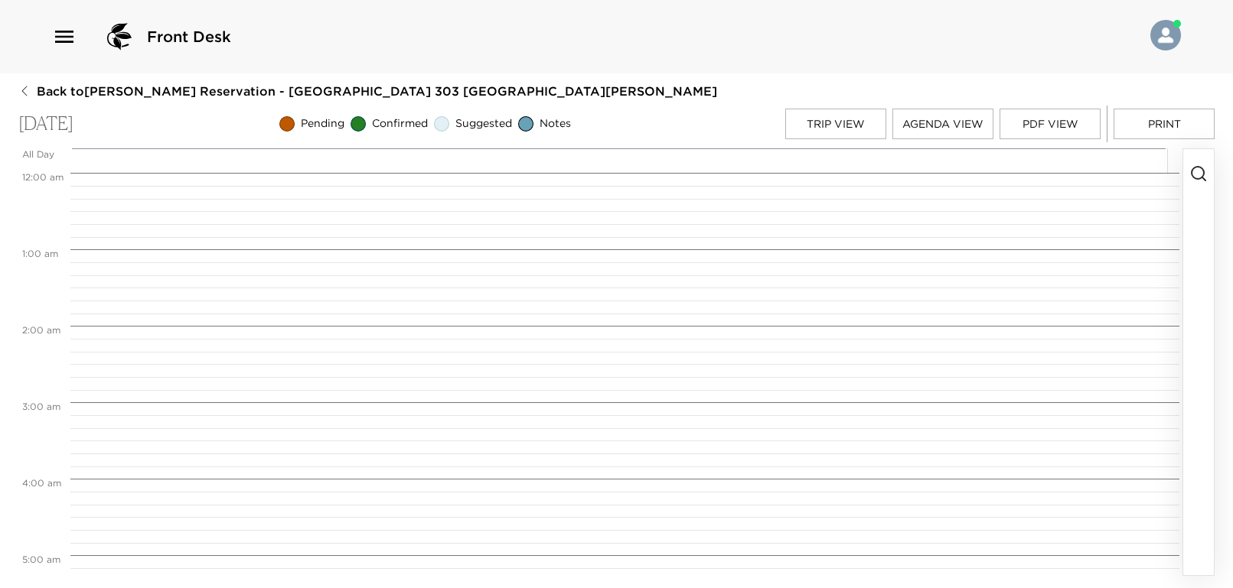
scroll to position [943, 0]
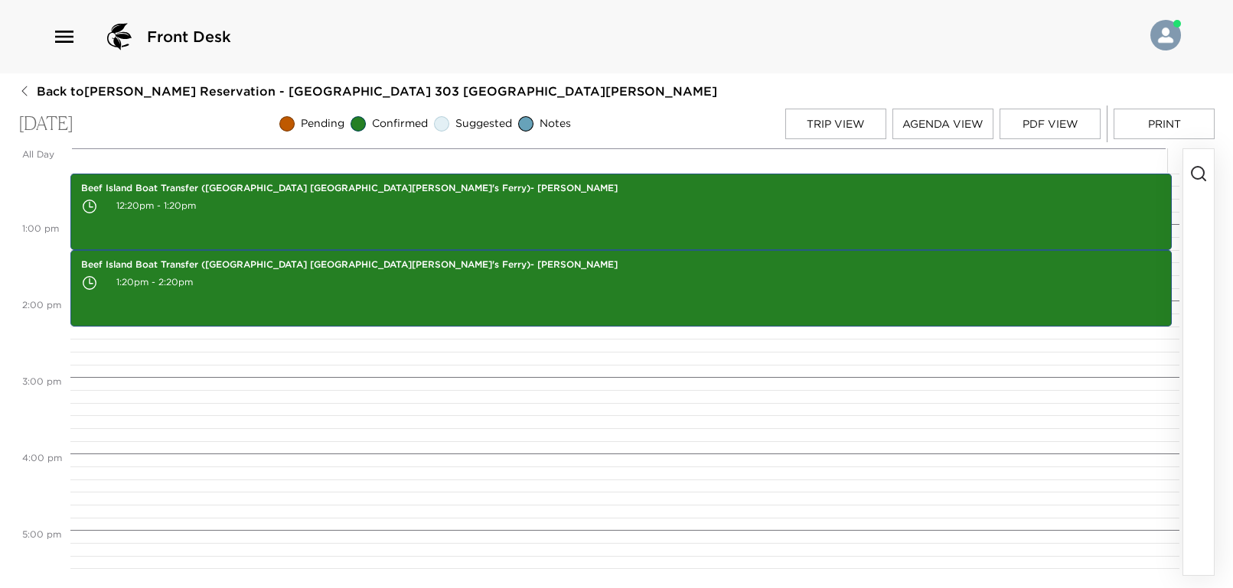
click at [1197, 174] on icon "button" at bounding box center [1198, 174] width 18 height 18
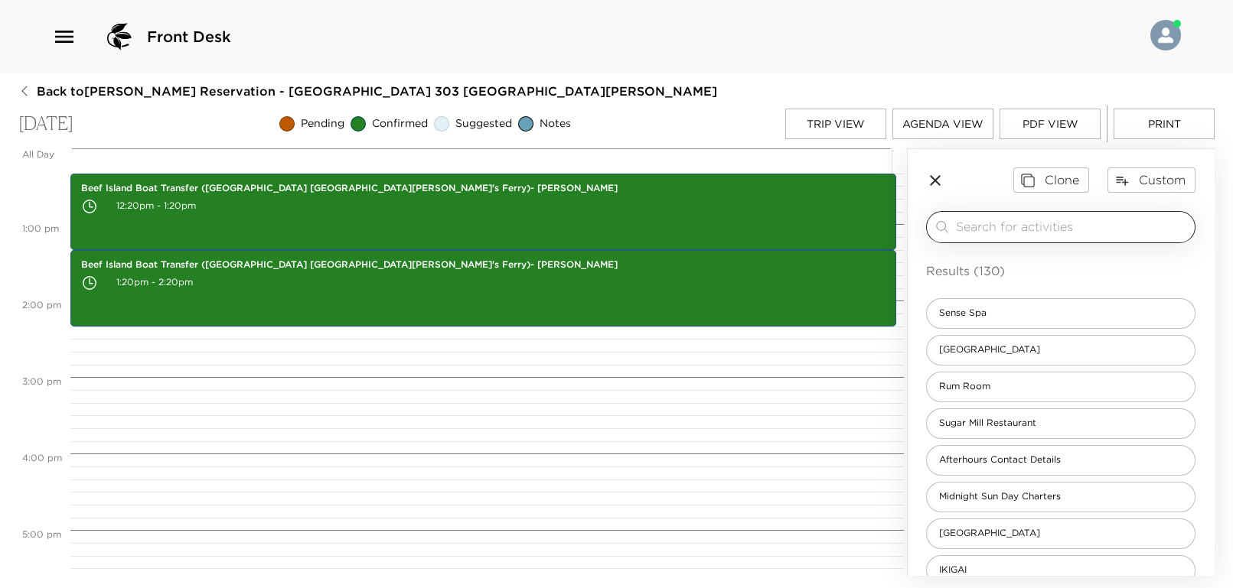
click at [974, 223] on input "search" at bounding box center [1072, 227] width 233 height 18
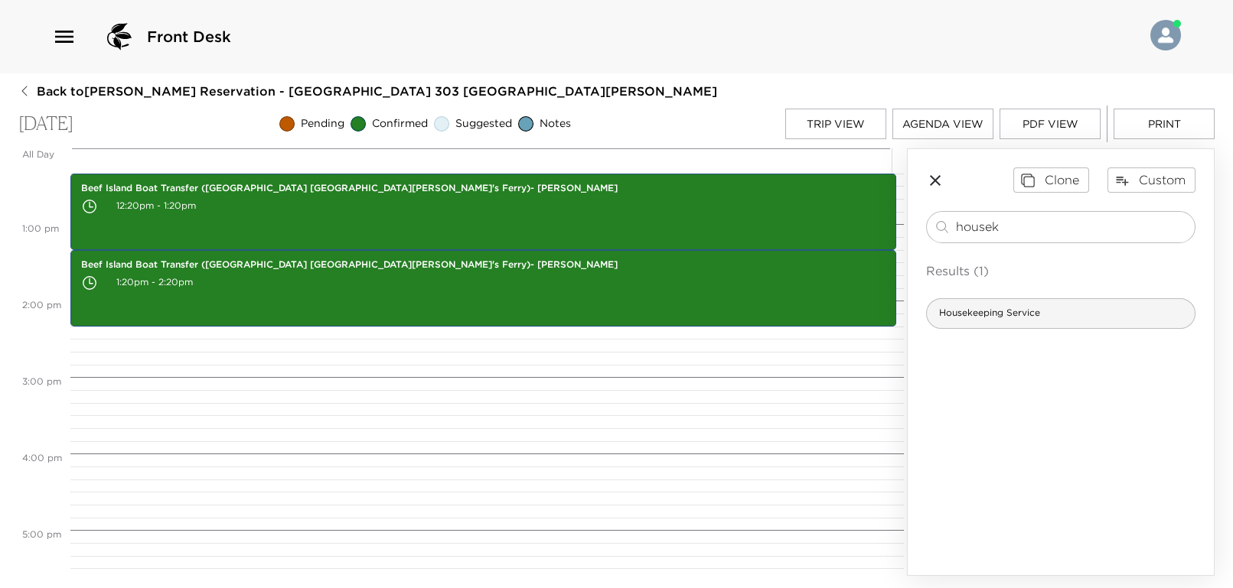
type input "housek"
click at [991, 308] on span "Housekeeping Service" at bounding box center [989, 313] width 125 height 13
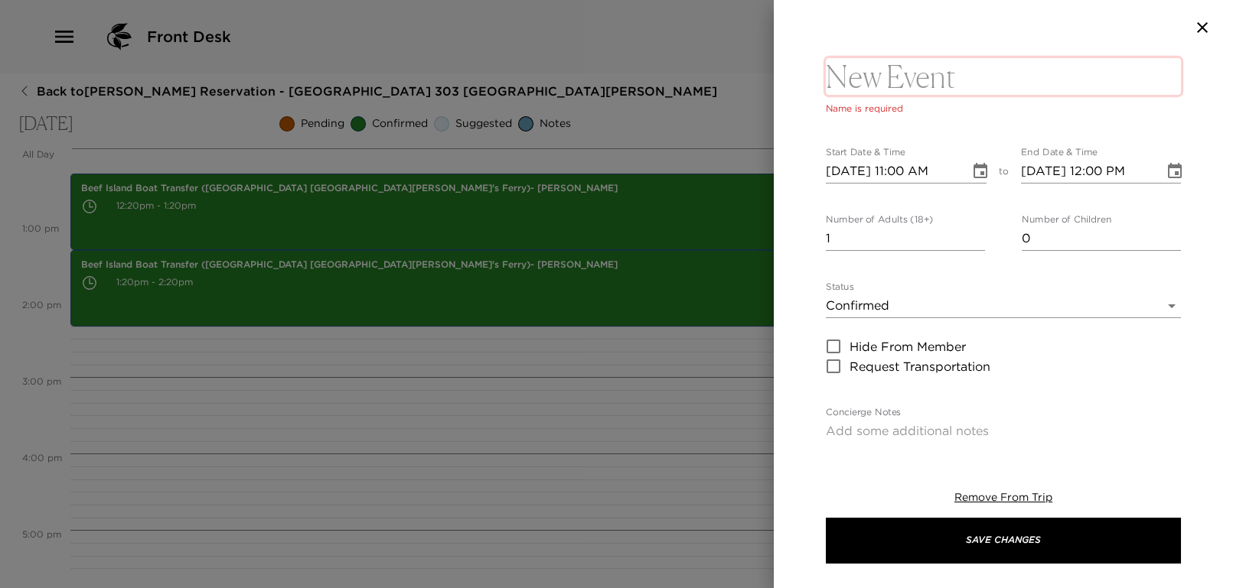
click at [868, 83] on textarea at bounding box center [1003, 76] width 355 height 37
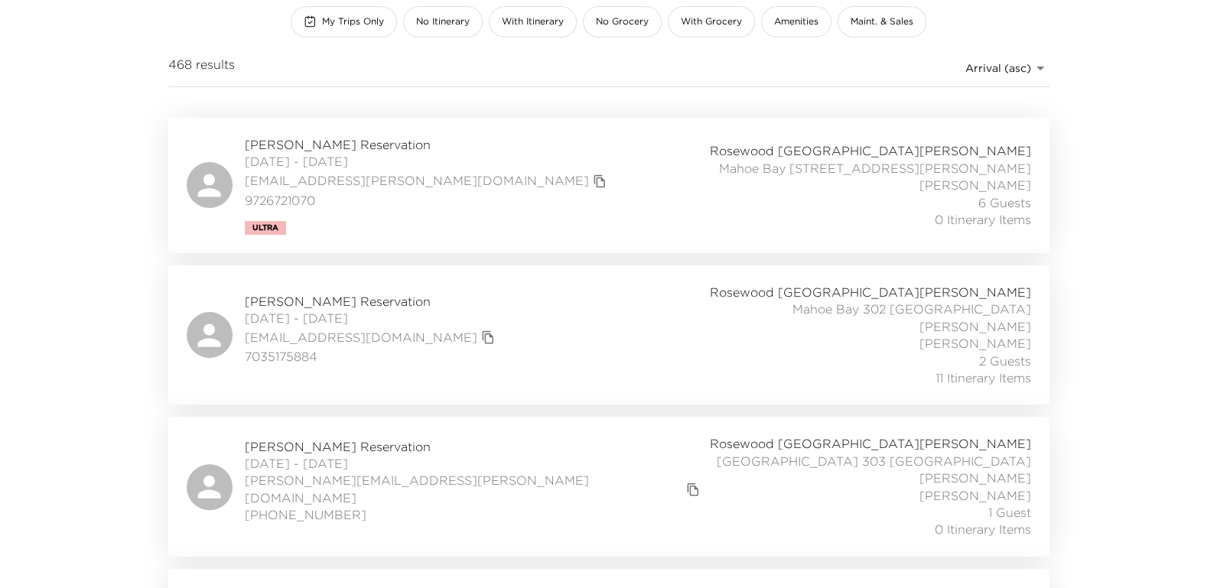
scroll to position [510, 0]
